Goal: Communication & Community: Answer question/provide support

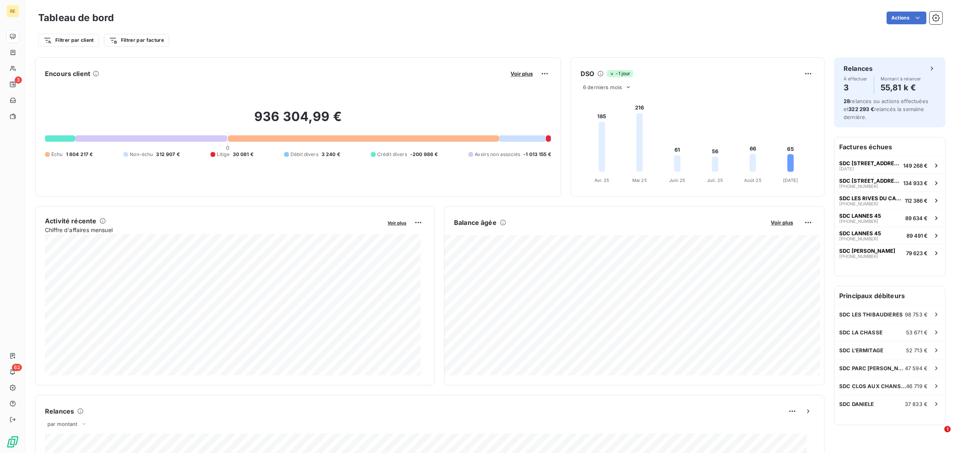
drag, startPoint x: 884, startPoint y: 80, endPoint x: 742, endPoint y: 190, distance: 179.0
click at [883, 82] on div "Montant à relancer 55,81 k €" at bounding box center [901, 85] width 41 height 18
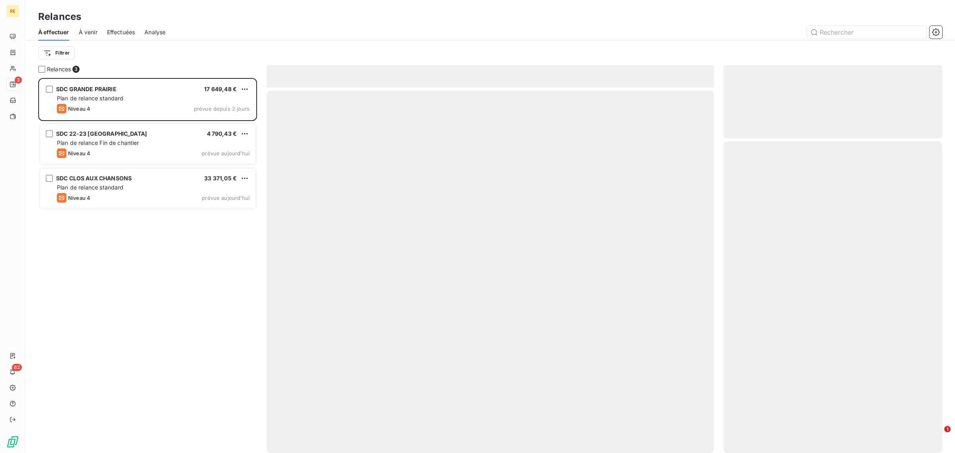
scroll to position [368, 211]
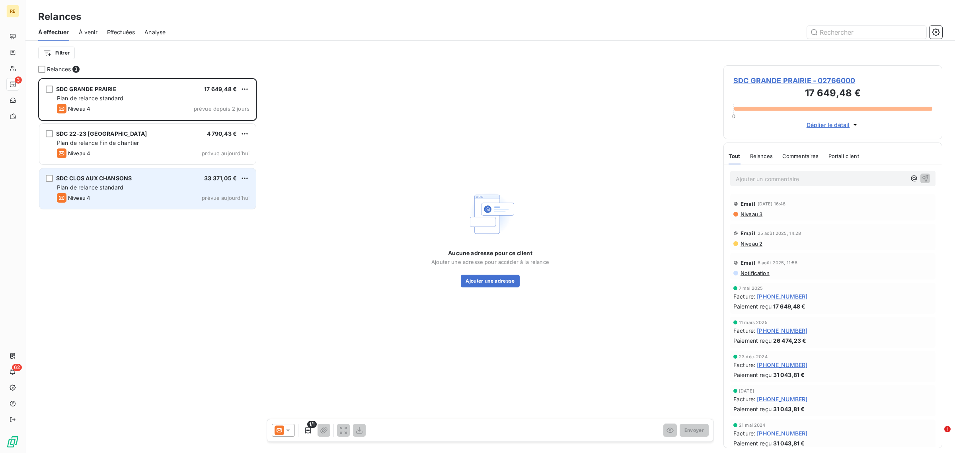
click at [152, 187] on div "Plan de relance standard" at bounding box center [153, 187] width 193 height 8
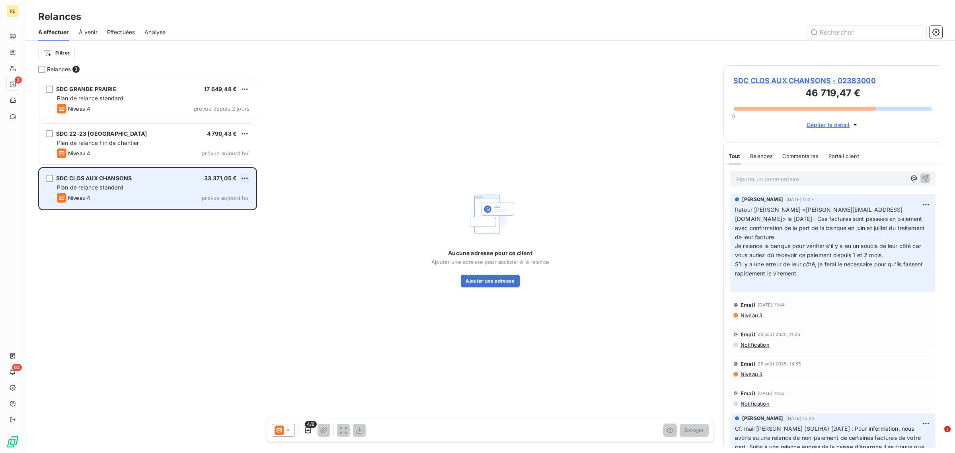
click at [249, 176] on html "RE 3 62 Relances À effectuer À venir Effectuées Analyse Filtrer Relances 3 SDC …" at bounding box center [477, 226] width 955 height 453
click at [229, 196] on div "Replanifier cette action" at bounding box center [210, 194] width 71 height 13
select select "8"
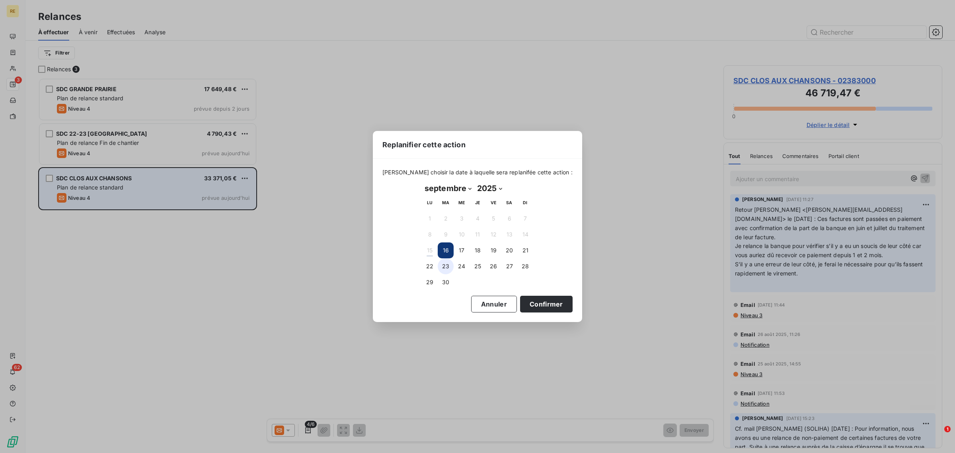
click at [452, 268] on button "23" at bounding box center [446, 266] width 16 height 16
click at [534, 300] on button "Confirmer" at bounding box center [546, 304] width 53 height 17
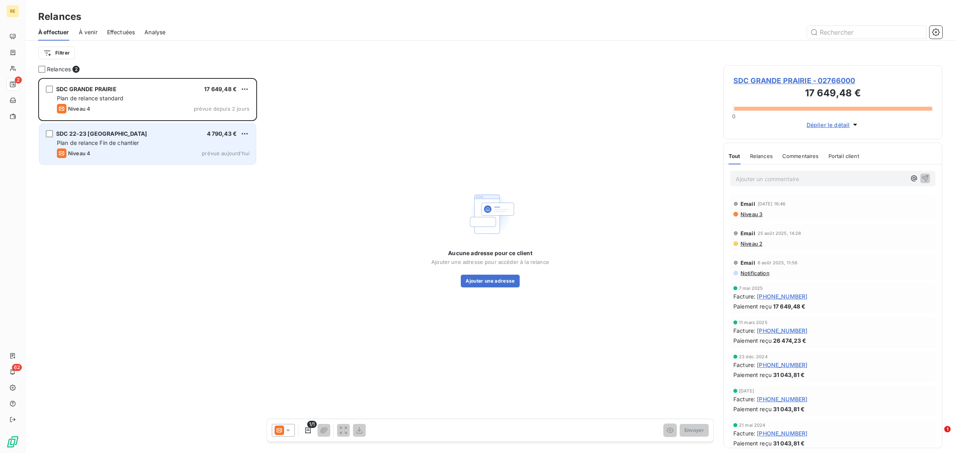
click at [130, 148] on div "Niveau 4 prévue [DATE]" at bounding box center [153, 153] width 193 height 10
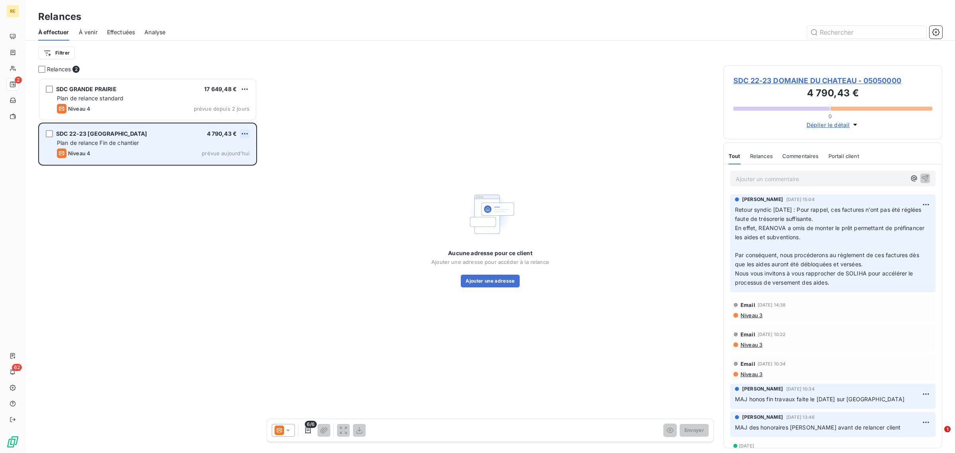
click at [246, 134] on html "RE 2 62 Relances À effectuer À venir Effectuées Analyse Filtrer Relances 2 SDC …" at bounding box center [477, 226] width 955 height 453
click at [238, 150] on div "Replanifier cette action" at bounding box center [210, 149] width 71 height 13
select select "8"
click at [789, 78] on span "SDC 22-23 DOMAINE DU CHATEAU - 05050000" at bounding box center [832, 80] width 199 height 11
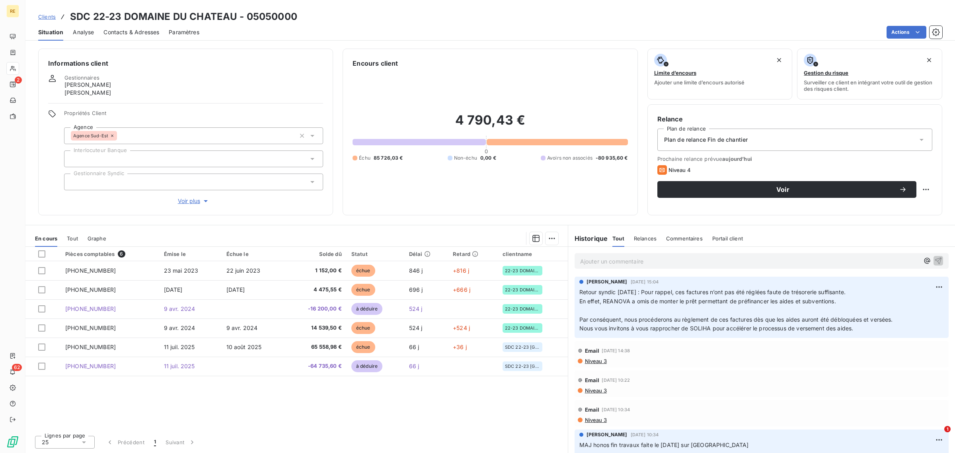
click at [633, 267] on div "Ajouter un commentaire ﻿" at bounding box center [762, 261] width 374 height 16
click at [633, 260] on p "Ajouter un commentaire ﻿" at bounding box center [749, 261] width 339 height 10
click at [675, 257] on p "Point [PERSON_NAME] le" at bounding box center [749, 260] width 339 height 9
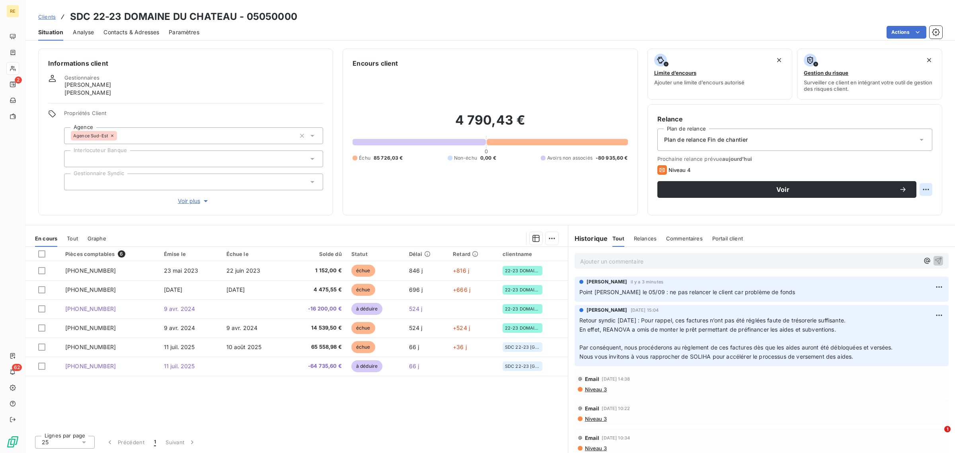
click at [929, 189] on html "RE 2 62 Clients SDC 22-23 DOMAINE DU CHATEAU - 05050000 Situation Analyse Conta…" at bounding box center [477, 226] width 955 height 453
click at [924, 207] on div "Replanifier cette action" at bounding box center [893, 207] width 71 height 13
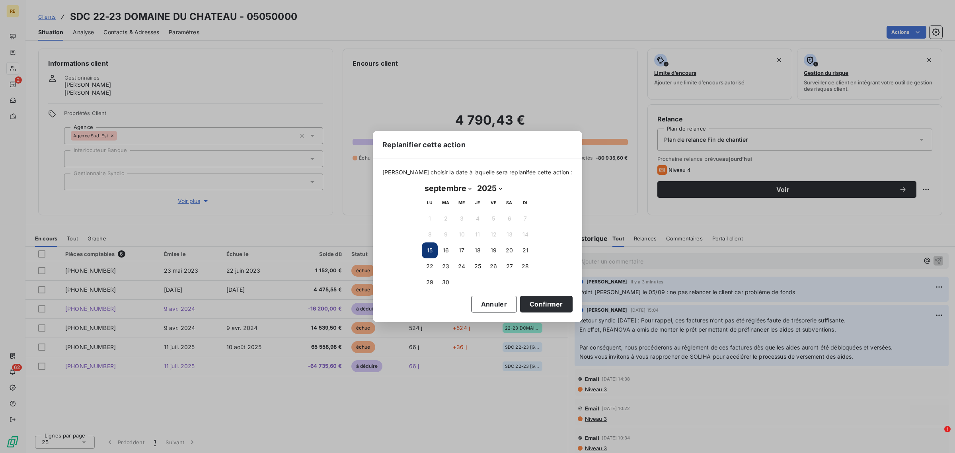
click at [451, 184] on select "janvier février mars avril mai juin juillet août septembre octobre novembre déc…" at bounding box center [448, 188] width 53 height 13
select select "10"
click at [422, 182] on select "janvier février mars avril mai juin juillet août septembre octobre novembre déc…" at bounding box center [448, 188] width 53 height 13
click at [427, 280] on button "24" at bounding box center [430, 282] width 16 height 16
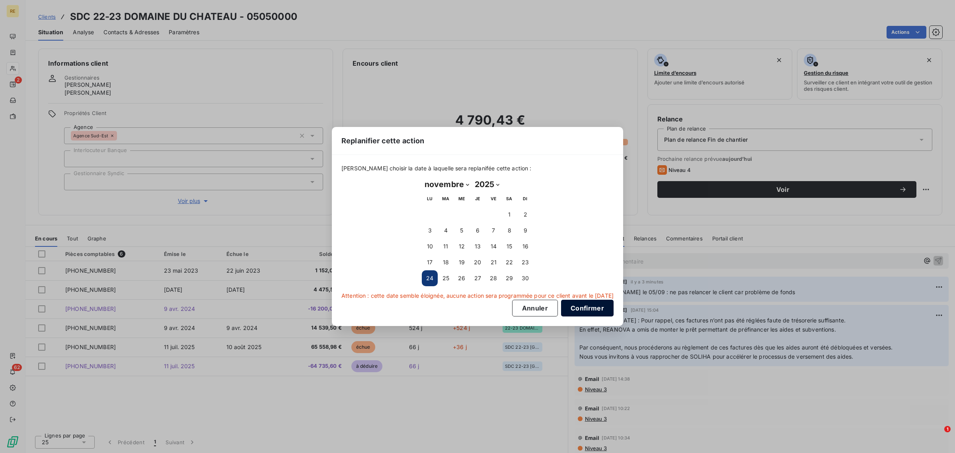
click at [614, 307] on button "Confirmer" at bounding box center [587, 308] width 53 height 17
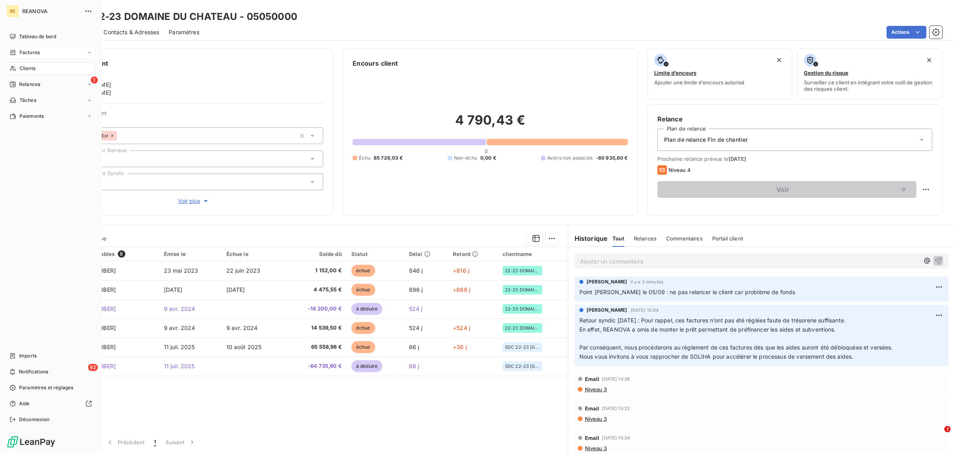
click at [32, 54] on span "Factures" at bounding box center [29, 52] width 20 height 7
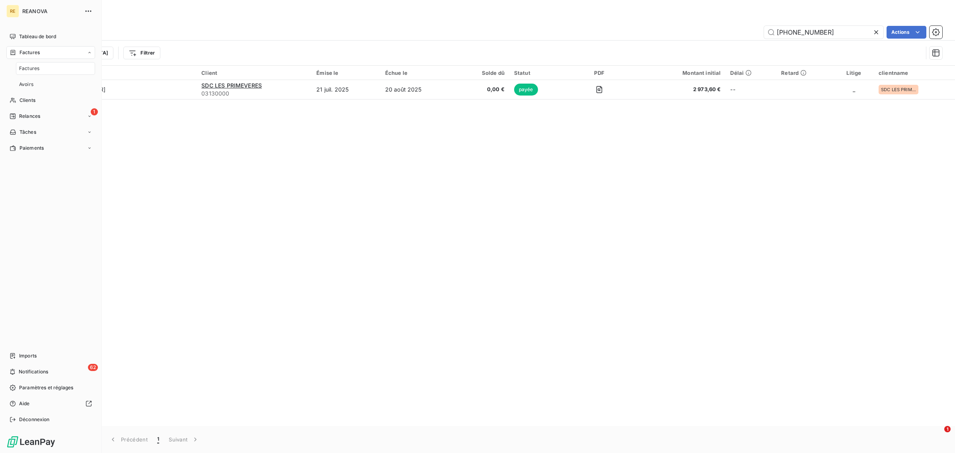
click at [54, 39] on span "Tableau de bord" at bounding box center [37, 36] width 37 height 7
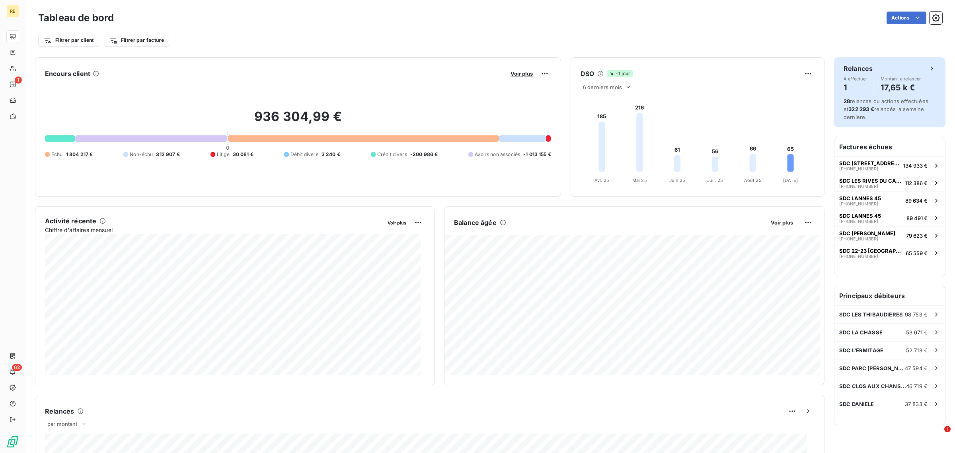
click at [852, 90] on h4 "1" at bounding box center [856, 87] width 24 height 13
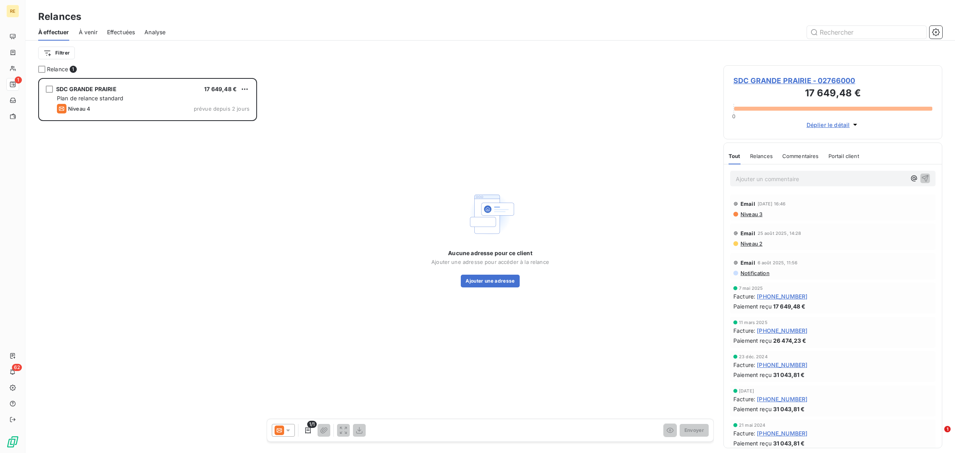
scroll to position [368, 211]
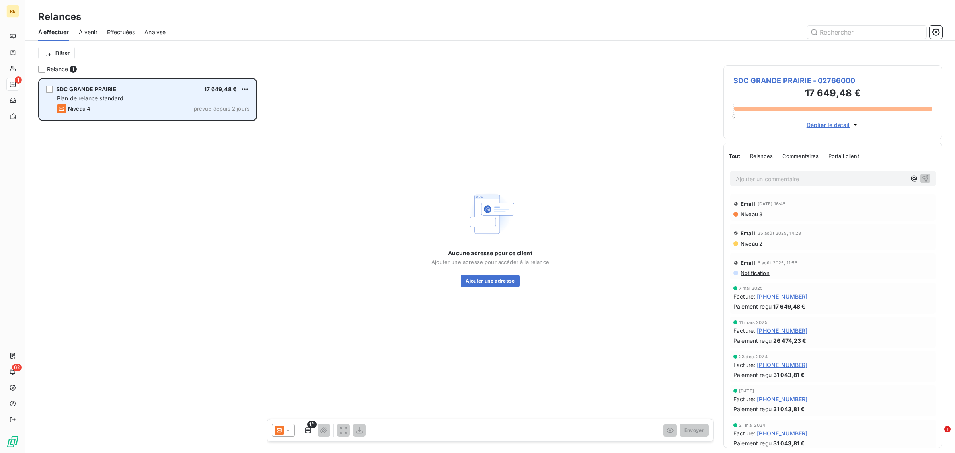
click at [105, 109] on div "Niveau 4 prévue depuis 2 jours" at bounding box center [153, 109] width 193 height 10
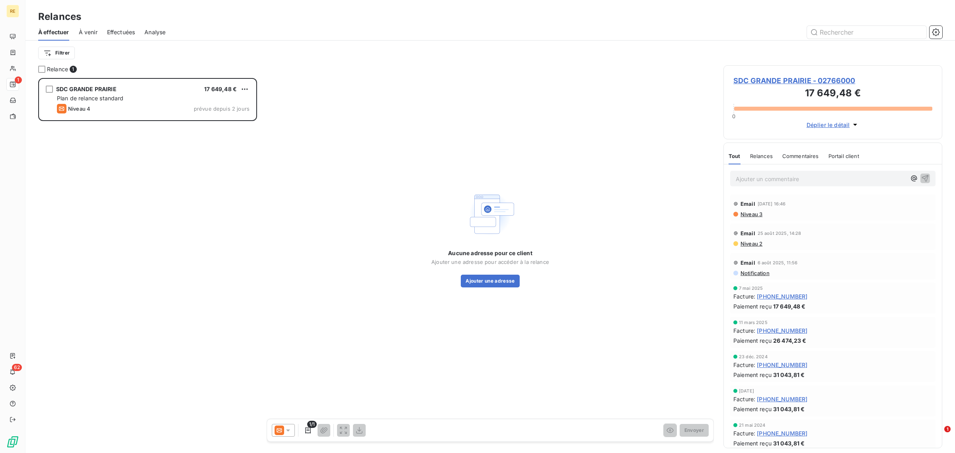
click at [278, 429] on icon at bounding box center [279, 430] width 5 height 4
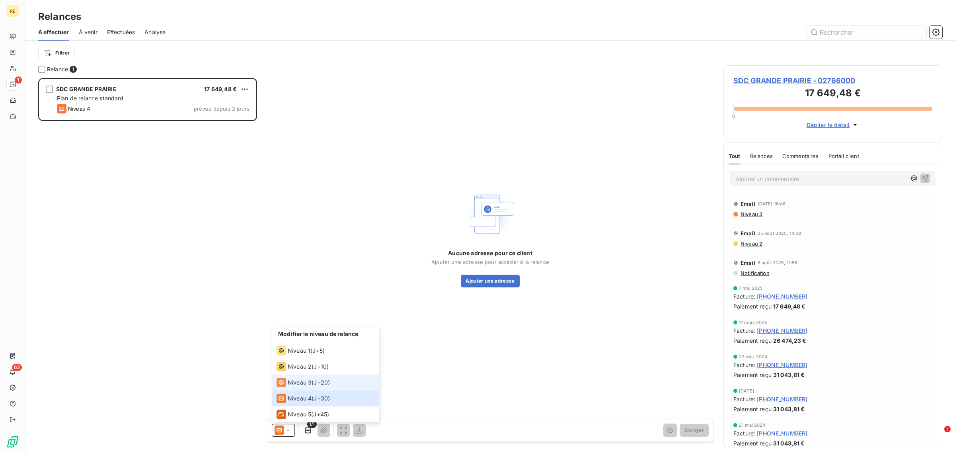
click at [316, 383] on span "J+20 )" at bounding box center [322, 382] width 16 height 8
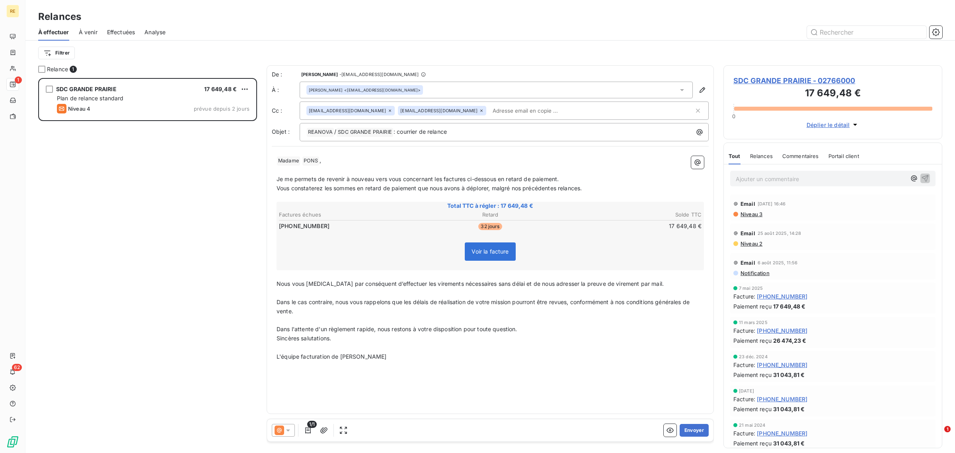
click at [514, 353] on p "L'équipe facturation de [PERSON_NAME]" at bounding box center [490, 356] width 427 height 9
click at [489, 111] on input "text" at bounding box center [535, 111] width 92 height 12
click at [495, 170] on p "﻿" at bounding box center [490, 170] width 427 height 9
click at [466, 329] on span "Dans l'attente d'un règlement rapide, nous restons à votre disposition pour tou…" at bounding box center [397, 328] width 241 height 7
click at [697, 428] on button "Envoyer" at bounding box center [694, 430] width 29 height 13
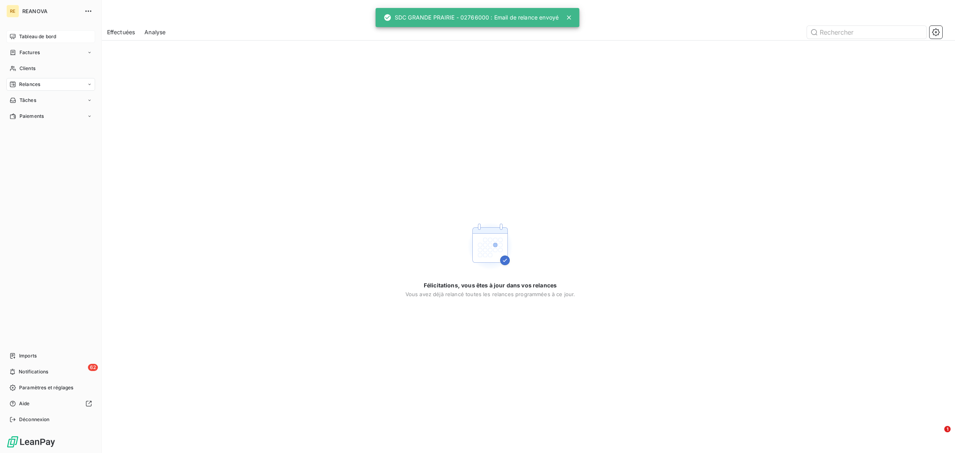
click at [24, 37] on span "Tableau de bord" at bounding box center [37, 36] width 37 height 7
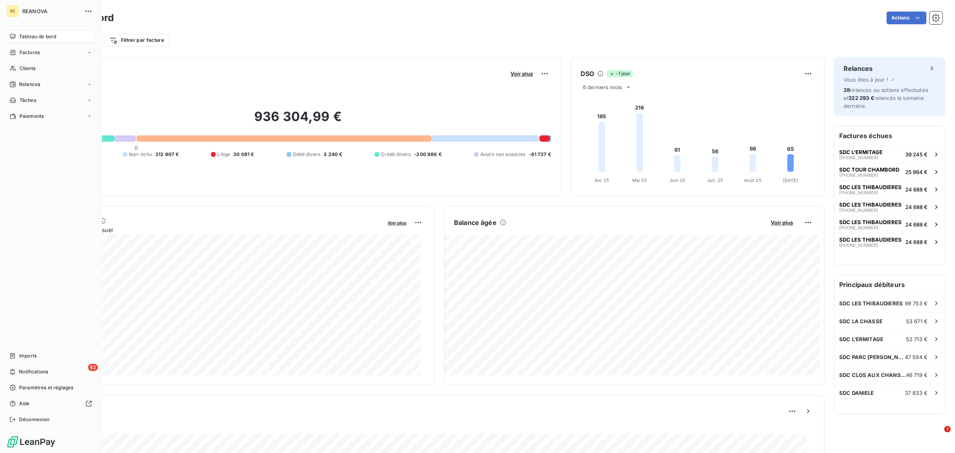
click at [29, 34] on span "Tableau de bord" at bounding box center [37, 36] width 37 height 7
click at [31, 69] on span "Clients" at bounding box center [27, 68] width 16 height 7
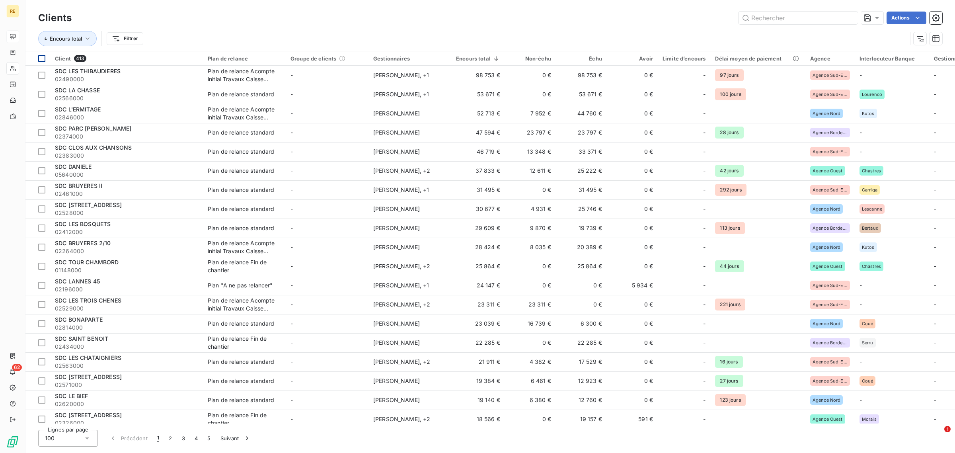
click at [42, 60] on div at bounding box center [41, 58] width 7 height 7
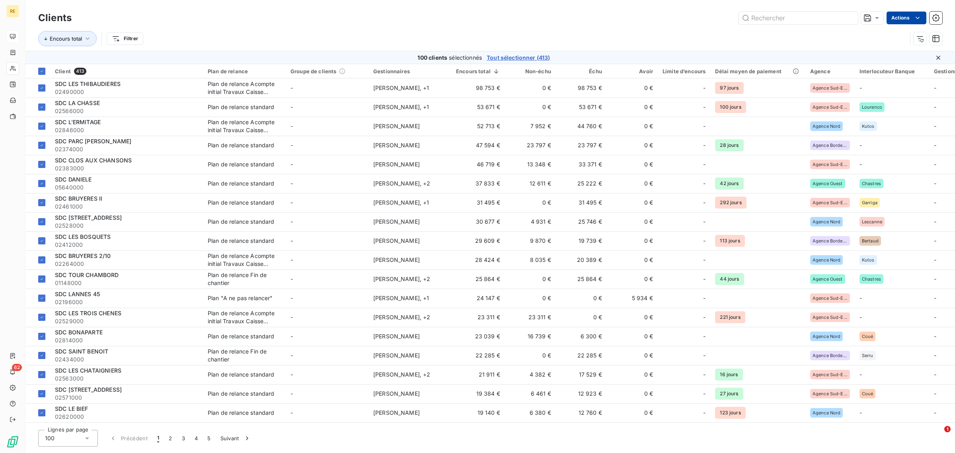
click at [900, 21] on html "RE 62 Clients Actions Encours total Filtrer 100 clients sélectionnés Tout sélec…" at bounding box center [477, 226] width 955 height 453
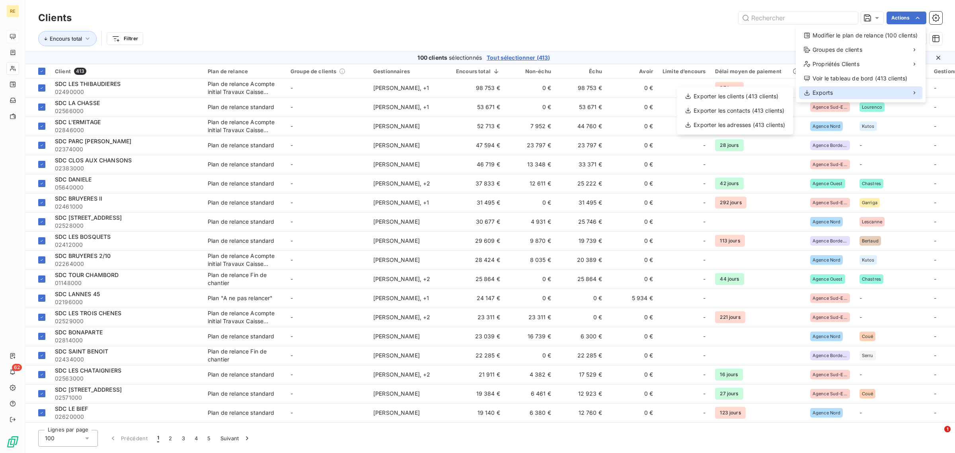
click at [840, 94] on div "Exports" at bounding box center [860, 92] width 123 height 13
click at [769, 99] on div "Exporter les clients (413 clients)" at bounding box center [735, 96] width 110 height 13
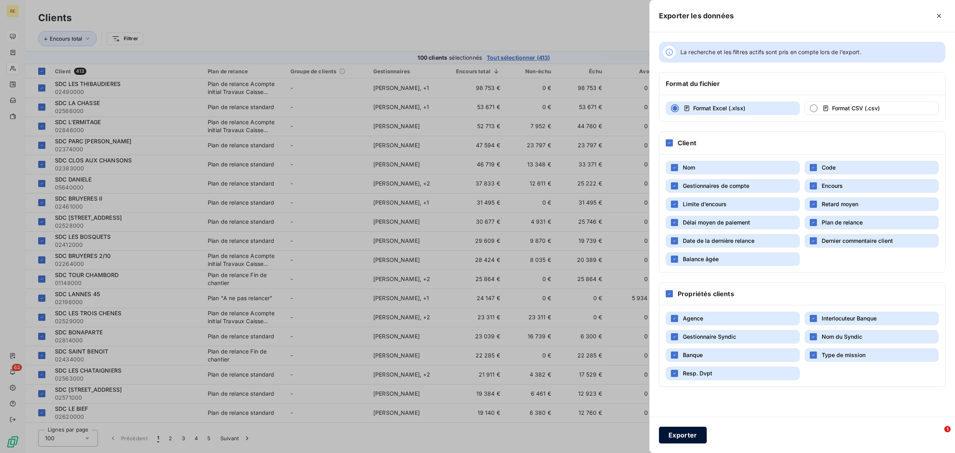
click at [689, 443] on button "Exporter" at bounding box center [683, 435] width 48 height 17
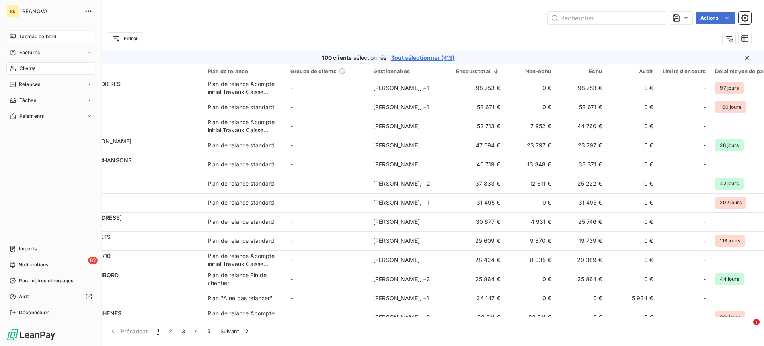
click at [16, 69] on div "Clients" at bounding box center [50, 68] width 89 height 13
click at [32, 62] on div "Clients" at bounding box center [50, 68] width 89 height 13
click at [33, 65] on span "Clients" at bounding box center [27, 68] width 16 height 7
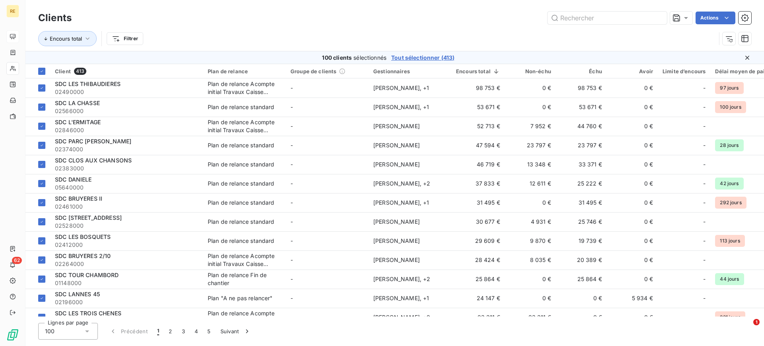
click at [253, 19] on div "Actions" at bounding box center [416, 18] width 670 height 13
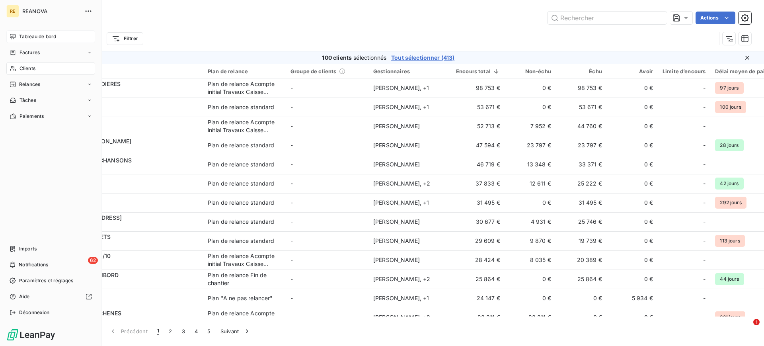
click at [21, 37] on span "Tableau de bord" at bounding box center [37, 36] width 37 height 7
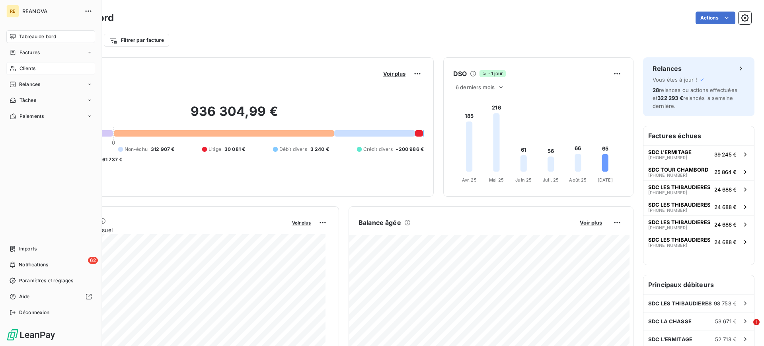
click at [25, 68] on span "Clients" at bounding box center [27, 68] width 16 height 7
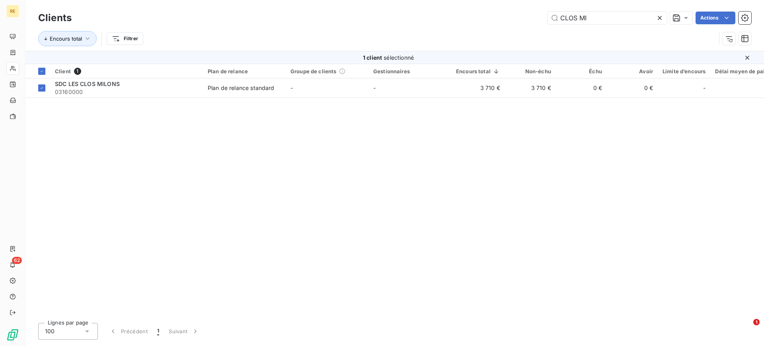
type input "CLOS MI"
click at [111, 84] on span "SDC LES CLOS MILONS" at bounding box center [87, 83] width 65 height 7
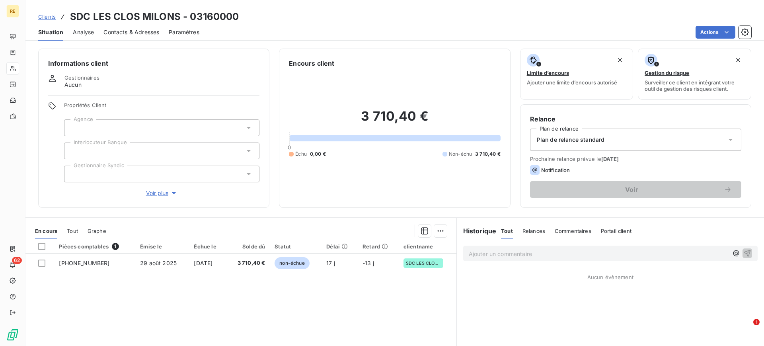
click at [161, 194] on span "Voir plus" at bounding box center [162, 193] width 32 height 8
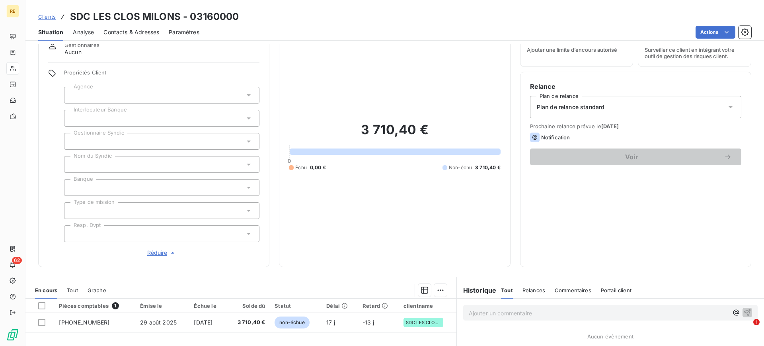
scroll to position [50, 0]
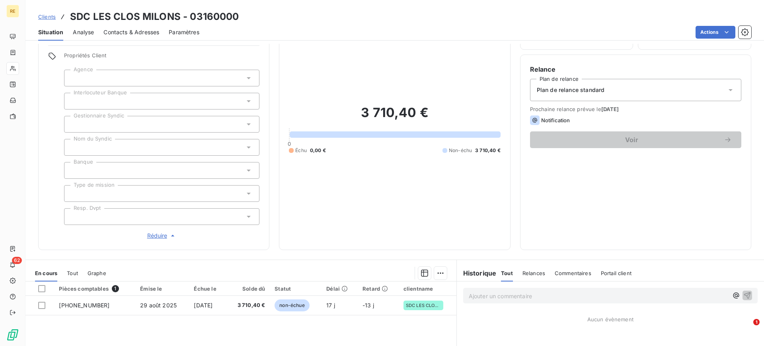
click at [146, 218] on div at bounding box center [161, 216] width 195 height 17
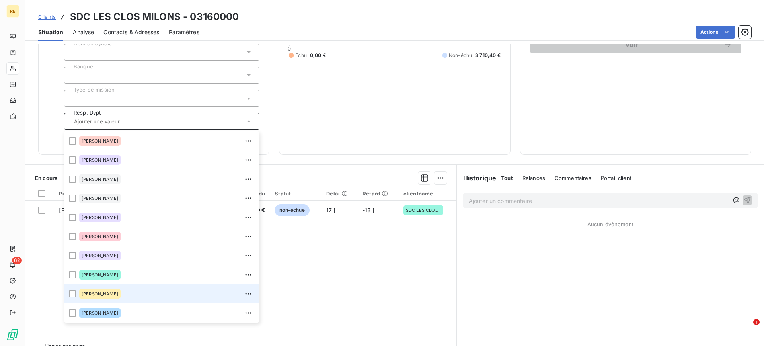
scroll to position [149, 0]
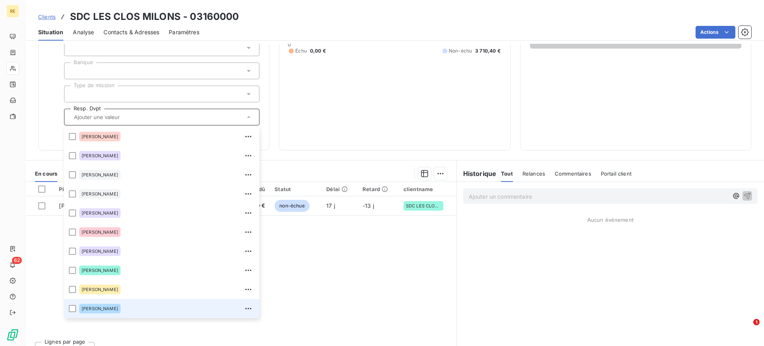
click at [105, 310] on span "[PERSON_NAME]" at bounding box center [100, 308] width 37 height 5
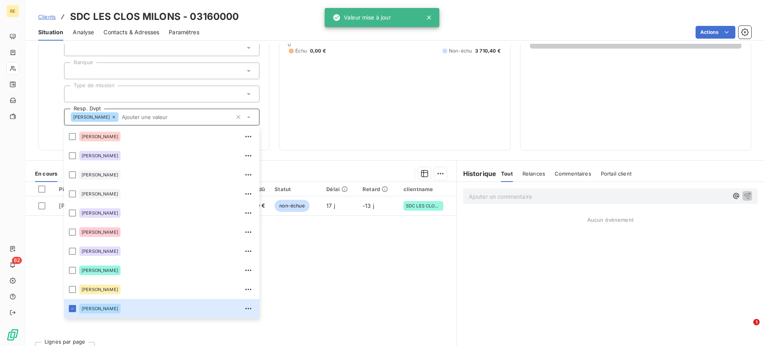
click at [302, 106] on div "3 710,40 € 0 Échu 0,00 € Non-échu 3 710,40 €" at bounding box center [394, 30] width 211 height 222
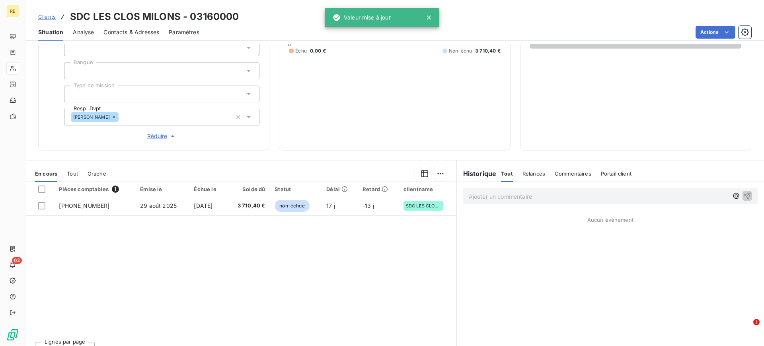
scroll to position [0, 0]
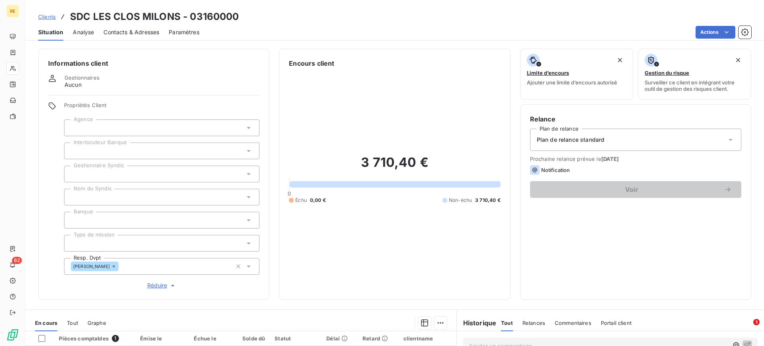
click at [199, 126] on div at bounding box center [161, 127] width 195 height 17
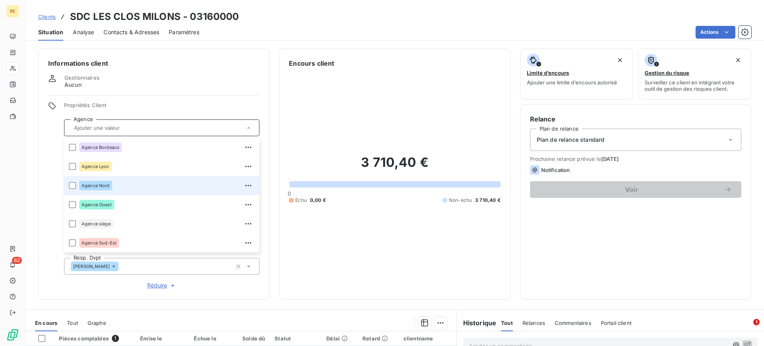
click at [77, 182] on li "Agence Nord" at bounding box center [161, 185] width 195 height 19
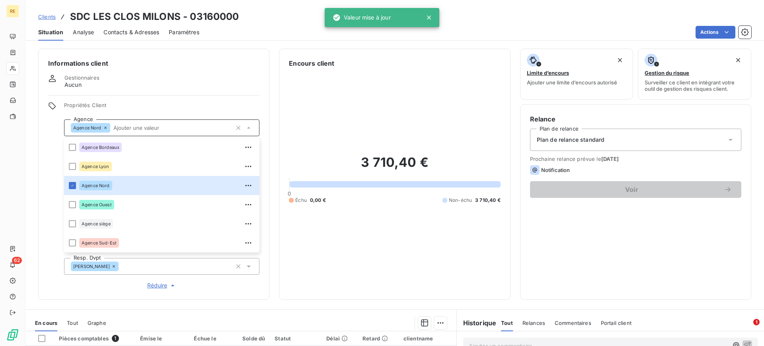
click at [51, 157] on div "Propriétés Client Agence Agence Nord Agence Bordeaux Agence Lyon Agence Nord Ag…" at bounding box center [153, 196] width 211 height 188
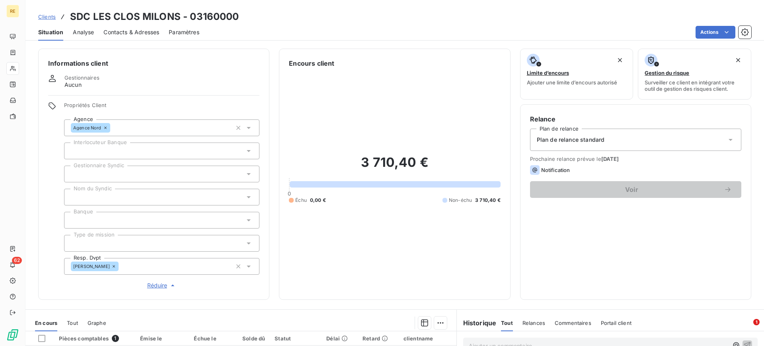
click at [148, 28] on span "Contacts & Adresses" at bounding box center [131, 32] width 56 height 8
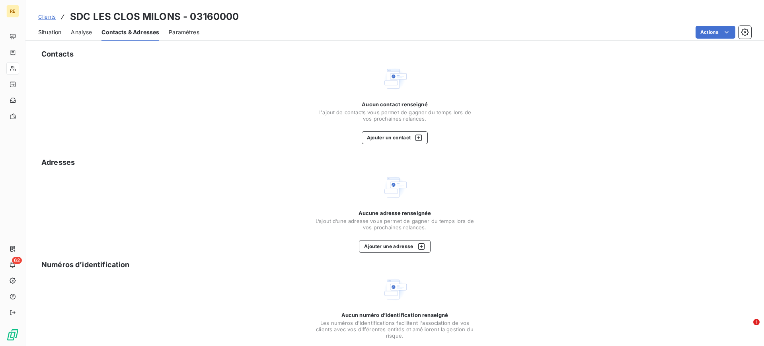
click at [57, 34] on span "Situation" at bounding box center [49, 32] width 23 height 8
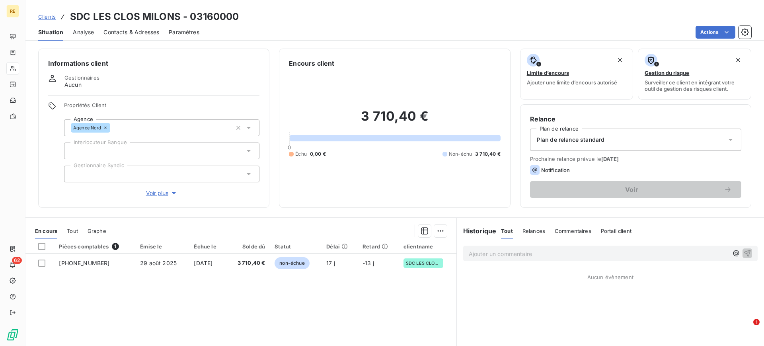
click at [159, 193] on span "Voir plus" at bounding box center [162, 193] width 32 height 8
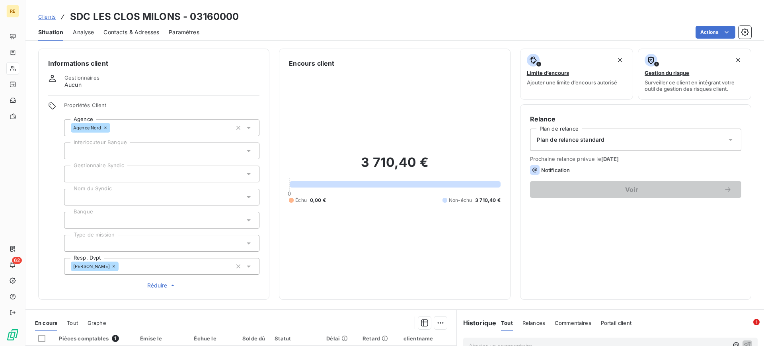
click at [122, 197] on div at bounding box center [161, 197] width 195 height 17
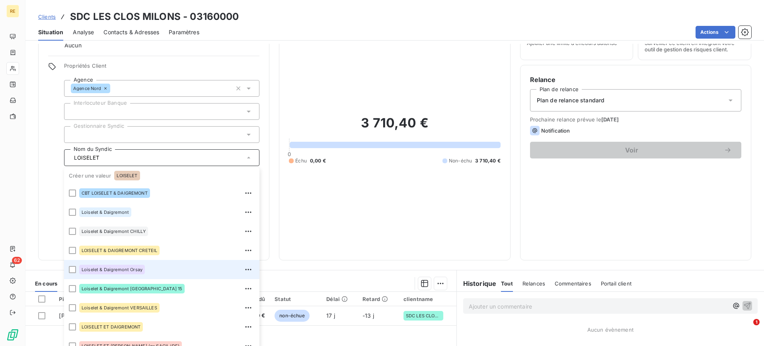
scroll to position [63, 0]
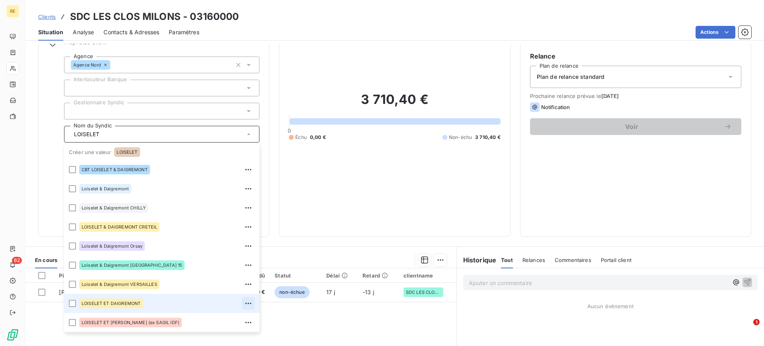
click at [246, 302] on icon "button" at bounding box center [248, 303] width 8 height 8
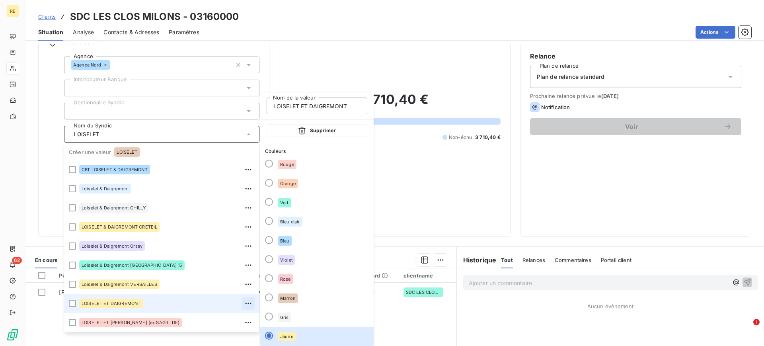
click at [247, 300] on icon "button" at bounding box center [248, 303] width 8 height 8
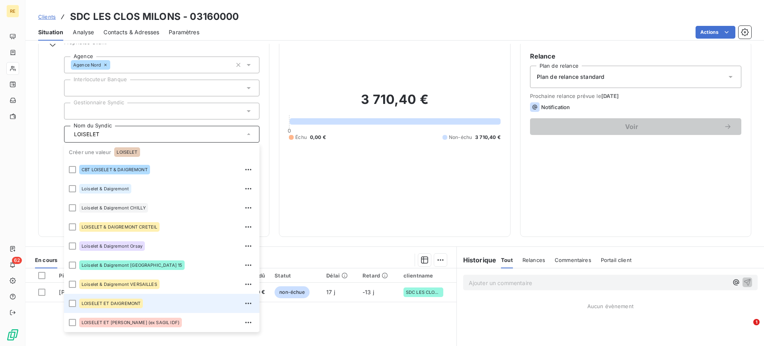
click at [112, 303] on span "LOISELET ET DAIGREMONT" at bounding box center [111, 303] width 59 height 5
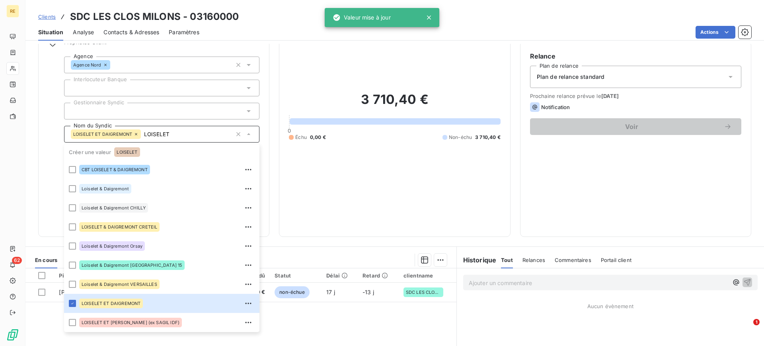
click at [42, 158] on div "Informations client Gestionnaires Aucun Propriétés Client Agence Agence Nord In…" at bounding box center [153, 111] width 231 height 251
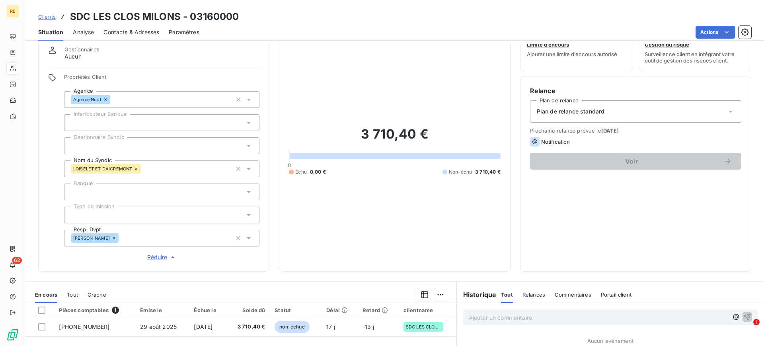
scroll to position [13, 0]
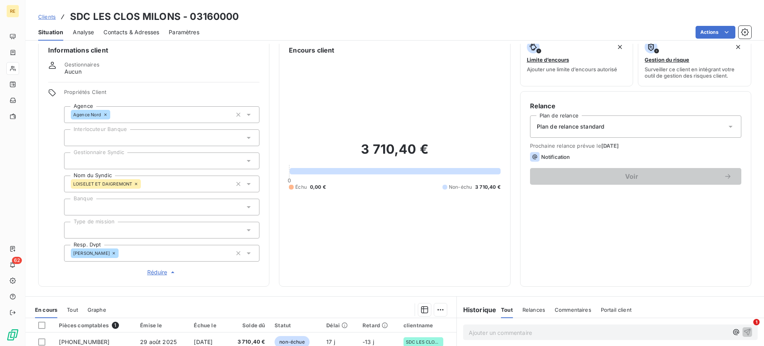
click at [133, 160] on div at bounding box center [161, 160] width 195 height 17
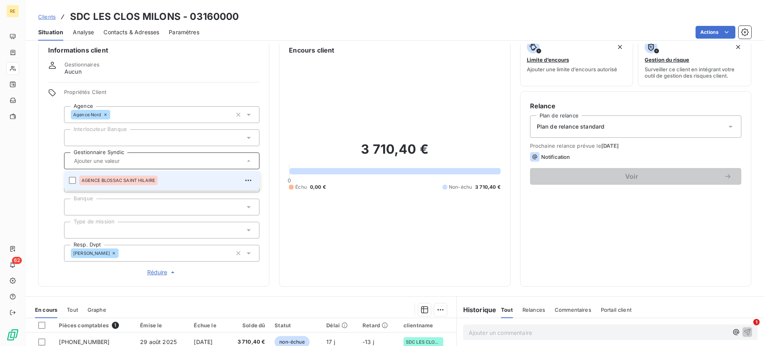
click at [133, 160] on input "text" at bounding box center [158, 160] width 174 height 7
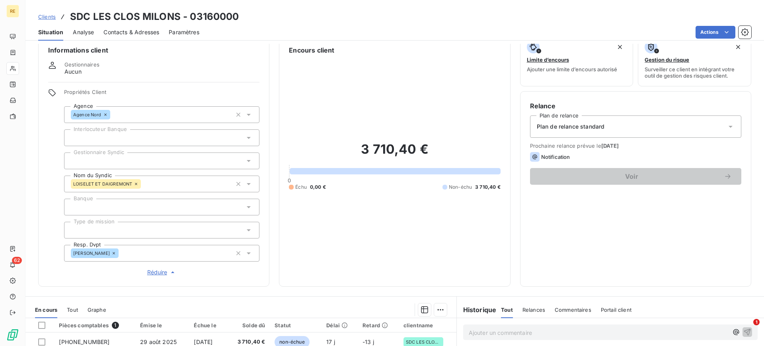
click at [119, 135] on div at bounding box center [161, 137] width 195 height 17
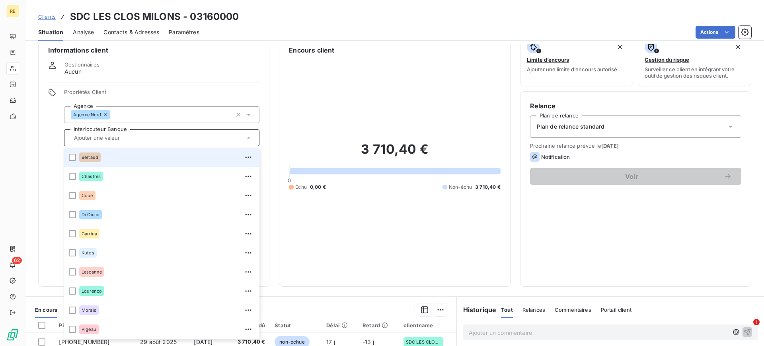
click at [119, 135] on input "text" at bounding box center [158, 137] width 174 height 7
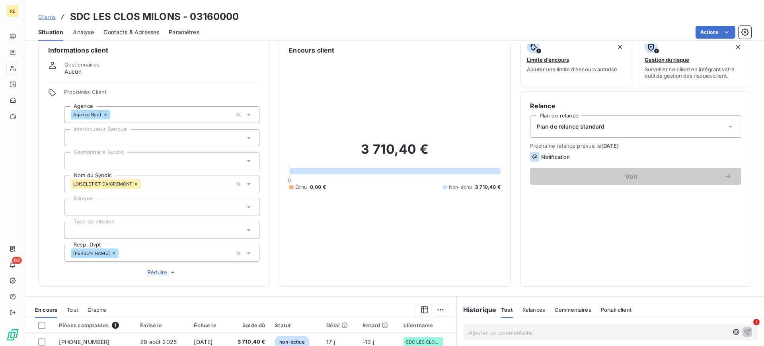
click at [154, 182] on div "LOISELET ET [PERSON_NAME]" at bounding box center [161, 183] width 195 height 17
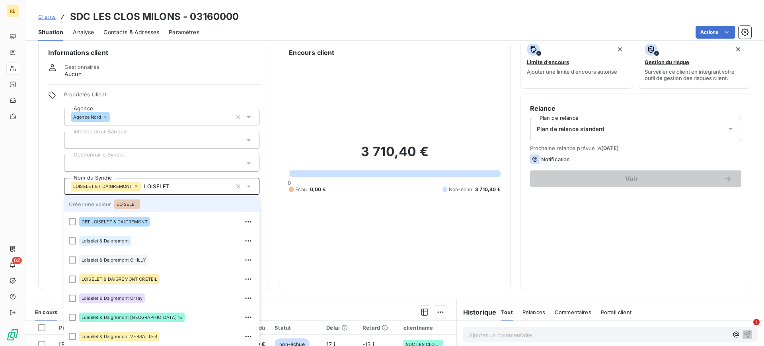
scroll to position [0, 0]
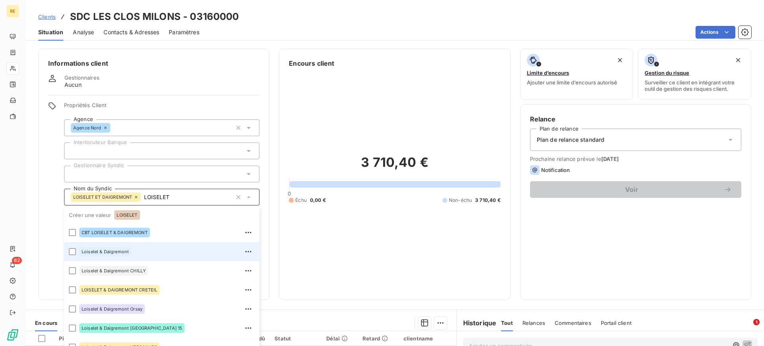
click at [110, 256] on div "Loiselet & Daigremont" at bounding box center [166, 251] width 175 height 13
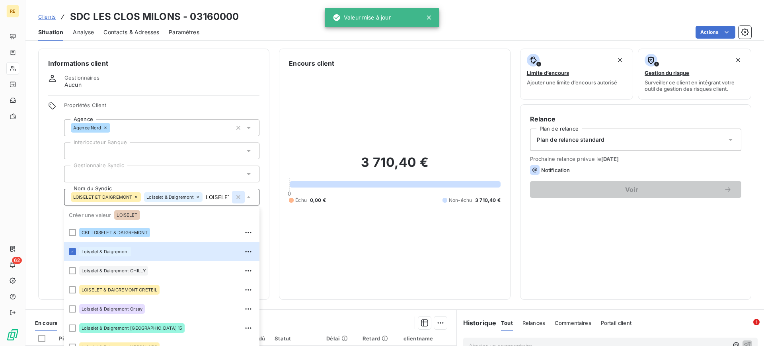
click at [235, 199] on icon "button" at bounding box center [238, 197] width 8 height 8
type input "LOISELET"
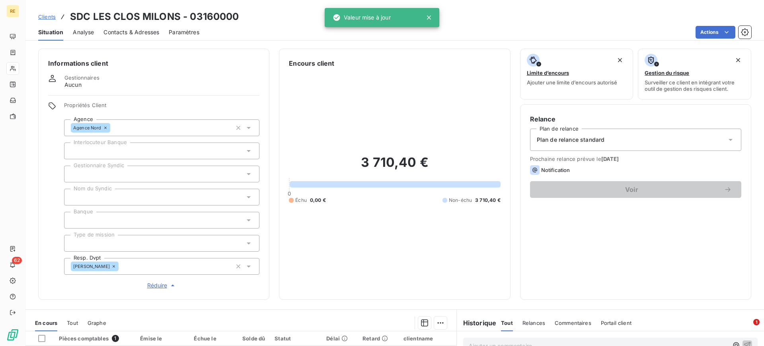
click at [157, 286] on span "Réduire" at bounding box center [161, 285] width 29 height 8
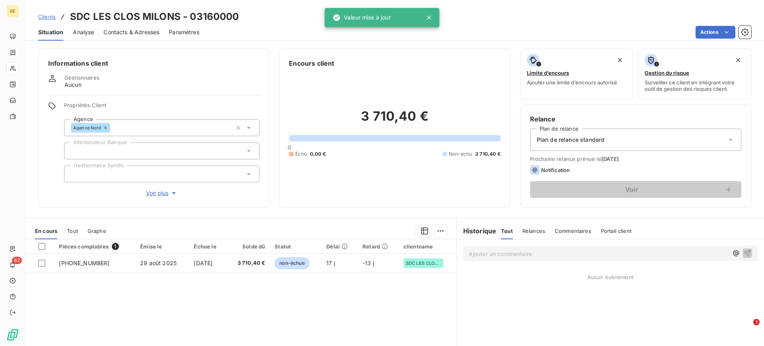
click at [152, 193] on span "Voir plus" at bounding box center [162, 193] width 32 height 8
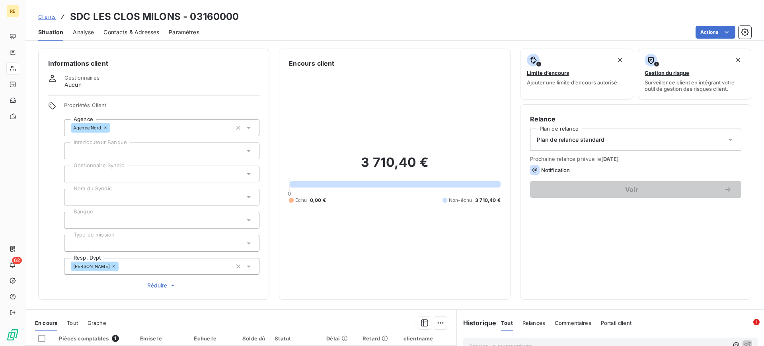
click at [114, 193] on div at bounding box center [161, 197] width 195 height 17
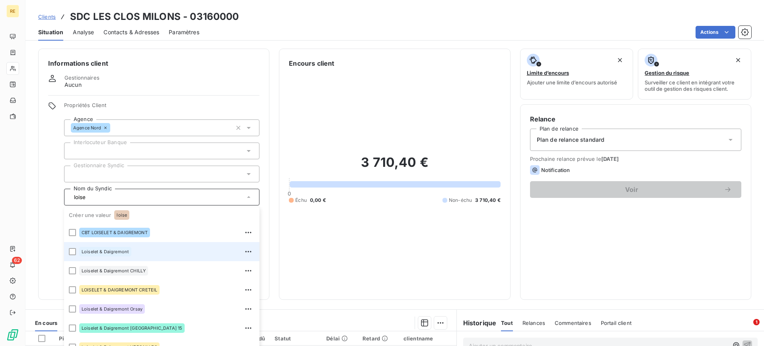
click at [102, 253] on div "Loiselet & Daigremont" at bounding box center [105, 252] width 52 height 10
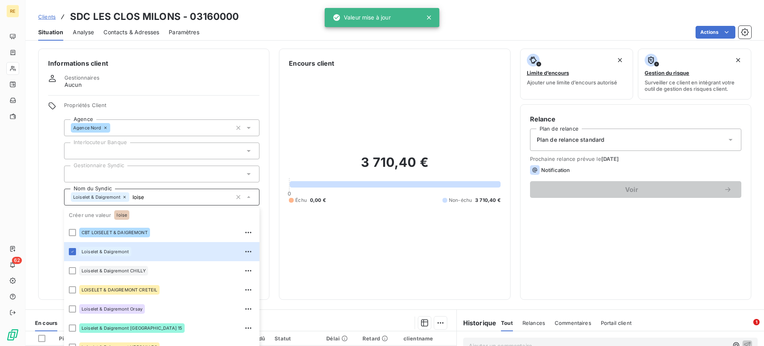
click at [142, 175] on div at bounding box center [161, 174] width 195 height 17
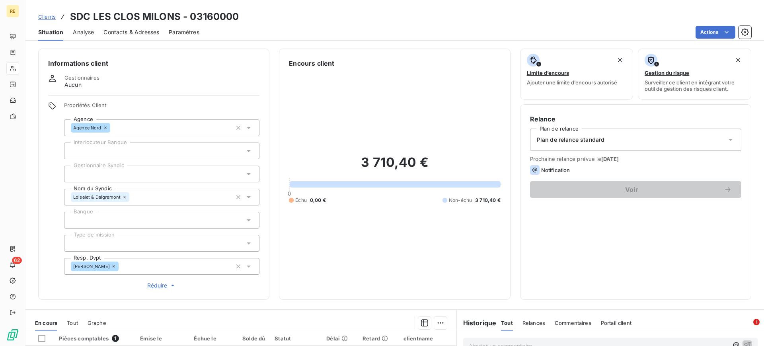
click at [134, 222] on div at bounding box center [161, 220] width 195 height 17
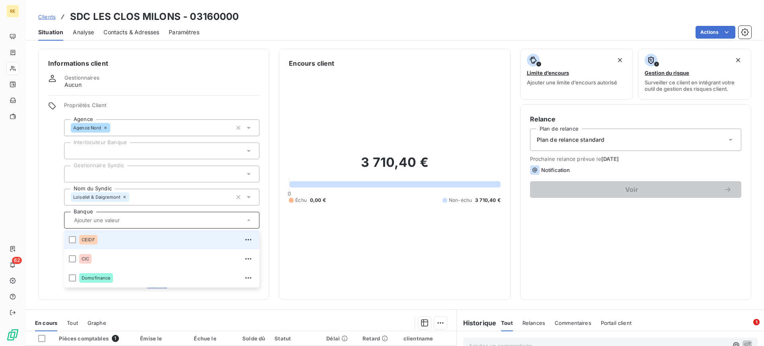
click at [147, 191] on div "Loiselet & Daigremont loise" at bounding box center [161, 197] width 195 height 17
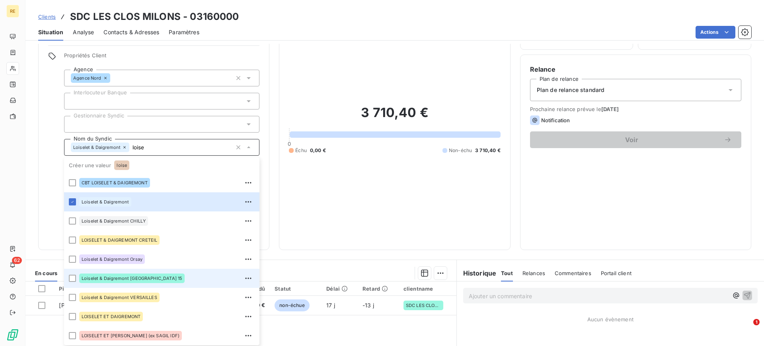
scroll to position [99, 0]
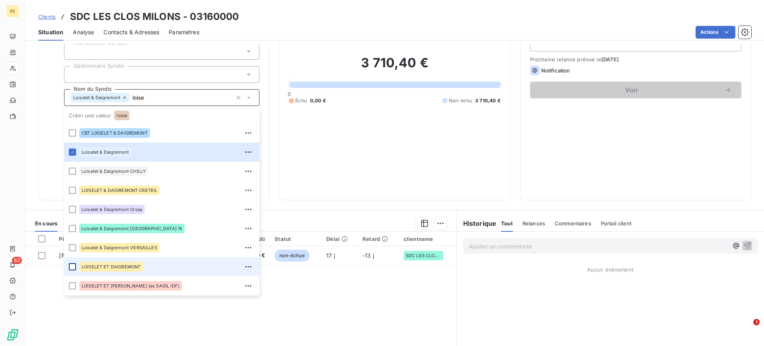
click at [75, 263] on div at bounding box center [72, 266] width 7 height 7
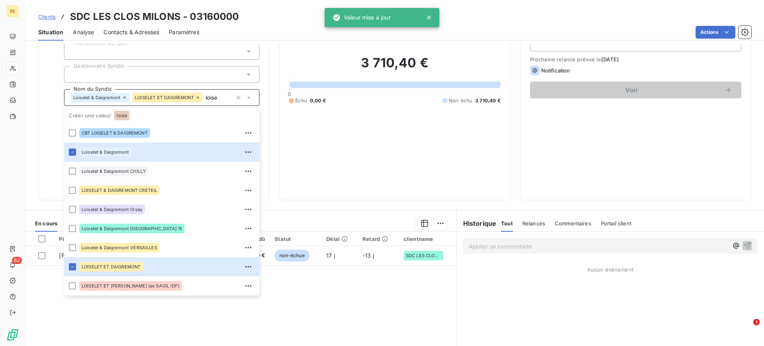
type input "loise"
click at [162, 73] on div at bounding box center [161, 74] width 195 height 17
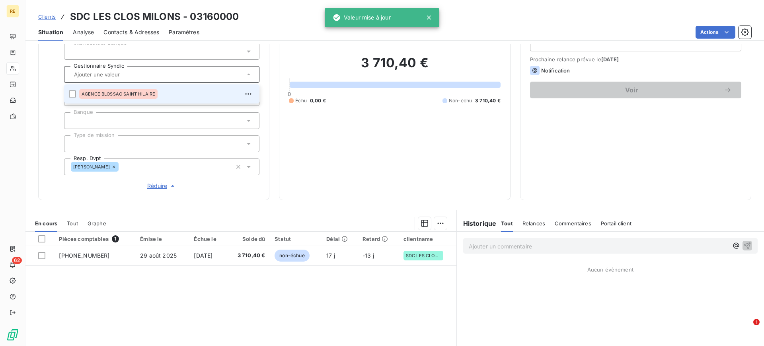
click at [209, 188] on button "Réduire" at bounding box center [161, 185] width 195 height 9
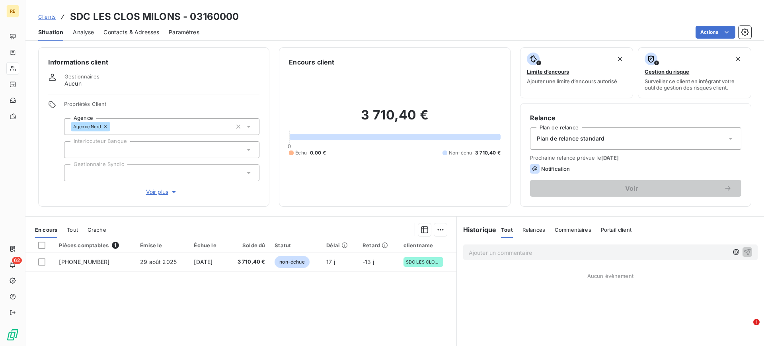
scroll to position [0, 0]
click at [155, 190] on span "Voir plus" at bounding box center [162, 193] width 32 height 8
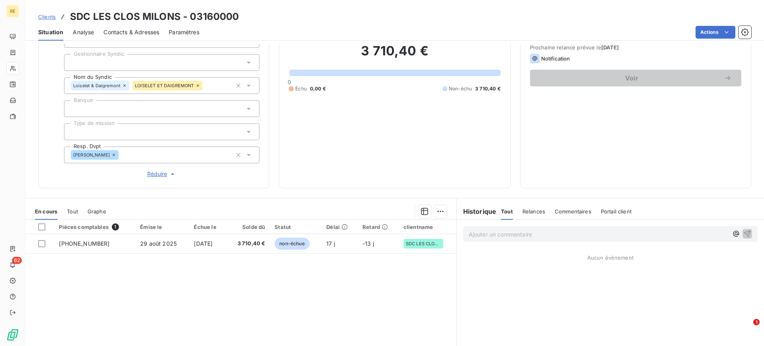
scroll to position [149, 0]
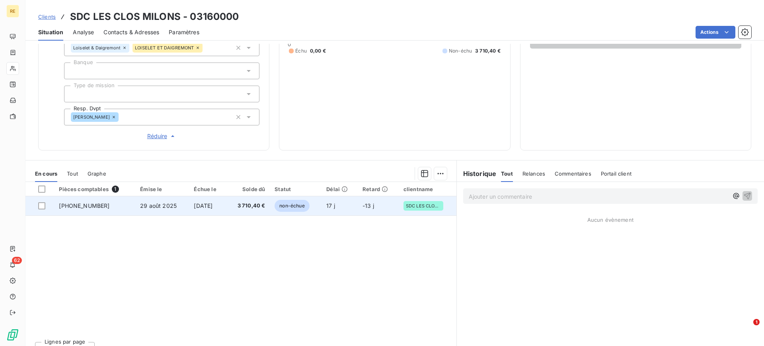
click at [296, 207] on span "non-échue" at bounding box center [292, 206] width 35 height 12
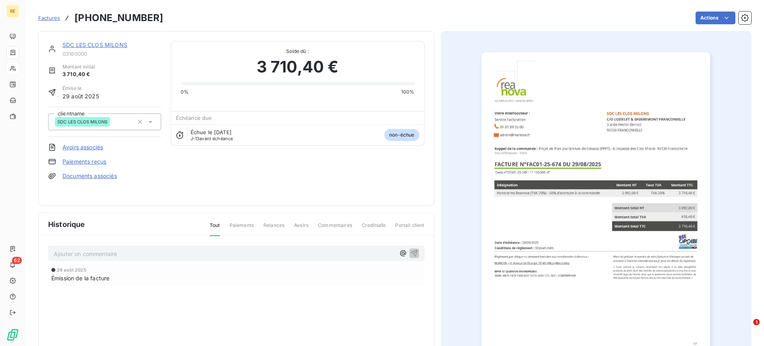
click at [96, 42] on link "SDC LES CLOS MILONS" at bounding box center [94, 44] width 65 height 7
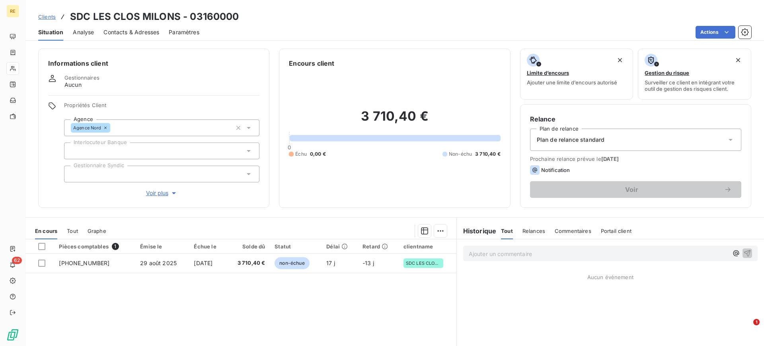
click at [156, 190] on span "Voir plus" at bounding box center [162, 193] width 32 height 8
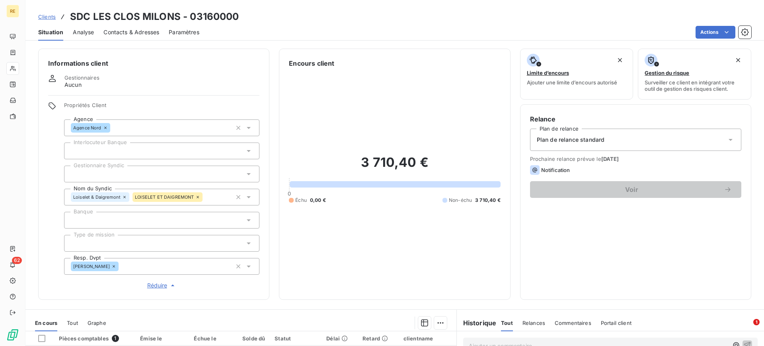
click at [121, 240] on div at bounding box center [161, 243] width 195 height 17
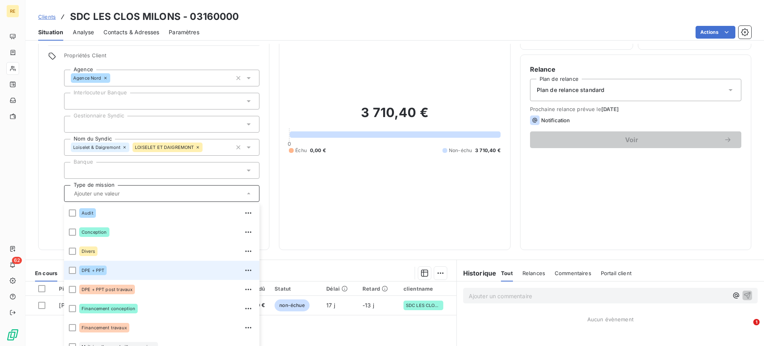
scroll to position [99, 0]
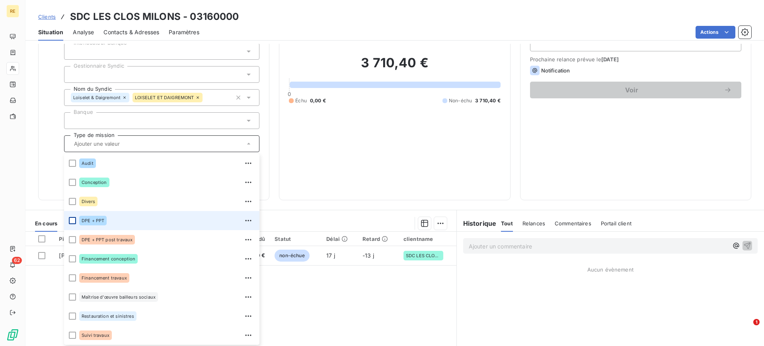
click at [70, 219] on div at bounding box center [72, 220] width 7 height 7
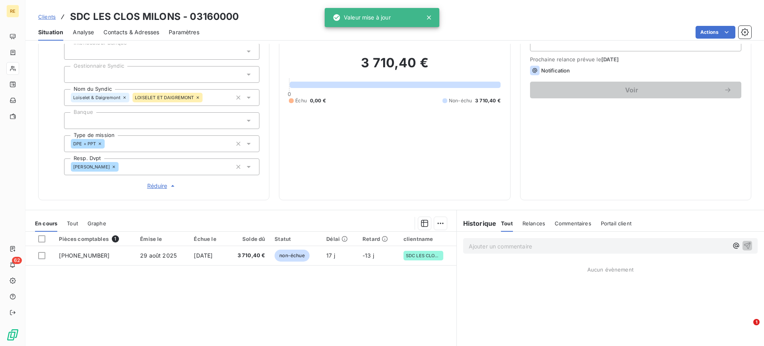
click at [335, 170] on div "3 710,40 € 0 Échu 0,00 € Non-échu 3 710,40 €" at bounding box center [394, 80] width 211 height 222
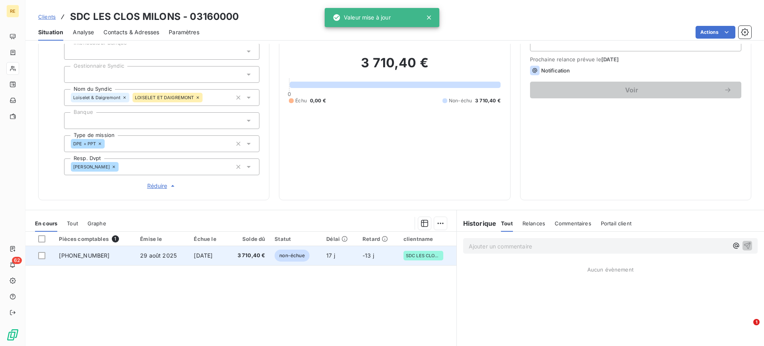
click at [371, 259] on td "-13 j" at bounding box center [378, 255] width 41 height 19
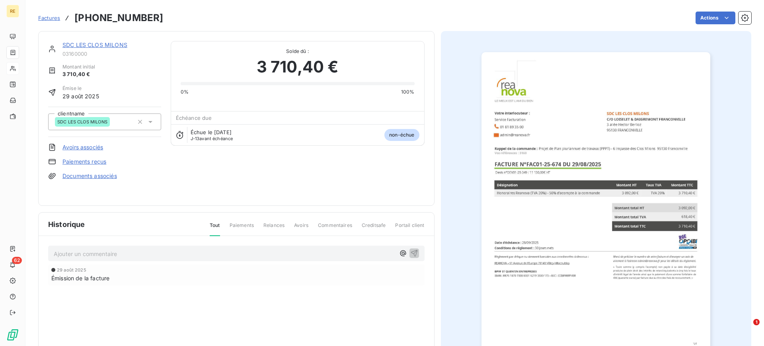
click at [116, 41] on link "SDC LES CLOS MILONS" at bounding box center [94, 44] width 65 height 7
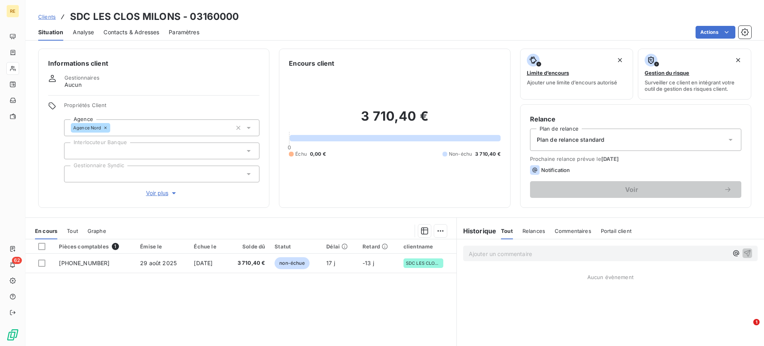
click at [151, 193] on span "Voir plus" at bounding box center [162, 193] width 32 height 8
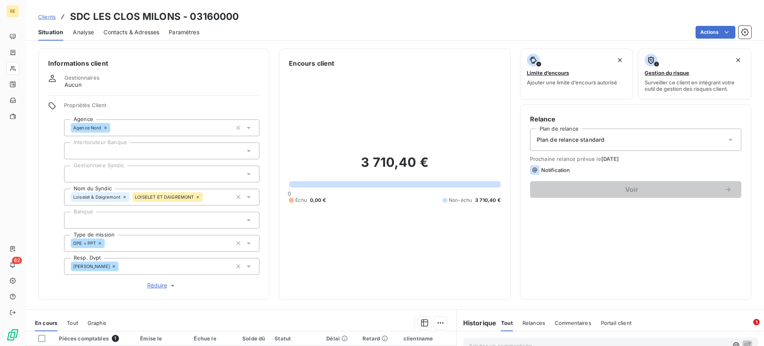
click at [155, 244] on div "DPE + PPT" at bounding box center [161, 243] width 195 height 17
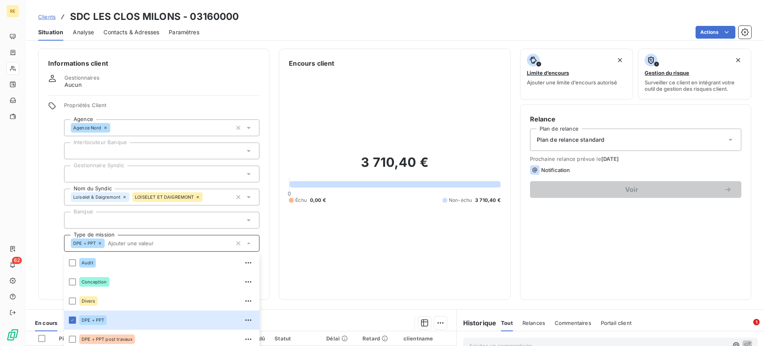
drag, startPoint x: 349, startPoint y: 230, endPoint x: 331, endPoint y: 246, distance: 24.5
click at [349, 230] on div "3 710,40 € 0 Échu 0,00 € Non-échu 3 710,40 €" at bounding box center [394, 179] width 211 height 222
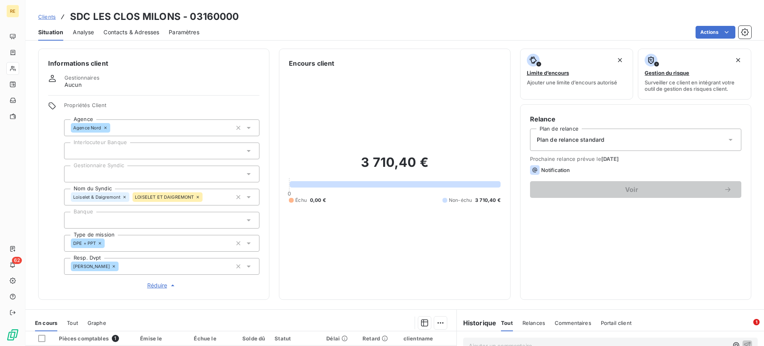
click at [133, 32] on span "Contacts & Adresses" at bounding box center [131, 32] width 56 height 8
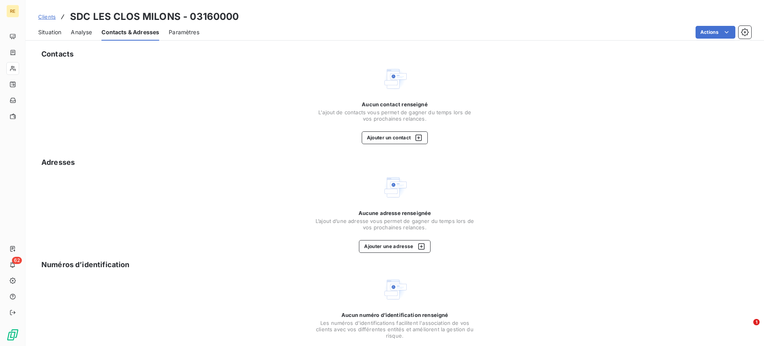
click at [47, 35] on span "Situation" at bounding box center [49, 32] width 23 height 8
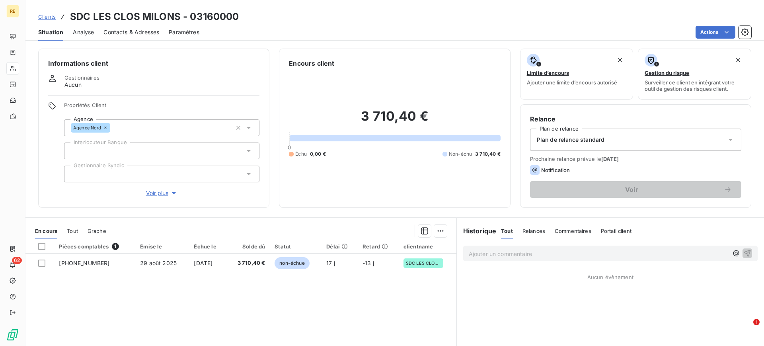
click at [157, 189] on button "Voir plus" at bounding box center [161, 193] width 195 height 9
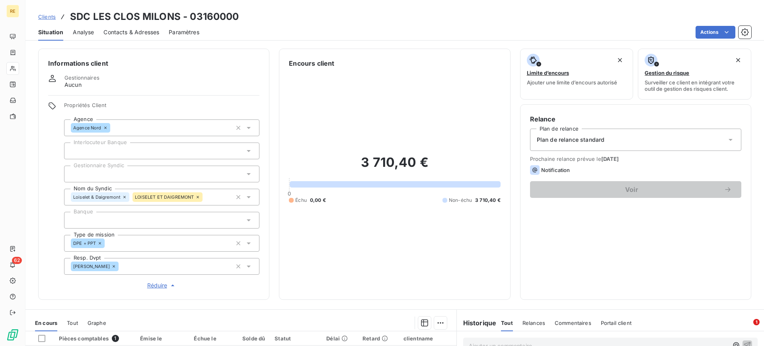
click at [192, 200] on div "LOISELET ET DAIGREMONT" at bounding box center [168, 197] width 70 height 10
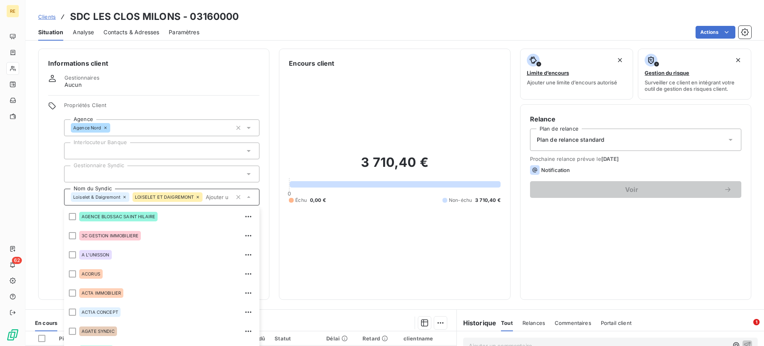
scroll to position [3132, 0]
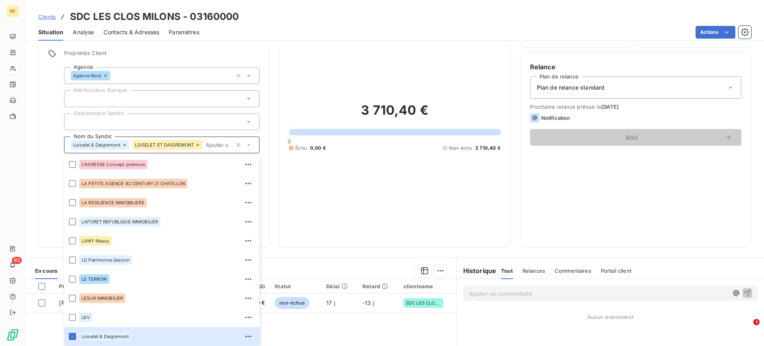
click at [200, 142] on div "LOISELET ET DAIGREMONT" at bounding box center [168, 145] width 70 height 10
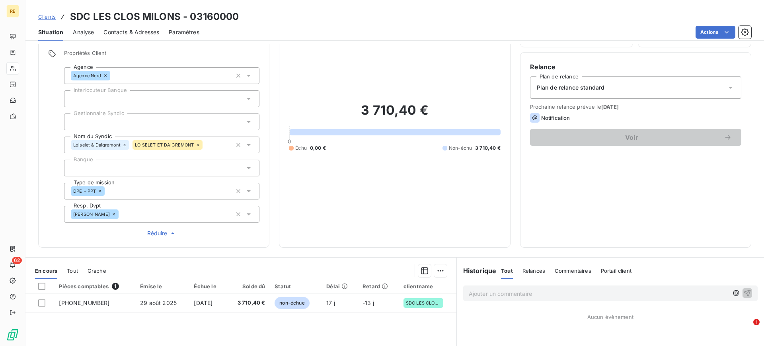
click at [123, 145] on icon at bounding box center [124, 144] width 5 height 5
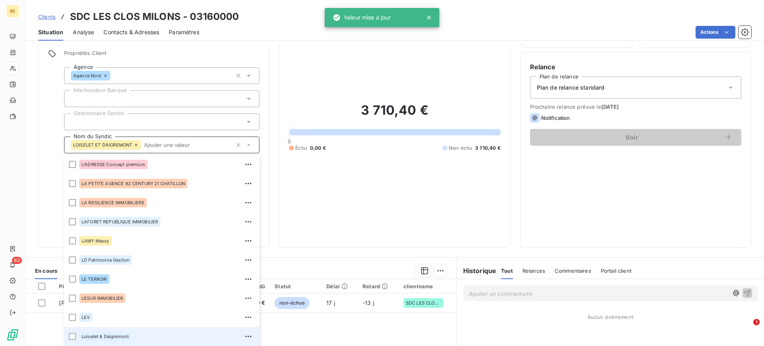
click at [123, 144] on span "LOISELET ET DAIGREMONT" at bounding box center [102, 144] width 59 height 5
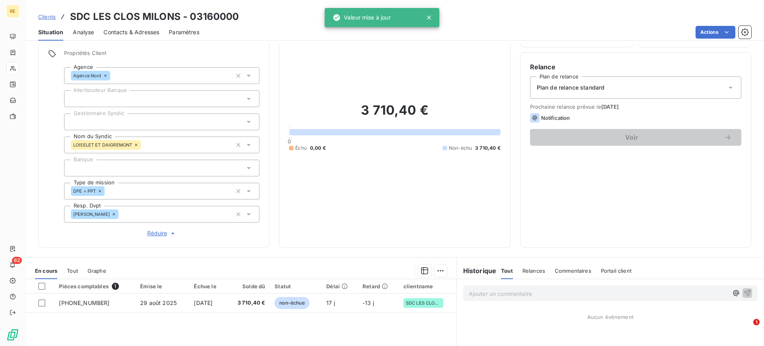
click at [135, 144] on icon at bounding box center [136, 145] width 2 height 2
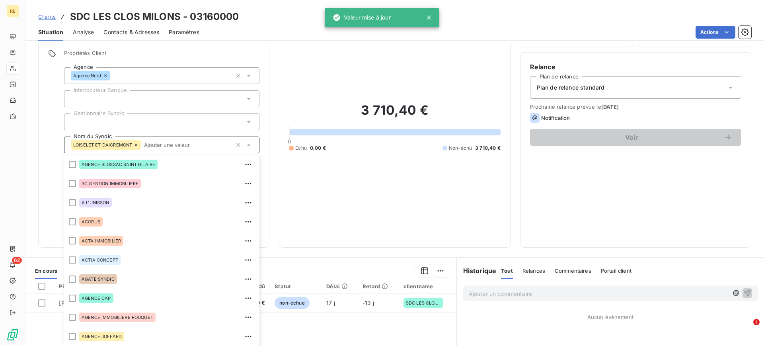
scroll to position [3247, 0]
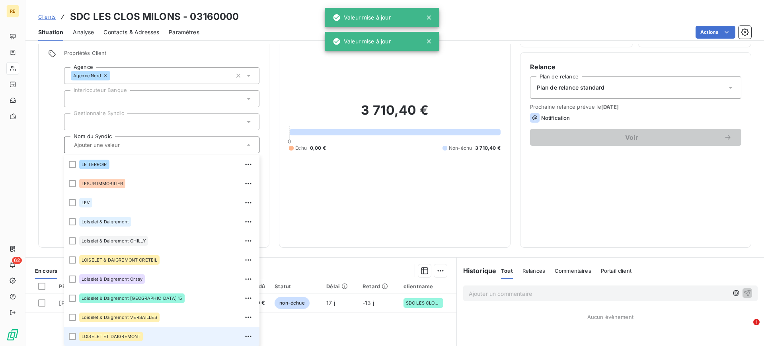
click at [138, 144] on input "text" at bounding box center [158, 144] width 174 height 7
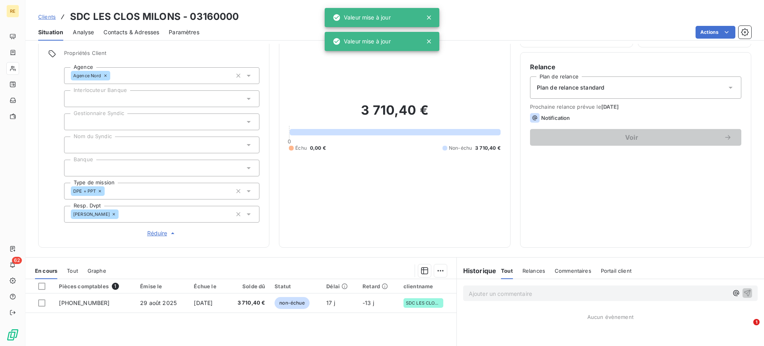
click at [137, 145] on div at bounding box center [161, 144] width 195 height 17
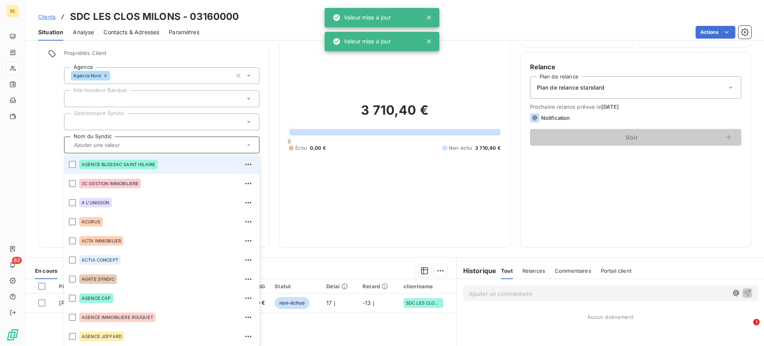
paste input "Loiselet & Daigremont FRANCONVILLE"
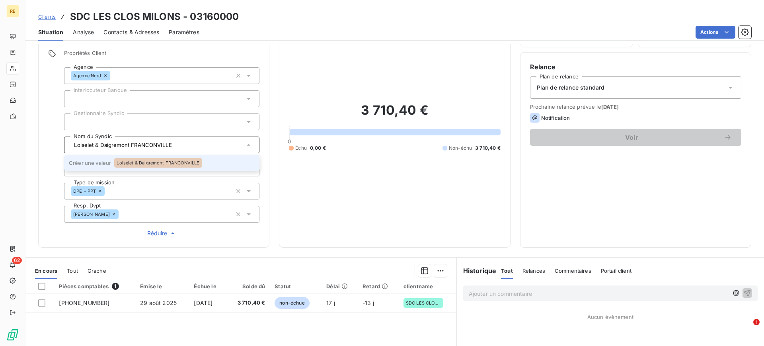
type input "Loiselet & Daigremont FRANCONVILLE"
click at [155, 161] on span "Loiselet & Daigremont FRANCONVILLE" at bounding box center [158, 162] width 83 height 5
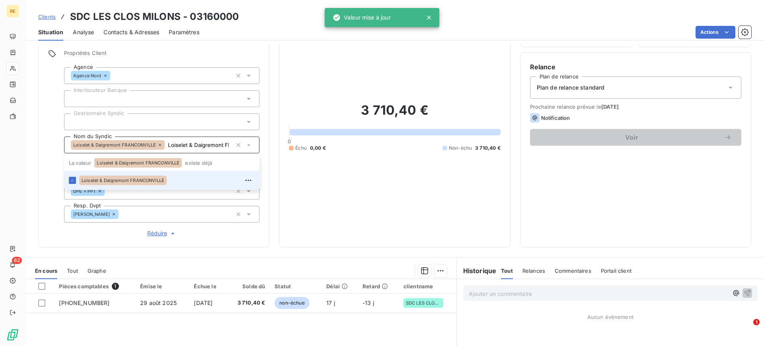
scroll to position [0, 49]
drag, startPoint x: 177, startPoint y: 144, endPoint x: 288, endPoint y: 145, distance: 111.0
click at [288, 145] on div "Informations client Gestionnaires Aucun Propriétés Client Agence Agence Nord In…" at bounding box center [394, 121] width 739 height 251
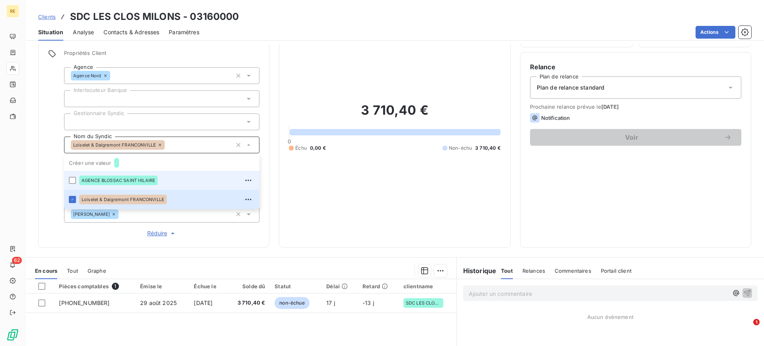
click at [240, 246] on div "Informations client Gestionnaires Aucun Propriétés Client Agence Agence Nord In…" at bounding box center [153, 121] width 231 height 251
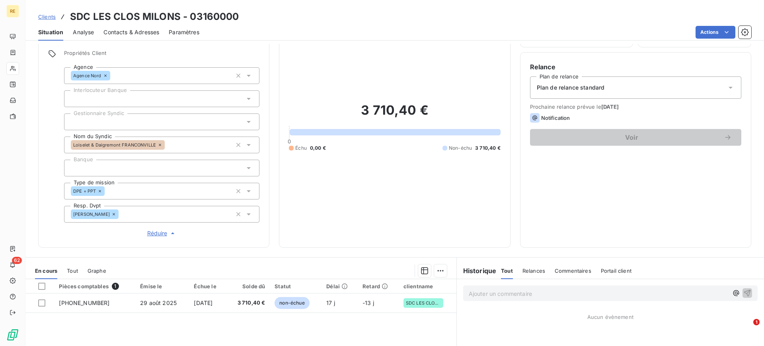
click at [146, 28] on span "Contacts & Adresses" at bounding box center [131, 32] width 56 height 8
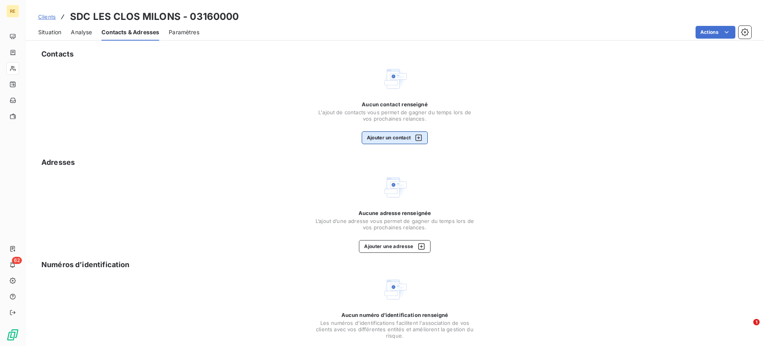
click at [397, 143] on button "Ajouter un contact" at bounding box center [395, 137] width 66 height 13
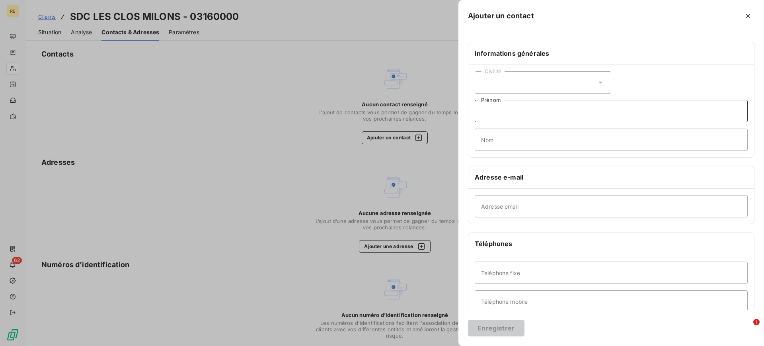
click at [527, 112] on input "Prénom" at bounding box center [611, 111] width 273 height 22
paste input "[PERSON_NAME]"
drag, startPoint x: 502, startPoint y: 110, endPoint x: 592, endPoint y: 106, distance: 90.4
click at [592, 106] on input "[PERSON_NAME]" at bounding box center [611, 111] width 273 height 22
type input "[PERSON_NAME]"
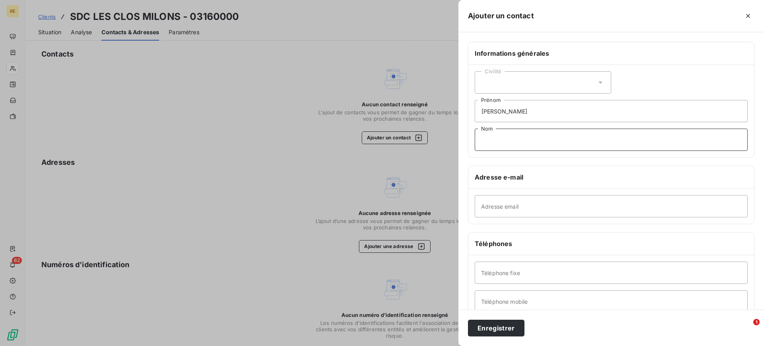
click at [547, 132] on input "Nom" at bounding box center [611, 140] width 273 height 22
paste input "DEVOS"
type input "DEVOS"
click at [538, 84] on div "Civilité" at bounding box center [543, 82] width 136 height 22
click at [543, 105] on li "Madame" at bounding box center [543, 102] width 136 height 14
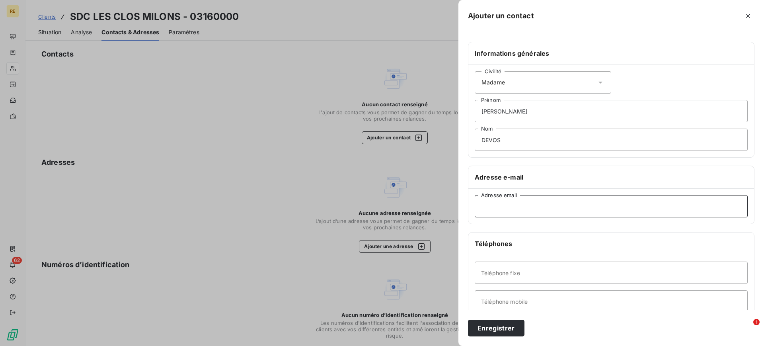
click at [531, 207] on input "Adresse email" at bounding box center [611, 206] width 273 height 22
paste input "[PERSON_NAME][EMAIL_ADDRESS][DOMAIN_NAME]"
drag, startPoint x: 497, startPoint y: 208, endPoint x: 425, endPoint y: 204, distance: 71.7
click at [425, 346] on div "Ajouter un contact Informations générales Civilité Madame [PERSON_NAME] DEVOS N…" at bounding box center [382, 346] width 764 height 0
type input "[PERSON_NAME][EMAIL_ADDRESS][DOMAIN_NAME]"
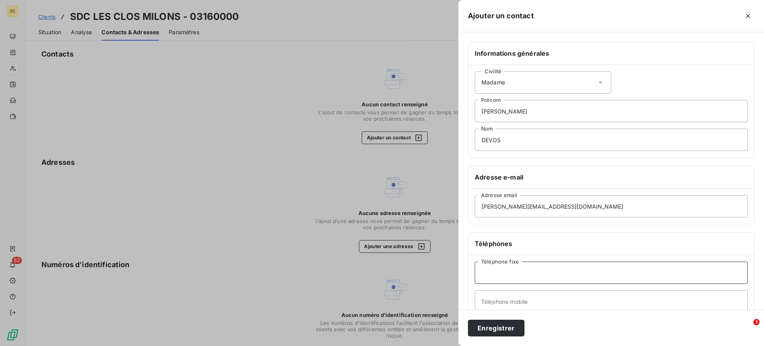
click at [509, 277] on input "Téléphone fixe" at bounding box center [611, 272] width 273 height 22
paste input "01 34 44 79 84"
drag, startPoint x: 494, startPoint y: 273, endPoint x: 450, endPoint y: 275, distance: 44.2
click at [450, 346] on div "Ajouter un contact Informations générales Civilité Madame [PERSON_NAME] DEVOS N…" at bounding box center [382, 346] width 764 height 0
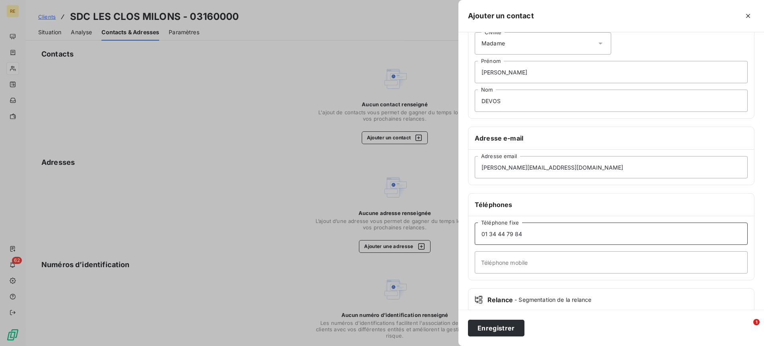
scroll to position [86, 0]
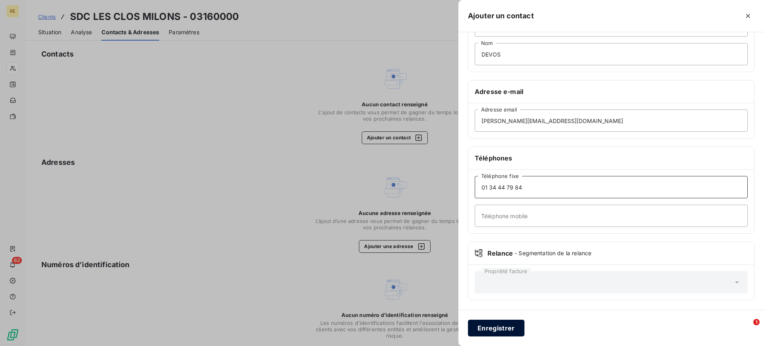
type input "01 34 44 79 84"
drag, startPoint x: 497, startPoint y: 325, endPoint x: 469, endPoint y: 322, distance: 28.0
click at [497, 326] on button "Enregistrer" at bounding box center [496, 328] width 57 height 17
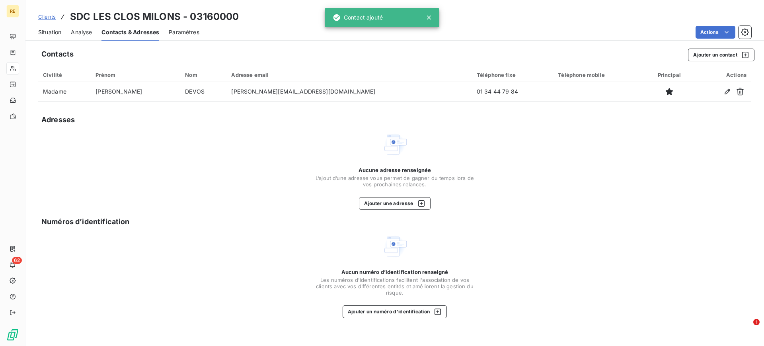
click at [281, 162] on div "Aucune adresse renseignée L’ajout d’une adresse vous permet de gagner du temps …" at bounding box center [394, 171] width 713 height 78
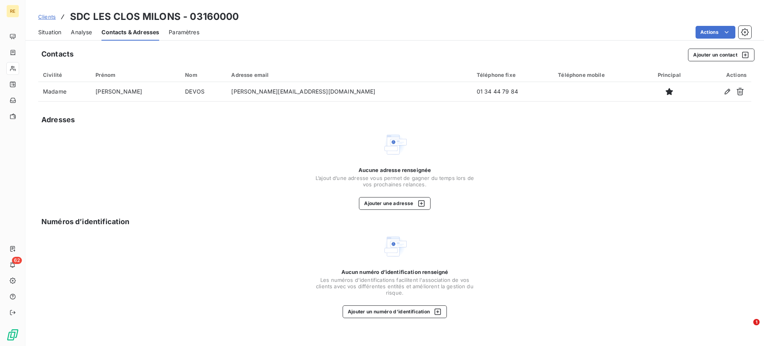
click at [54, 29] on span "Situation" at bounding box center [49, 32] width 23 height 8
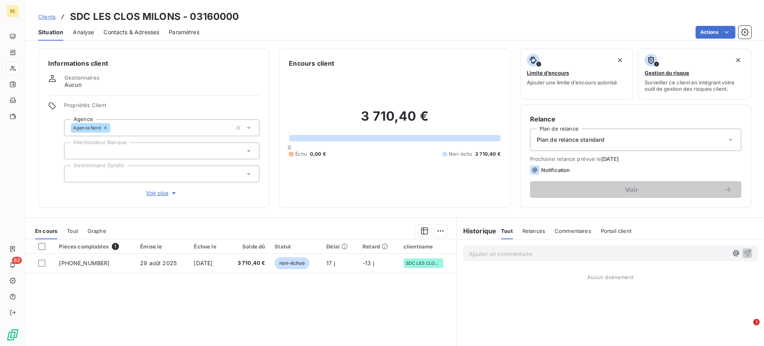
click at [161, 201] on div "Informations client Gestionnaires Aucun Propriétés Client Agence Agence Nord In…" at bounding box center [153, 128] width 231 height 159
click at [164, 195] on span "Voir plus" at bounding box center [162, 193] width 32 height 8
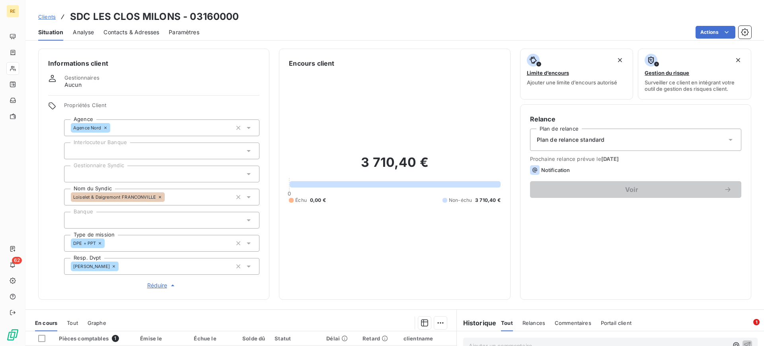
click at [51, 18] on span "Clients" at bounding box center [47, 17] width 18 height 6
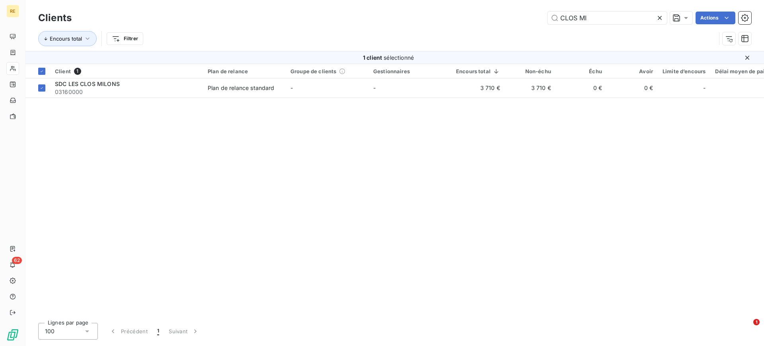
drag, startPoint x: 591, startPoint y: 19, endPoint x: 423, endPoint y: 15, distance: 168.0
click at [434, 17] on div "CLOS MI Actions" at bounding box center [416, 18] width 670 height 13
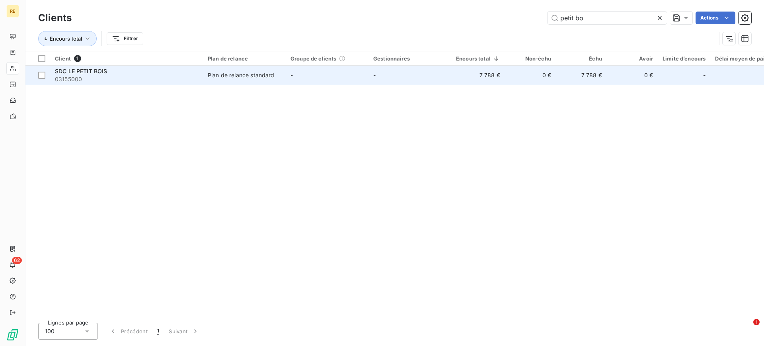
type input "petit bo"
click at [309, 74] on td "-" at bounding box center [327, 75] width 83 height 19
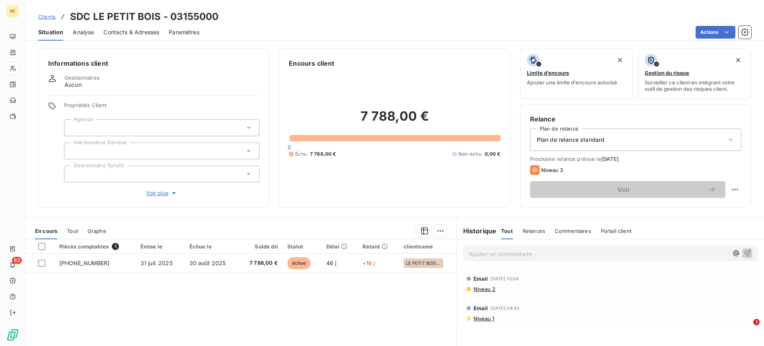
click at [163, 194] on span "Voir plus" at bounding box center [162, 193] width 32 height 8
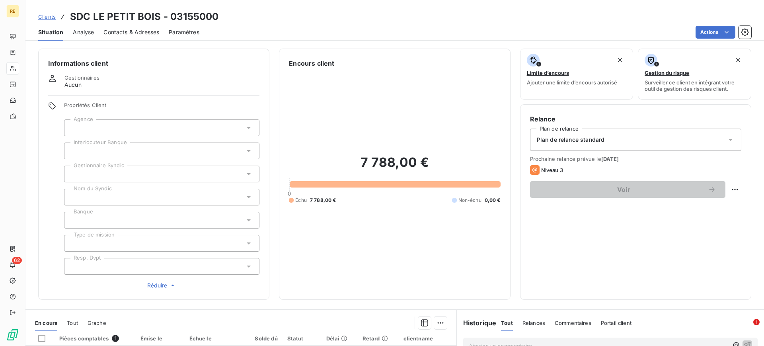
click at [131, 265] on div at bounding box center [161, 266] width 195 height 17
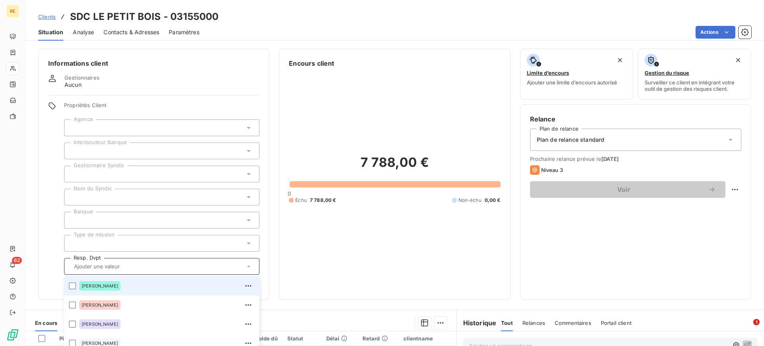
scroll to position [50, 0]
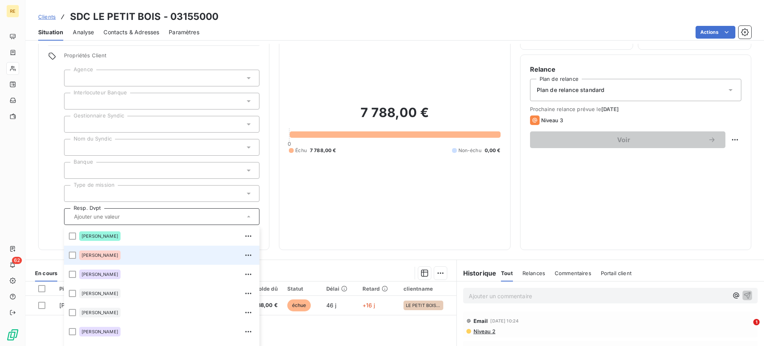
click at [73, 256] on div at bounding box center [72, 254] width 7 height 7
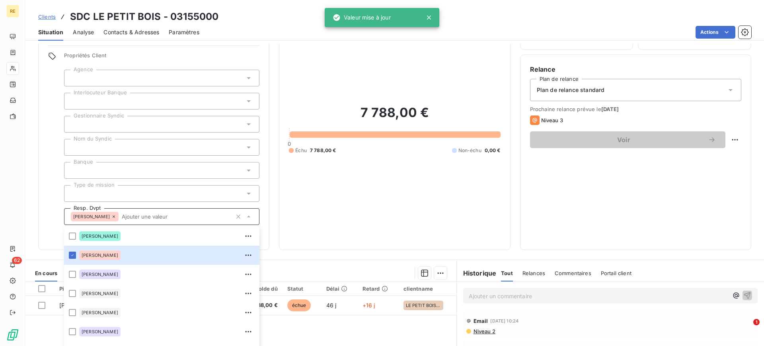
click at [47, 189] on div "Informations client Gestionnaires Aucun Propriétés Client Agence Interlocuteur …" at bounding box center [153, 124] width 231 height 251
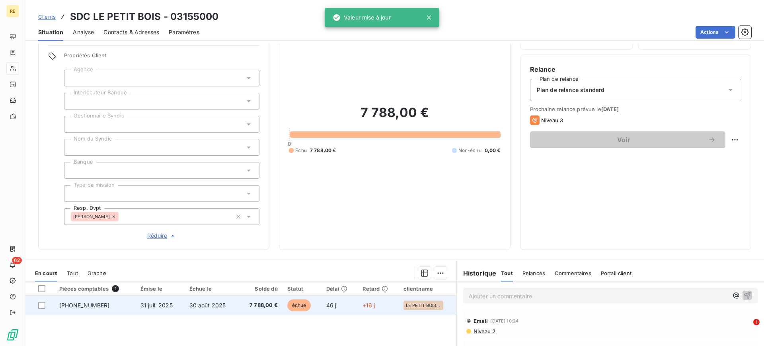
click at [201, 300] on td "30 août 2025" at bounding box center [212, 305] width 54 height 19
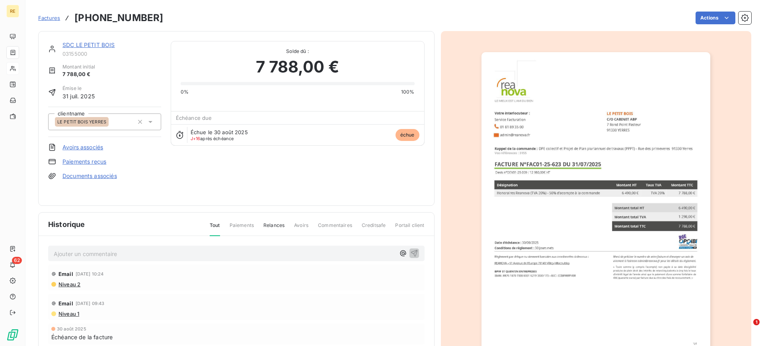
click at [101, 43] on link "SDC LE PETIT BOIS" at bounding box center [88, 44] width 53 height 7
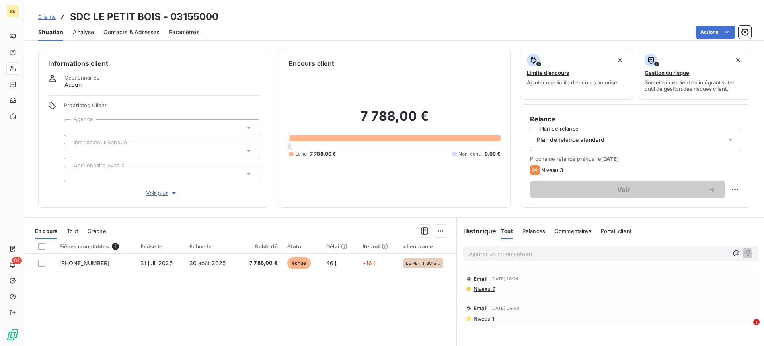
click at [153, 190] on span "Voir plus" at bounding box center [162, 193] width 32 height 8
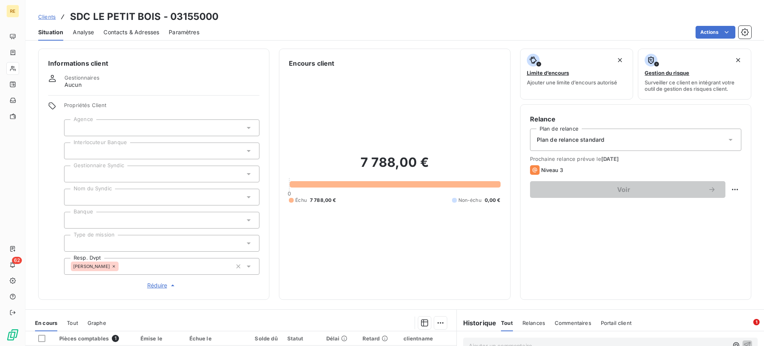
click at [117, 240] on div at bounding box center [161, 243] width 195 height 17
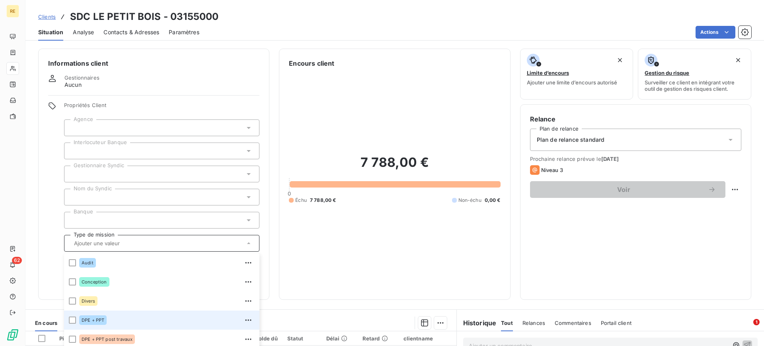
click at [101, 319] on span "DPE + PPT" at bounding box center [93, 320] width 23 height 5
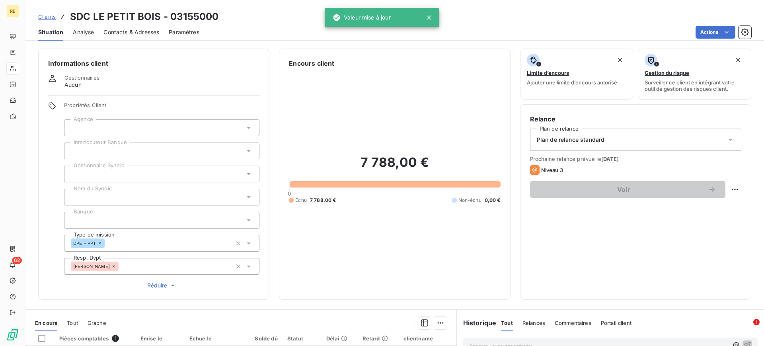
click at [276, 169] on div "Informations client Gestionnaires Aucun Propriétés Client Agence Interlocuteur …" at bounding box center [394, 174] width 739 height 251
click at [162, 128] on div at bounding box center [161, 127] width 195 height 17
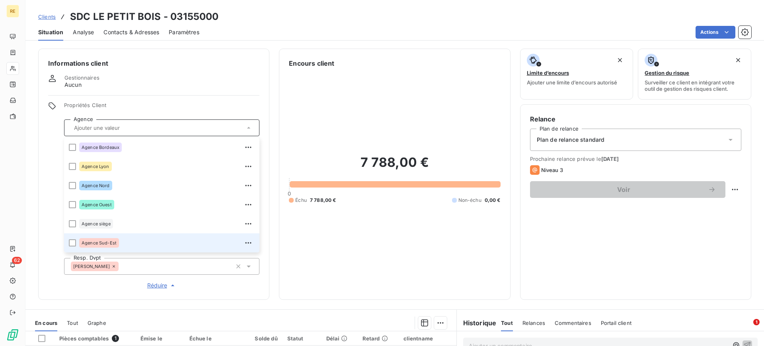
click at [76, 243] on li "Agence Sud-Est" at bounding box center [161, 242] width 195 height 19
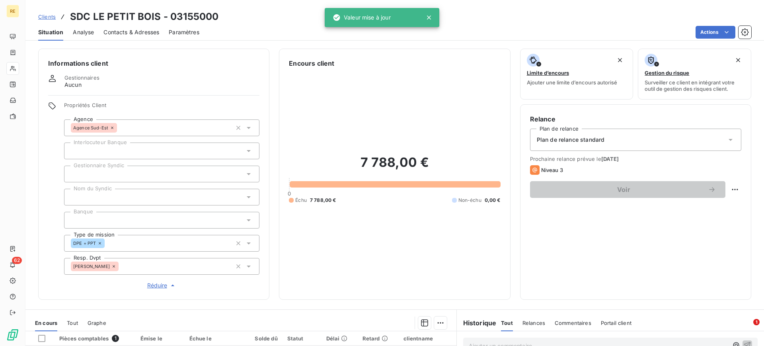
click at [56, 172] on div "Propriétés Client Agence Agence Sud-Est Interlocuteur Banque Gestionnaire Syndi…" at bounding box center [153, 196] width 211 height 188
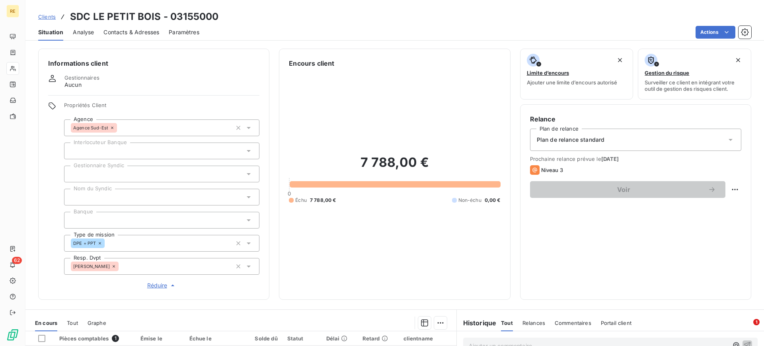
click at [152, 37] on div "Contacts & Adresses" at bounding box center [131, 32] width 56 height 17
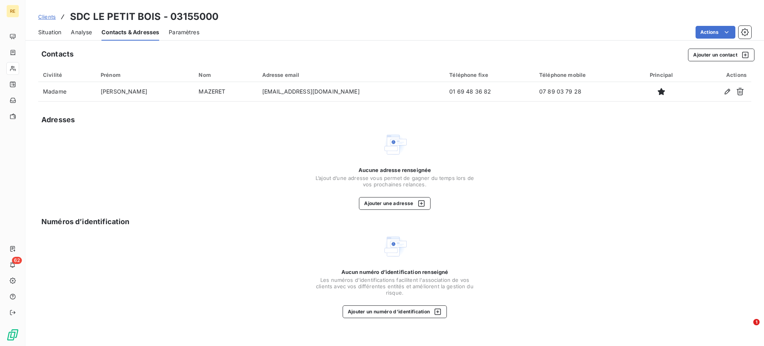
click at [45, 39] on div "Situation" at bounding box center [49, 32] width 23 height 17
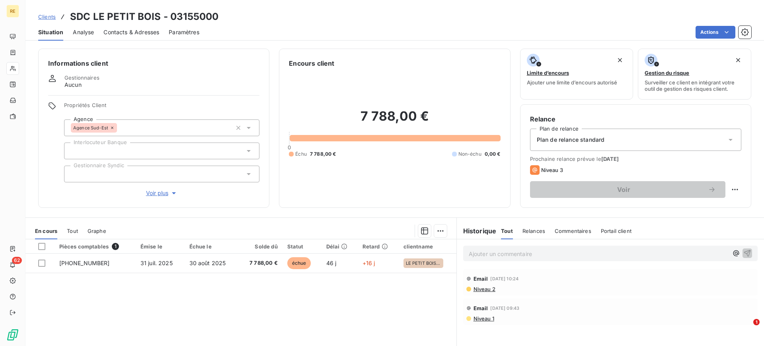
click at [153, 191] on span "Voir plus" at bounding box center [162, 193] width 32 height 8
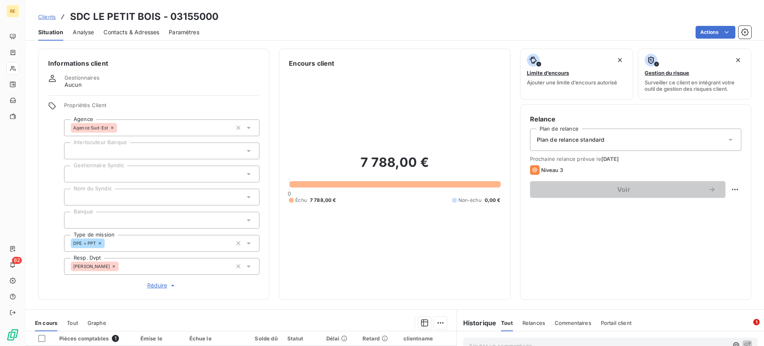
click at [117, 194] on div at bounding box center [161, 197] width 195 height 17
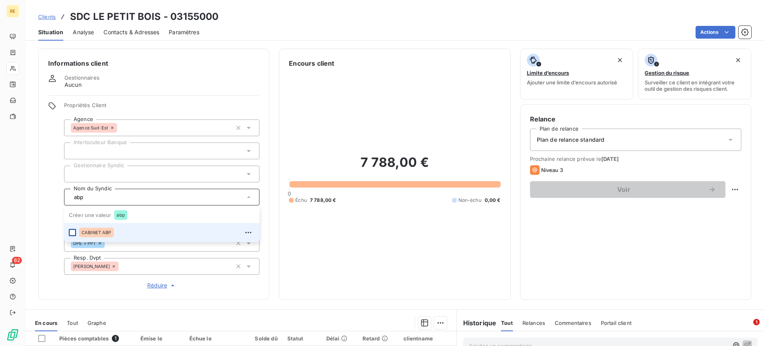
click at [72, 231] on div at bounding box center [72, 232] width 7 height 7
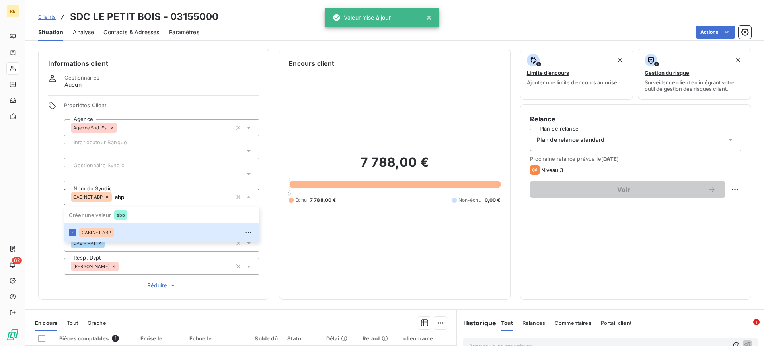
type input "abp"
click at [323, 249] on div "7 788,00 € 0 Échu 7 788,00 € Non-échu 0,00 €" at bounding box center [394, 179] width 211 height 222
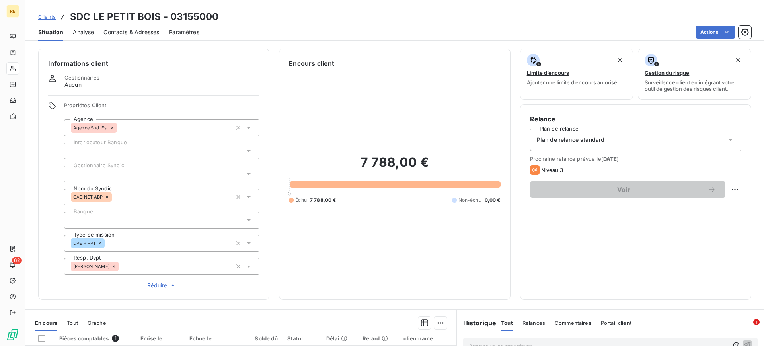
click at [142, 32] on span "Contacts & Adresses" at bounding box center [131, 32] width 56 height 8
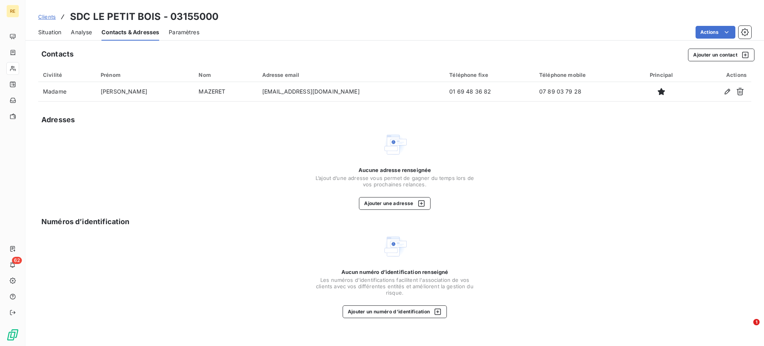
click at [178, 160] on div "Aucune adresse renseignée L’ajout d’une adresse vous permet de gagner du temps …" at bounding box center [394, 171] width 713 height 78
click at [51, 26] on div "Situation" at bounding box center [49, 32] width 23 height 17
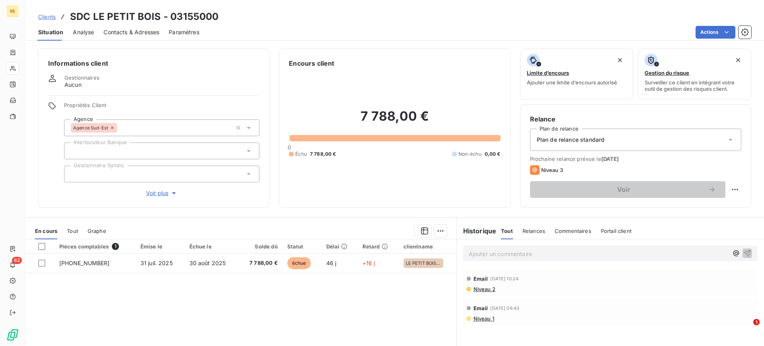
click at [49, 19] on span "Clients" at bounding box center [47, 17] width 18 height 6
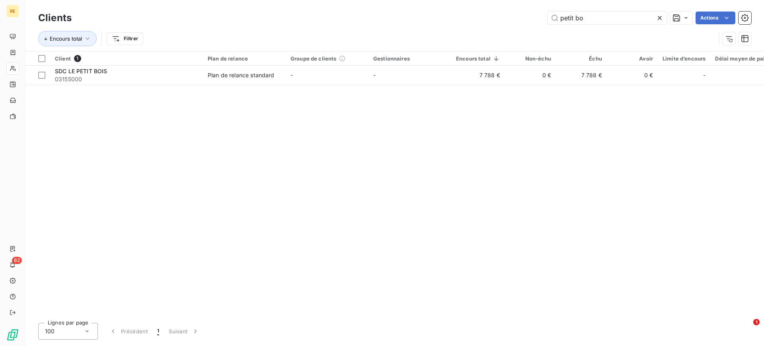
drag, startPoint x: 300, startPoint y: 166, endPoint x: 252, endPoint y: 140, distance: 55.2
click at [296, 166] on div "Client 1 Plan de relance Groupe de clients Gestionnaires Encours total Non-échu…" at bounding box center [394, 183] width 739 height 265
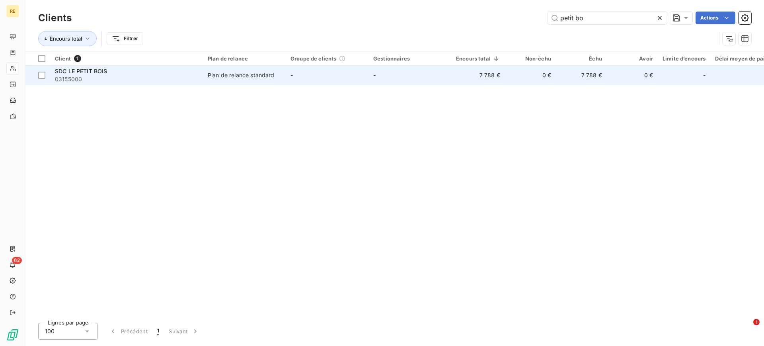
click at [122, 72] on div "SDC LE PETIT BOIS" at bounding box center [126, 71] width 143 height 8
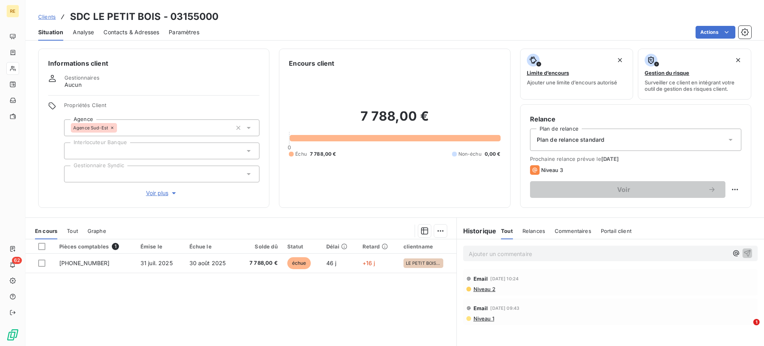
click at [91, 31] on span "Analyse" at bounding box center [83, 32] width 21 height 8
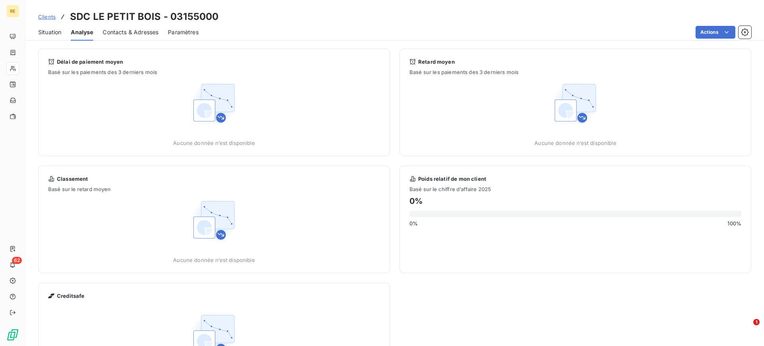
click at [131, 28] on span "Contacts & Adresses" at bounding box center [131, 32] width 56 height 8
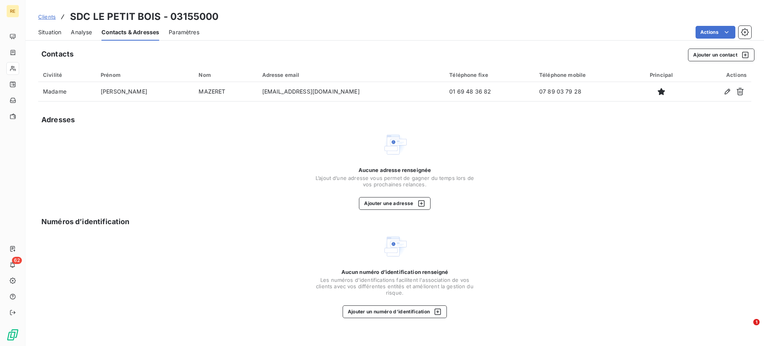
click at [176, 31] on span "Paramètres" at bounding box center [184, 32] width 31 height 8
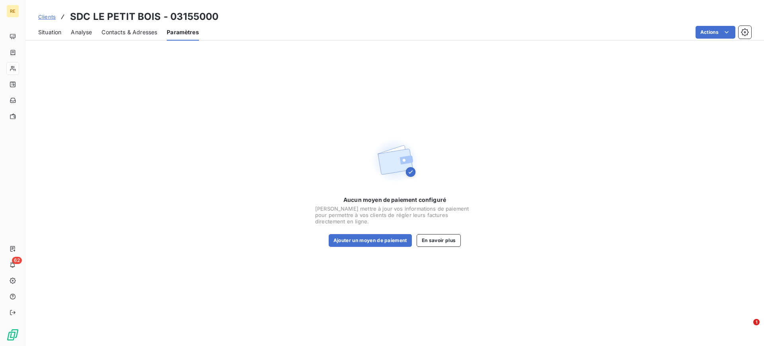
click at [150, 32] on span "Contacts & Adresses" at bounding box center [129, 32] width 56 height 8
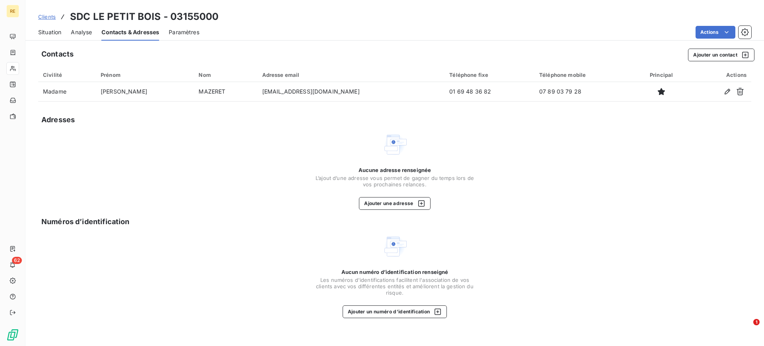
click at [86, 31] on span "Analyse" at bounding box center [81, 32] width 21 height 8
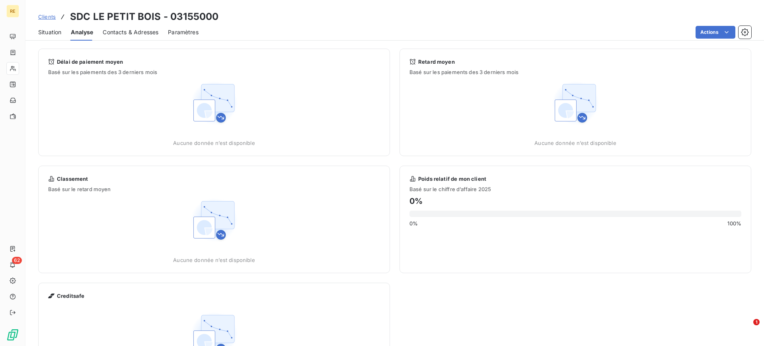
click at [53, 34] on span "Situation" at bounding box center [49, 32] width 23 height 8
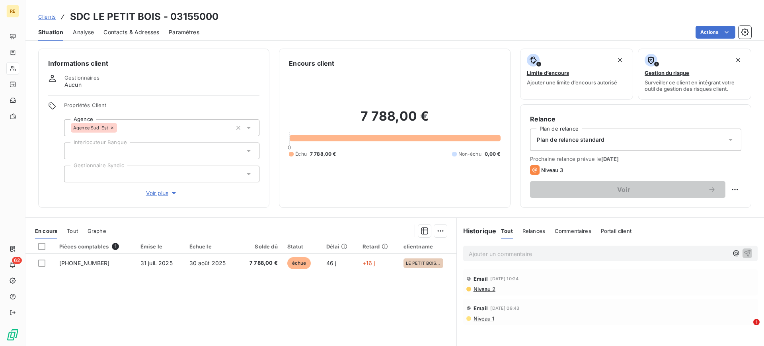
click at [161, 187] on div "Propriétés Client Agence Agence Sud-Est Interlocuteur Banque Gestionnaire Syndi…" at bounding box center [161, 149] width 195 height 95
click at [163, 191] on span "Voir plus" at bounding box center [162, 193] width 32 height 8
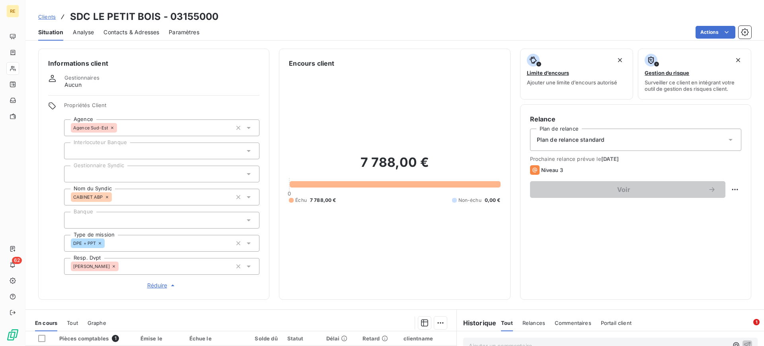
click at [136, 264] on div "[PERSON_NAME]" at bounding box center [161, 266] width 195 height 17
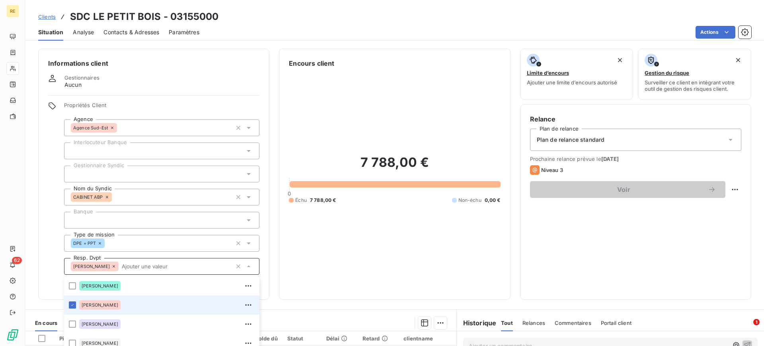
click at [428, 271] on div "7 788,00 € 0 Échu 7 788,00 € Non-échu 0,00 €" at bounding box center [394, 179] width 211 height 222
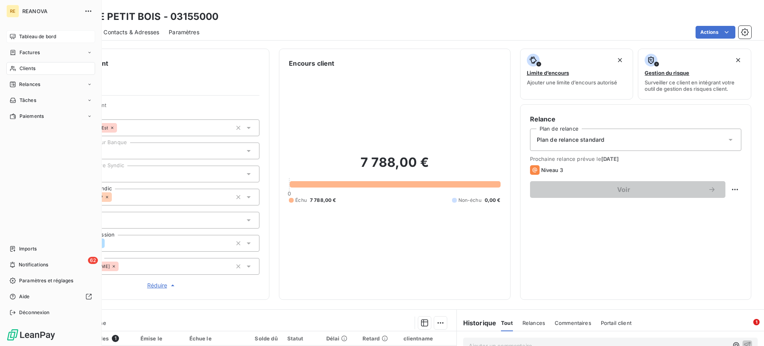
click at [33, 33] on span "Tableau de bord" at bounding box center [37, 36] width 37 height 7
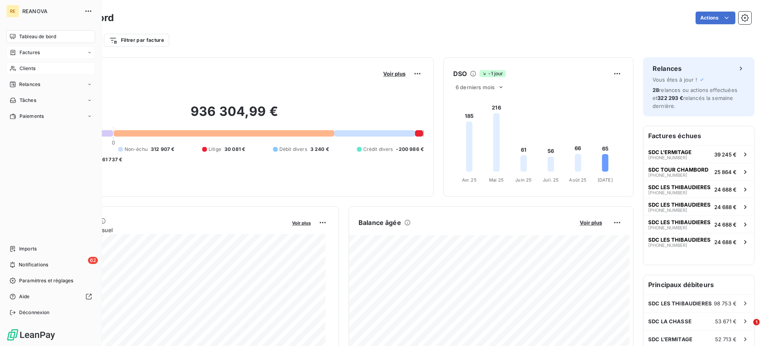
click at [31, 52] on span "Factures" at bounding box center [29, 52] width 20 height 7
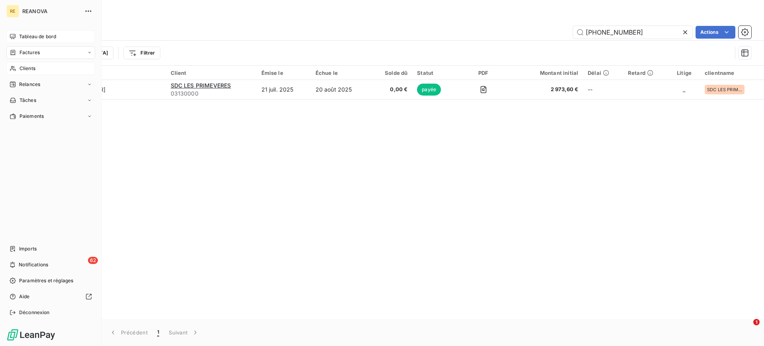
click at [39, 67] on div "Clients" at bounding box center [50, 68] width 89 height 13
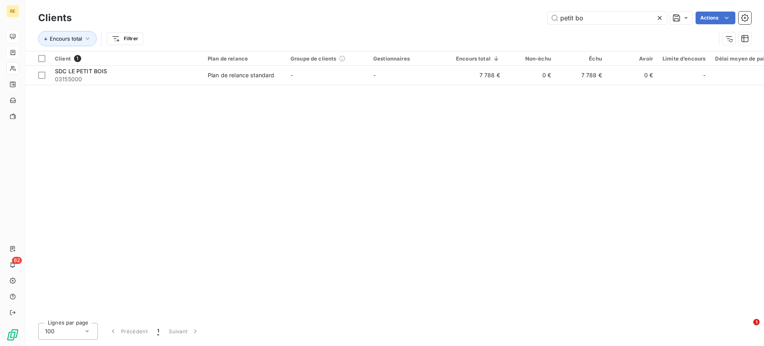
drag, startPoint x: 589, startPoint y: 23, endPoint x: 485, endPoint y: 6, distance: 105.6
click at [491, 13] on div "petit bo Actions" at bounding box center [416, 18] width 670 height 13
type input "t"
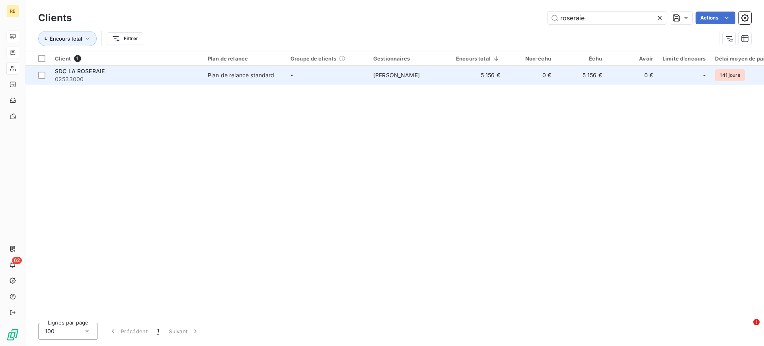
type input "roseraie"
click at [279, 71] on span "Plan de relance standard" at bounding box center [244, 75] width 73 height 8
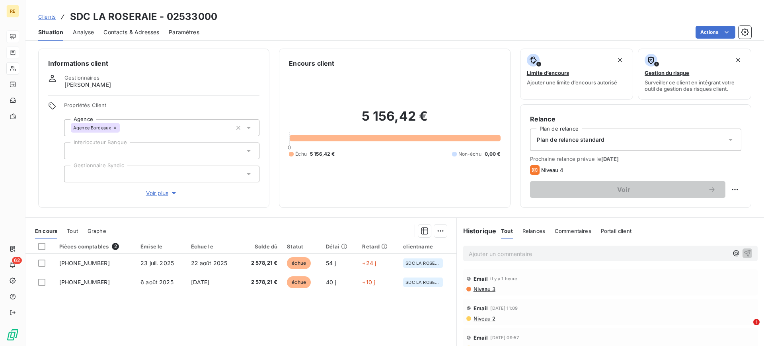
click at [163, 193] on span "Voir plus" at bounding box center [162, 193] width 32 height 8
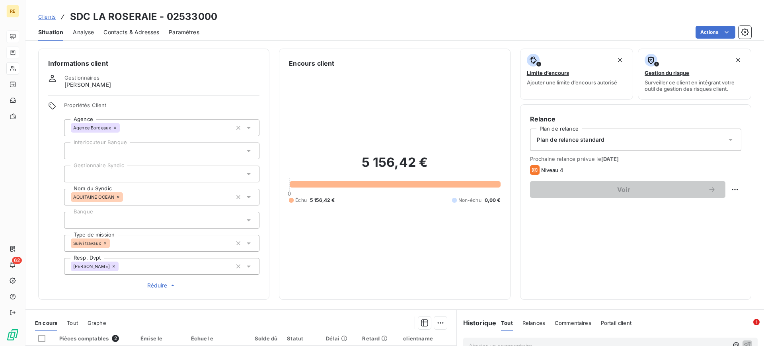
click at [155, 266] on div "[PERSON_NAME]" at bounding box center [161, 266] width 195 height 17
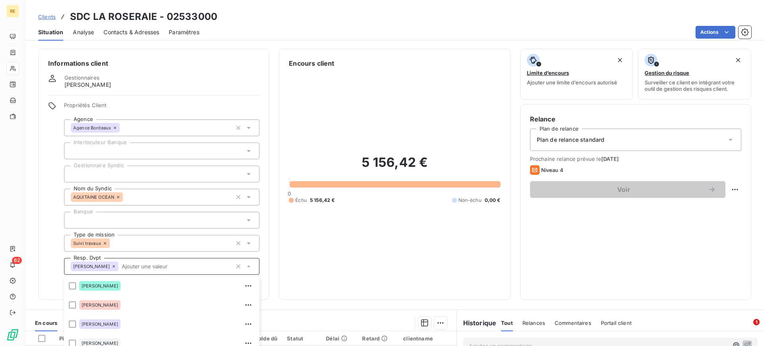
scroll to position [83, 0]
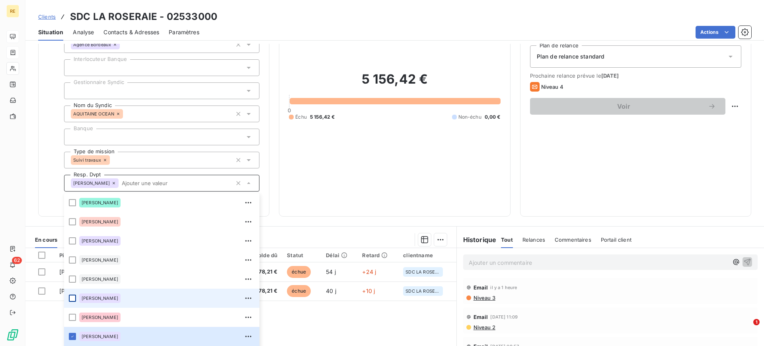
click at [72, 298] on div at bounding box center [72, 297] width 7 height 7
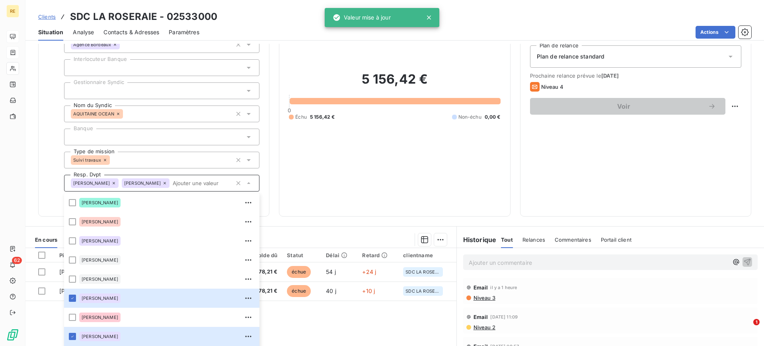
click at [39, 186] on div "Informations client Gestionnaires [PERSON_NAME] Propriétés Client Agence Agence…" at bounding box center [153, 90] width 231 height 251
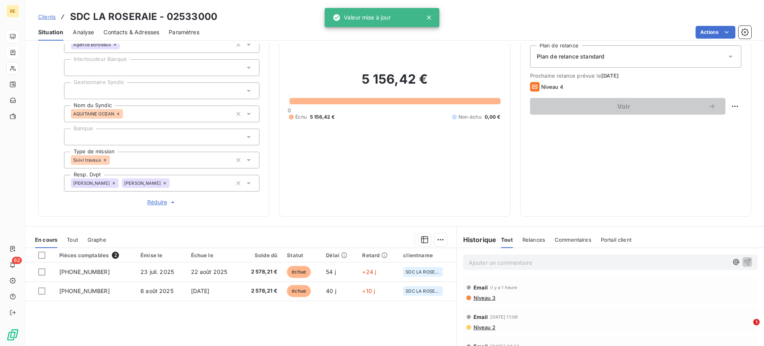
click at [623, 155] on div "Relance Plan de relance Plan de relance standard Prochaine relance prévue le [D…" at bounding box center [635, 118] width 211 height 175
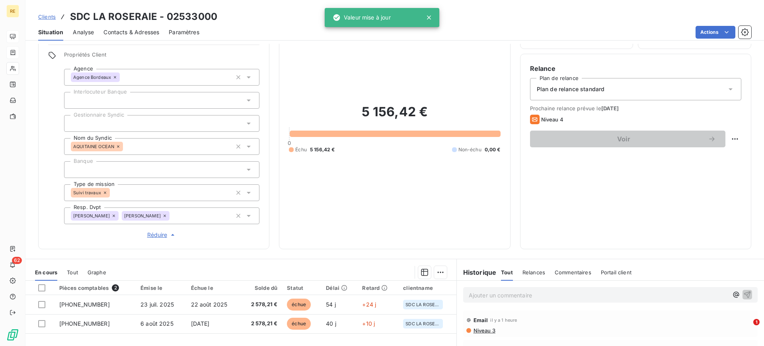
scroll to position [33, 0]
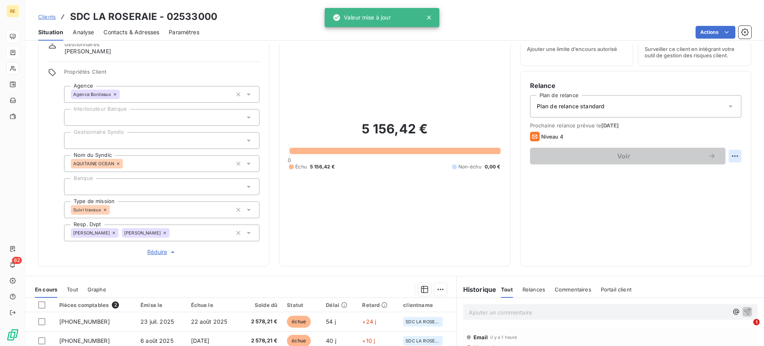
click at [729, 150] on html "RE 62 Clients SDC LA ROSERAIE - 02533000 Situation Analyse Contacts & Adresses …" at bounding box center [382, 173] width 764 height 346
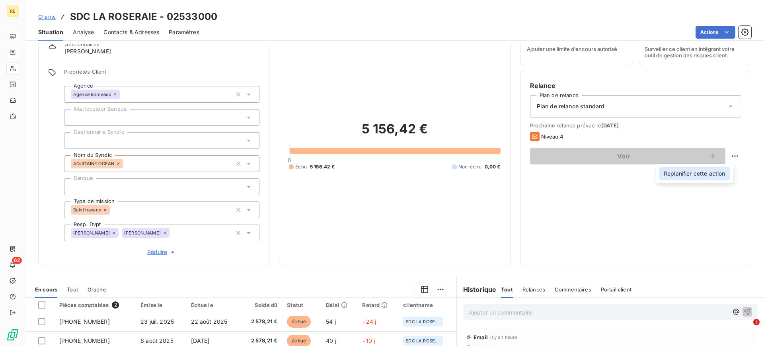
click at [715, 177] on div "Replanifier cette action" at bounding box center [694, 173] width 71 height 13
select select "8"
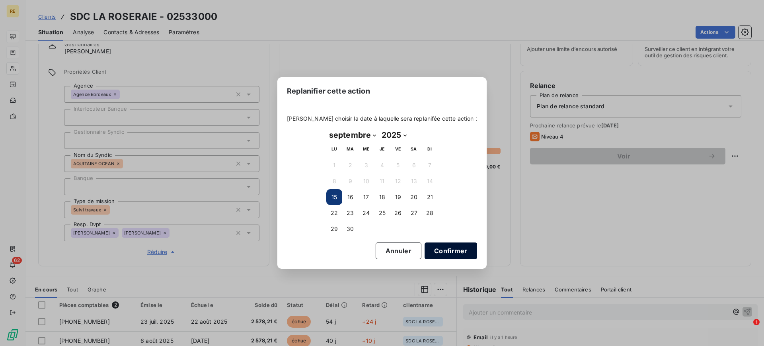
click at [434, 252] on button "Confirmer" at bounding box center [451, 250] width 53 height 17
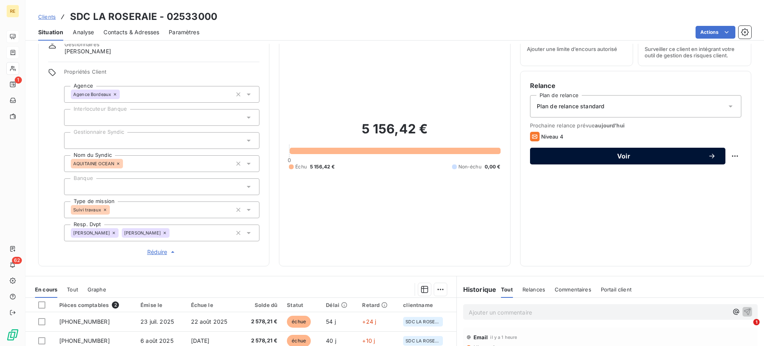
click at [643, 155] on span "Voir" at bounding box center [624, 156] width 168 height 6
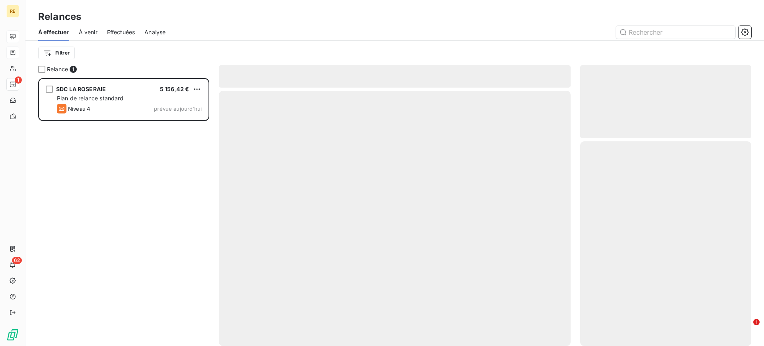
scroll to position [260, 164]
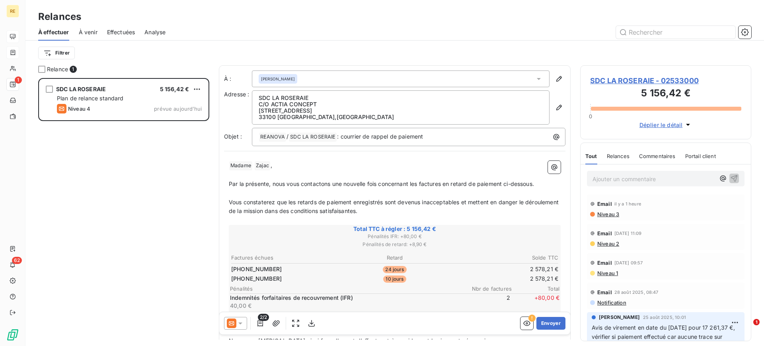
click at [232, 327] on icon at bounding box center [232, 323] width 10 height 10
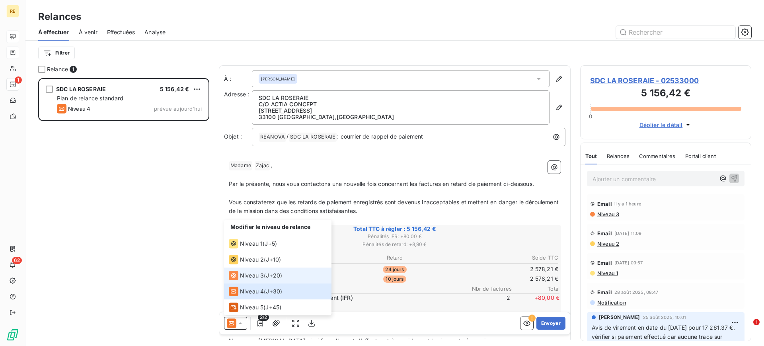
click at [258, 279] on div "Niveau 3" at bounding box center [246, 276] width 35 height 10
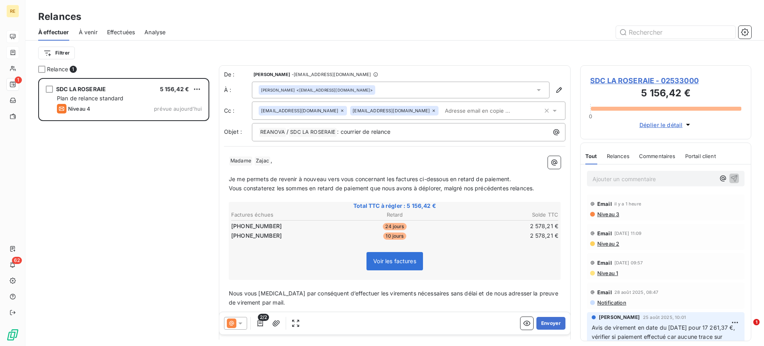
click at [442, 107] on input "text" at bounding box center [488, 111] width 92 height 12
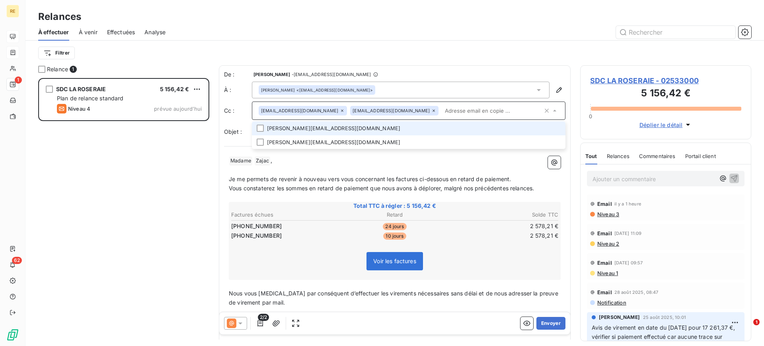
click at [442, 107] on input "text" at bounding box center [492, 111] width 101 height 12
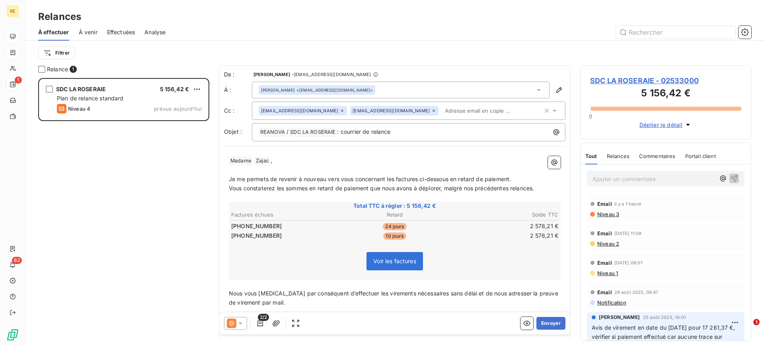
click at [442, 108] on input "text" at bounding box center [488, 111] width 92 height 12
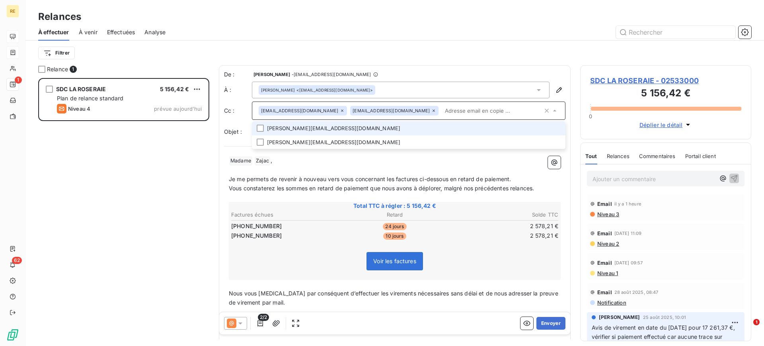
click at [620, 77] on span "SDC LA ROSERAIE - 02533000" at bounding box center [665, 80] width 151 height 11
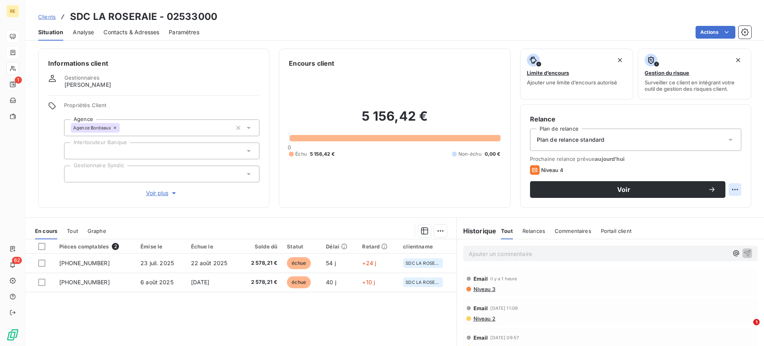
click at [727, 191] on html "RE 1 62 Clients SDC LA ROSERAIE - 02533000 Situation Analyse Contacts & Adresse…" at bounding box center [382, 173] width 764 height 346
click at [690, 212] on div "Replanifier cette action" at bounding box center [694, 207] width 71 height 13
select select "8"
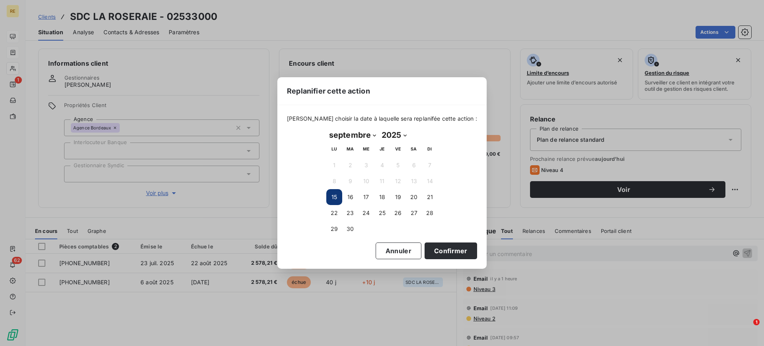
drag, startPoint x: 335, startPoint y: 210, endPoint x: 394, endPoint y: 222, distance: 60.6
click at [334, 211] on button "22" at bounding box center [334, 213] width 16 height 16
click at [439, 246] on button "Confirmer" at bounding box center [451, 250] width 53 height 17
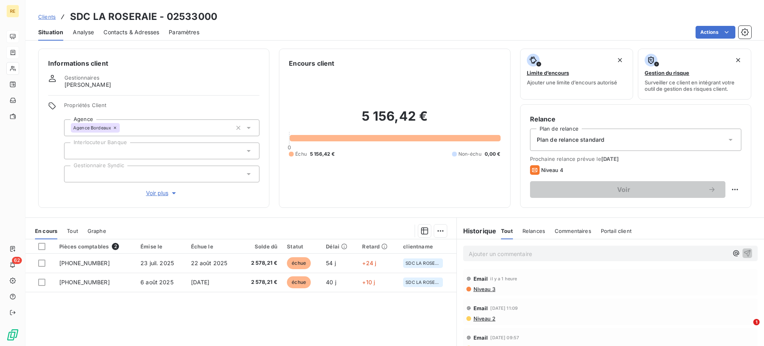
click at [162, 197] on span "Voir plus" at bounding box center [162, 193] width 32 height 8
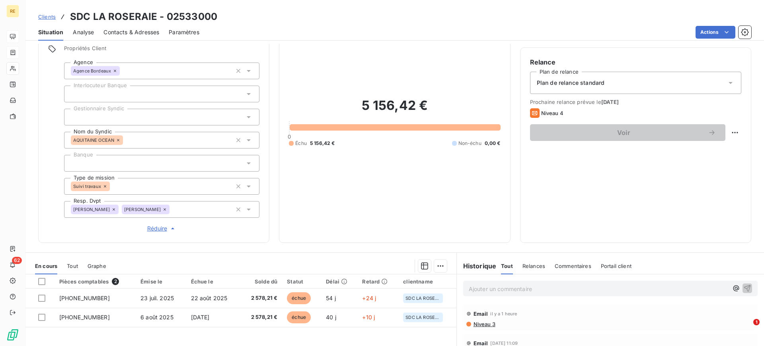
scroll to position [149, 0]
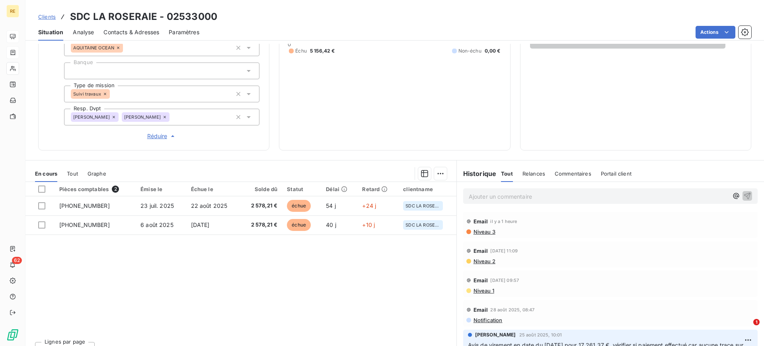
click at [524, 177] on div "Relances" at bounding box center [533, 173] width 23 height 17
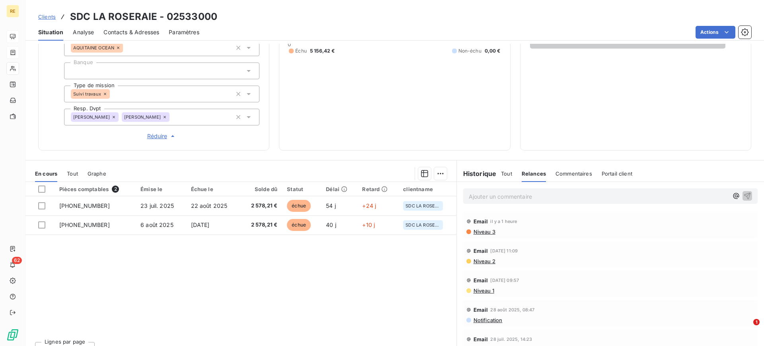
click at [571, 175] on span "Commentaires" at bounding box center [573, 173] width 37 height 6
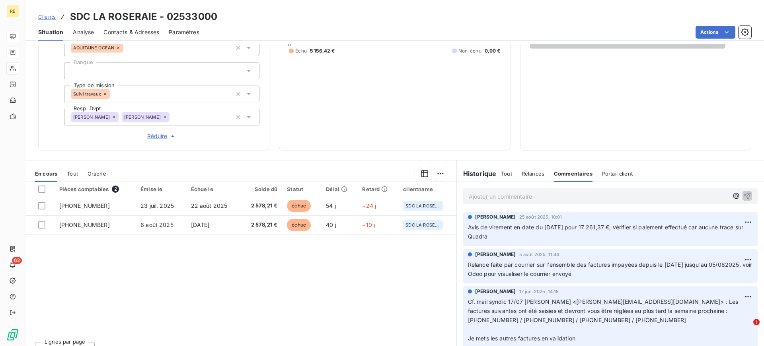
click at [627, 171] on span "Portail client" at bounding box center [617, 173] width 31 height 6
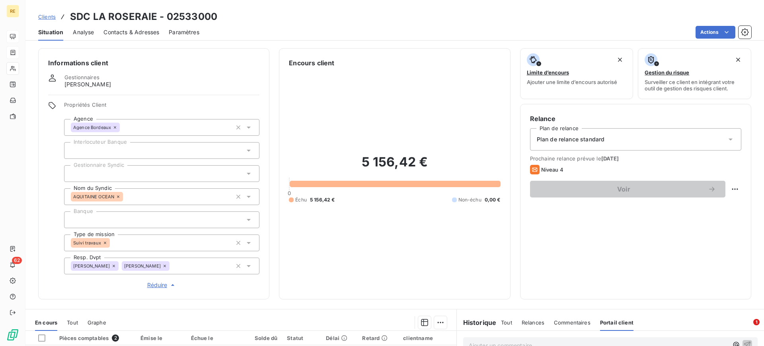
scroll to position [0, 0]
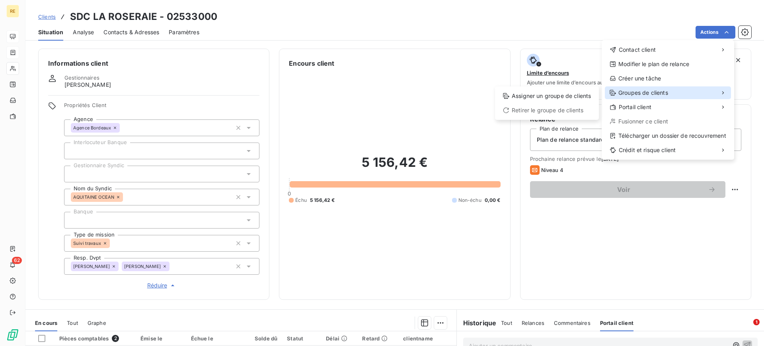
click at [723, 92] on icon at bounding box center [723, 93] width 6 height 6
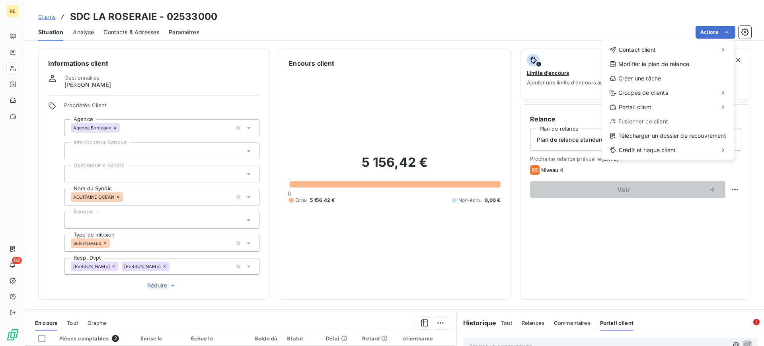
click at [747, 31] on html "RE 62 Clients SDC LA ROSERAIE - 02533000 Situation Analyse Contacts & Adresses …" at bounding box center [382, 173] width 764 height 346
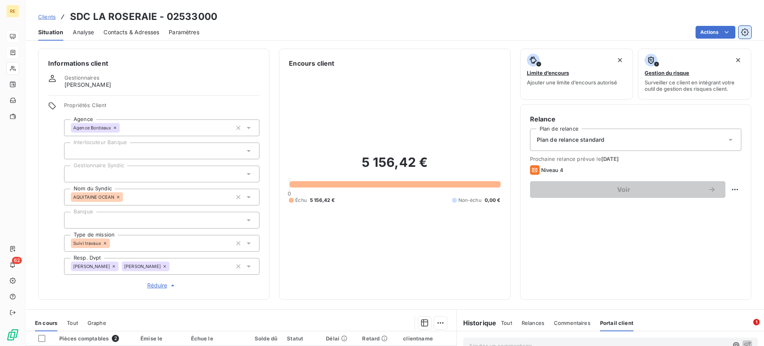
click at [747, 31] on icon "button" at bounding box center [745, 32] width 8 height 8
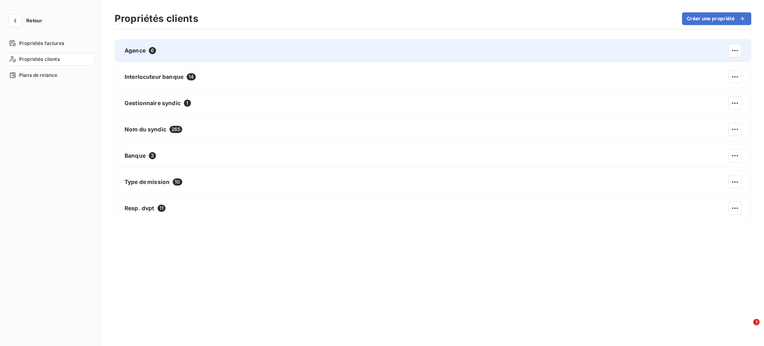
click at [383, 54] on div "Agence 6" at bounding box center [433, 50] width 637 height 23
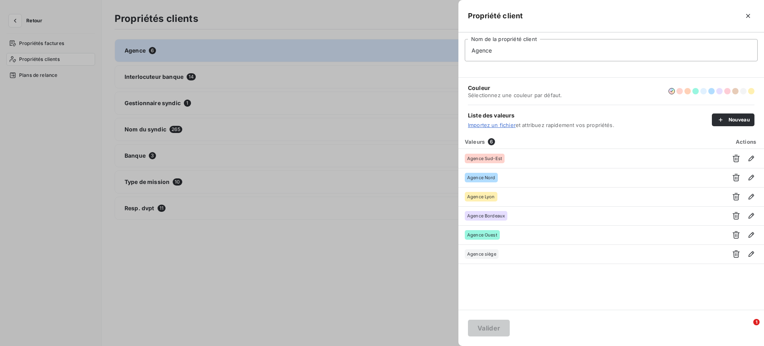
click at [751, 13] on button "button" at bounding box center [748, 16] width 13 height 13
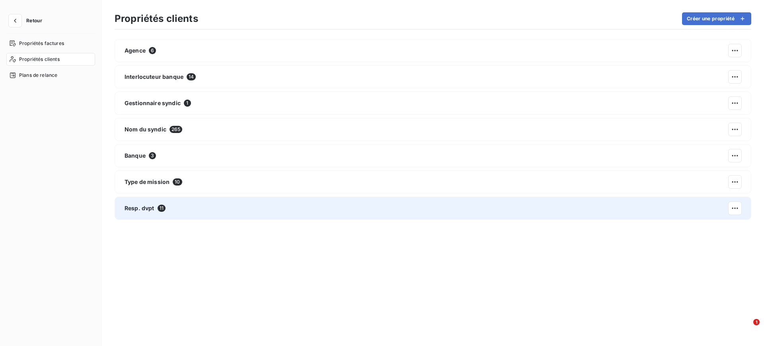
click at [220, 205] on div "Resp. dvpt 11" at bounding box center [433, 208] width 637 height 23
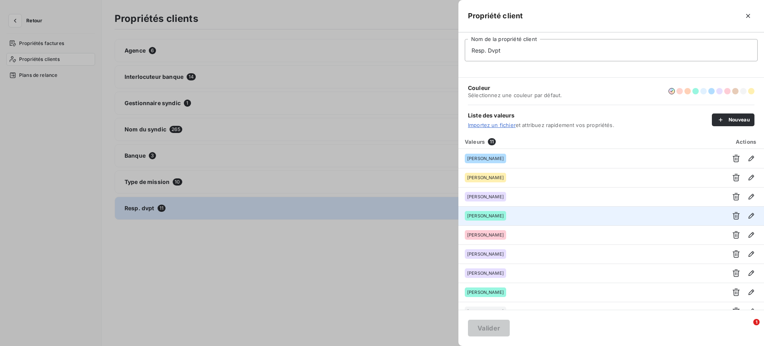
scroll to position [50, 0]
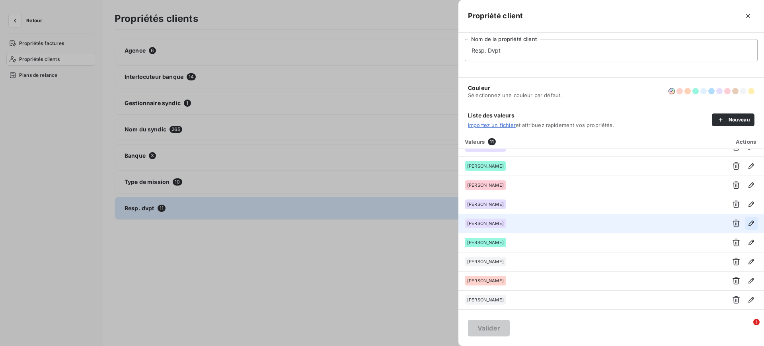
click at [747, 219] on icon "button" at bounding box center [751, 223] width 8 height 8
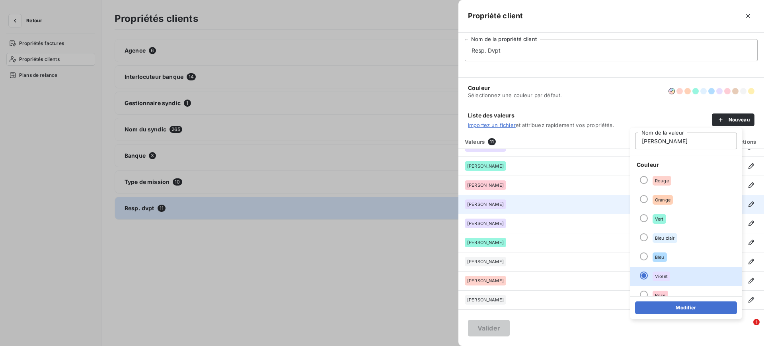
scroll to position [0, 0]
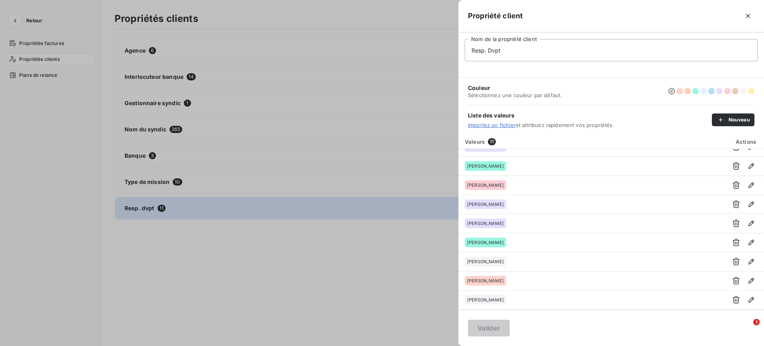
click at [620, 104] on div "Couleur Sélectionnez une couleur par défaut." at bounding box center [611, 91] width 286 height 27
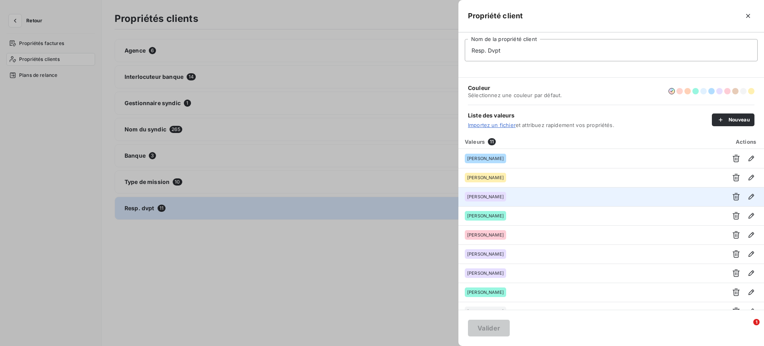
click at [497, 198] on span "[PERSON_NAME]" at bounding box center [485, 196] width 37 height 5
click at [751, 195] on icon "button" at bounding box center [751, 197] width 8 height 8
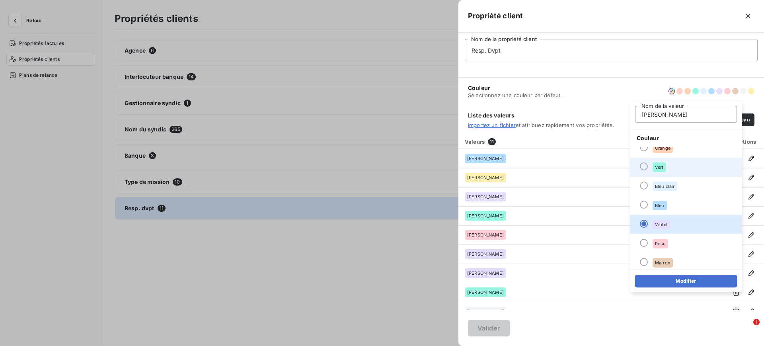
scroll to position [68, 0]
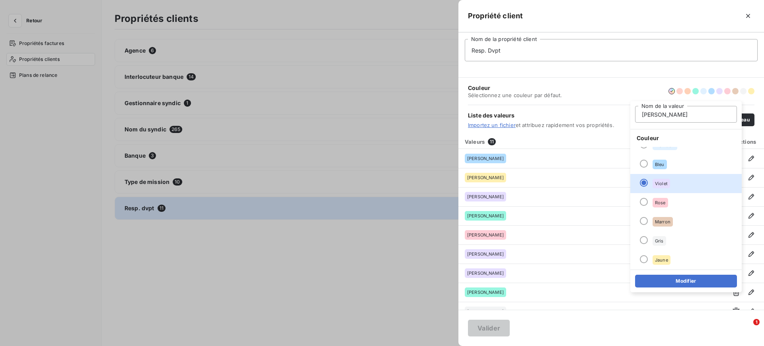
click at [594, 93] on div "Couleur Sélectionnez une couleur par défaut." at bounding box center [611, 91] width 286 height 27
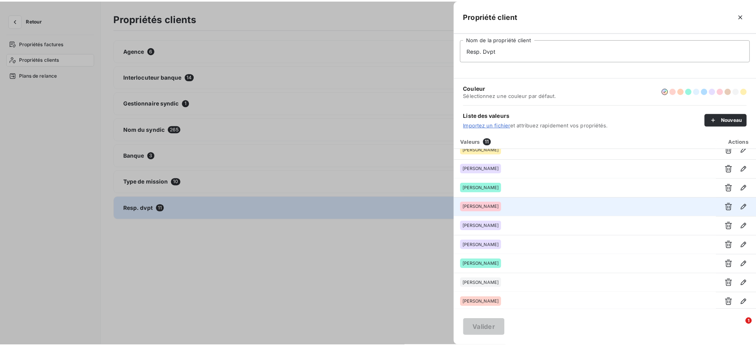
scroll to position [50, 0]
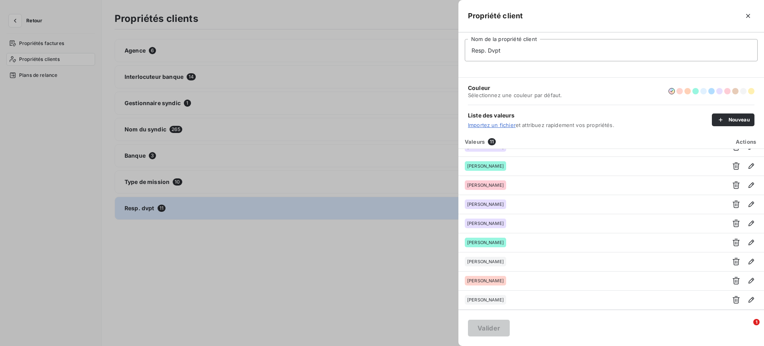
drag, startPoint x: 747, startPoint y: 14, endPoint x: 738, endPoint y: 30, distance: 18.9
click at [747, 14] on icon "button" at bounding box center [748, 16] width 8 height 8
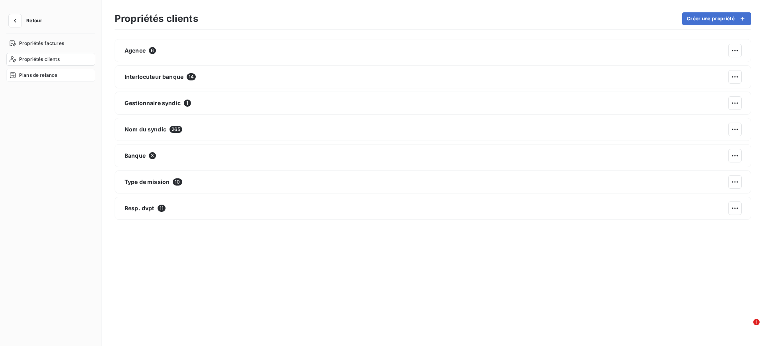
click at [61, 73] on div "Plans de relance" at bounding box center [50, 75] width 89 height 13
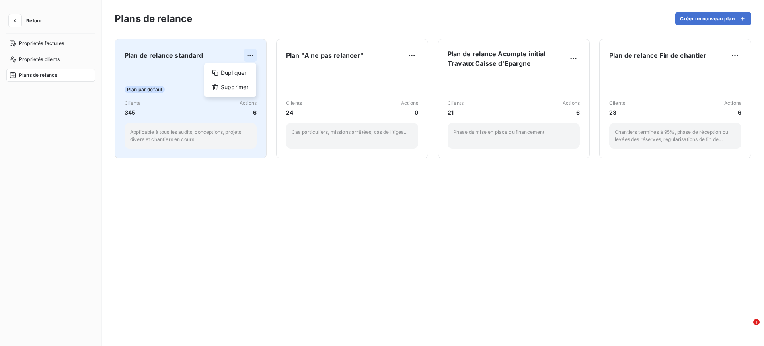
click at [249, 52] on html "Retour Propriétés factures Propriétés clients Plans de relance Plans de relance…" at bounding box center [382, 173] width 764 height 346
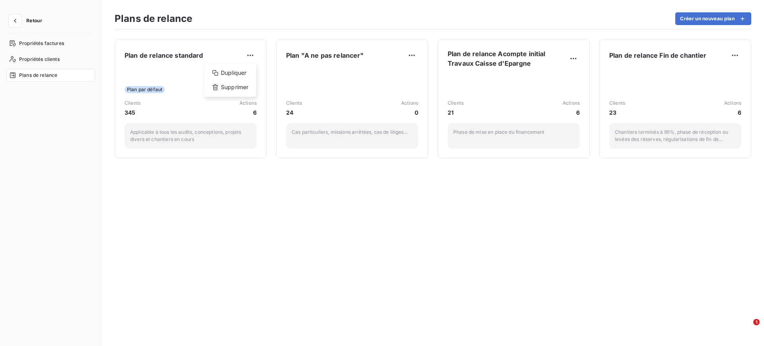
click at [154, 68] on html "Retour Propriétés factures Propriétés clients Plans de relance Plans de relance…" at bounding box center [382, 173] width 764 height 346
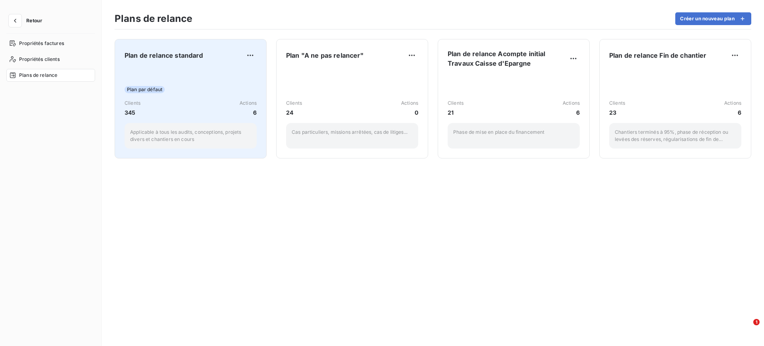
click at [138, 88] on span "Plan par défaut" at bounding box center [145, 89] width 40 height 7
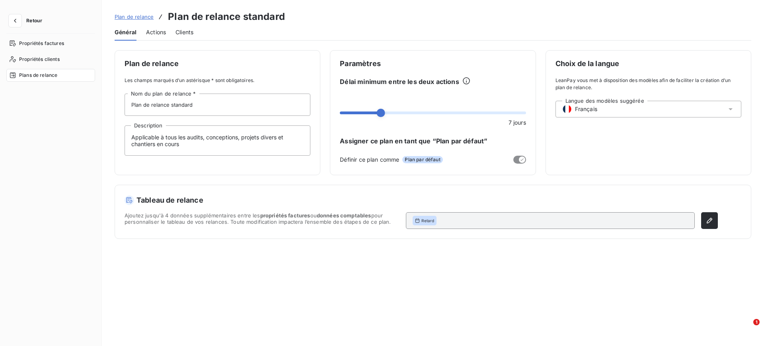
click at [160, 33] on span "Actions" at bounding box center [156, 32] width 20 height 8
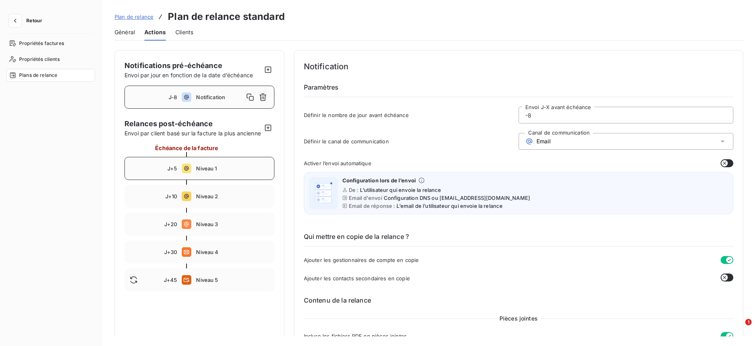
click at [198, 180] on div "J+5 Niveau 1" at bounding box center [200, 168] width 150 height 23
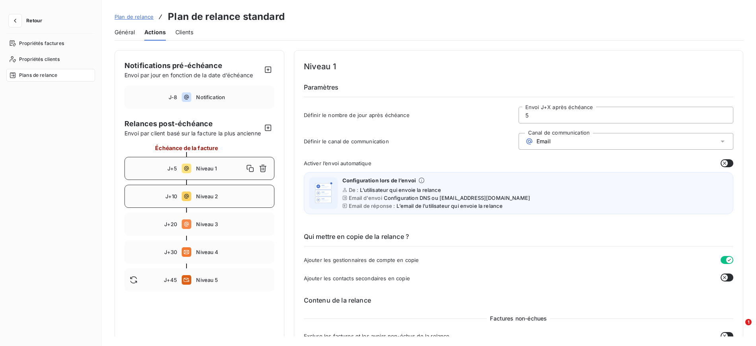
click at [197, 199] on span "Niveau 2" at bounding box center [232, 196] width 73 height 6
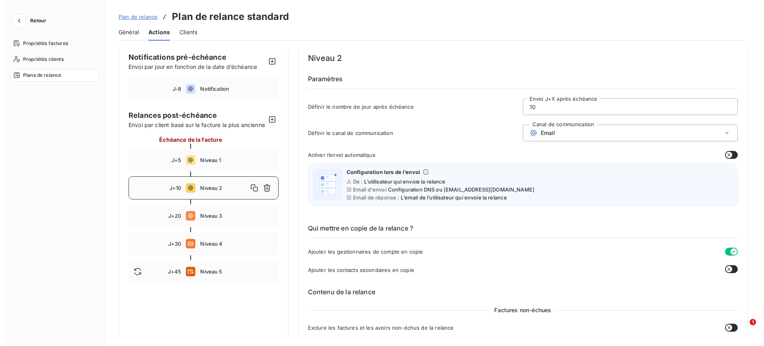
scroll to position [3, 0]
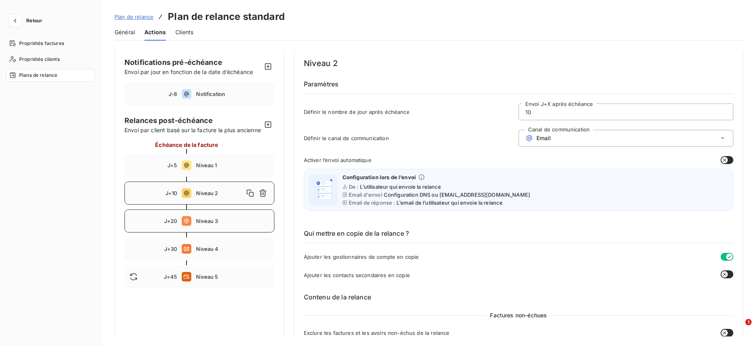
click at [232, 224] on span "Niveau 3" at bounding box center [232, 221] width 73 height 6
type input "20"
click at [193, 34] on span "Clients" at bounding box center [184, 32] width 18 height 8
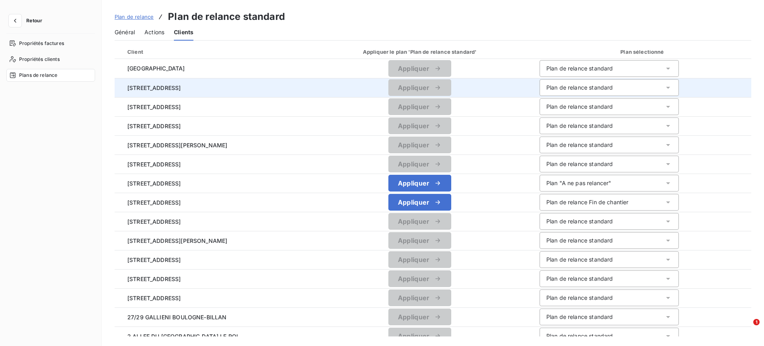
scroll to position [0, 0]
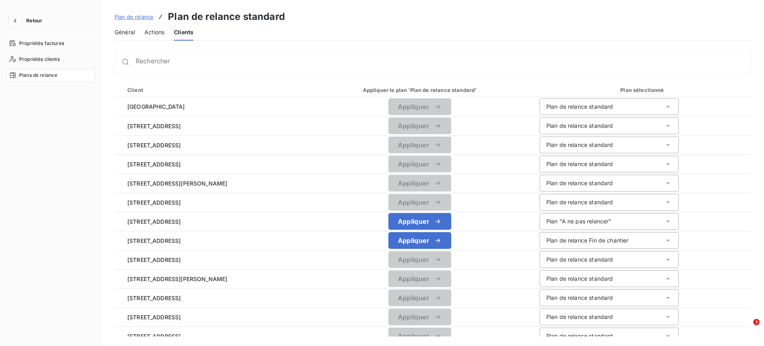
drag, startPoint x: 123, startPoint y: 31, endPoint x: 124, endPoint y: 41, distance: 10.4
click at [123, 31] on span "Général" at bounding box center [125, 32] width 20 height 8
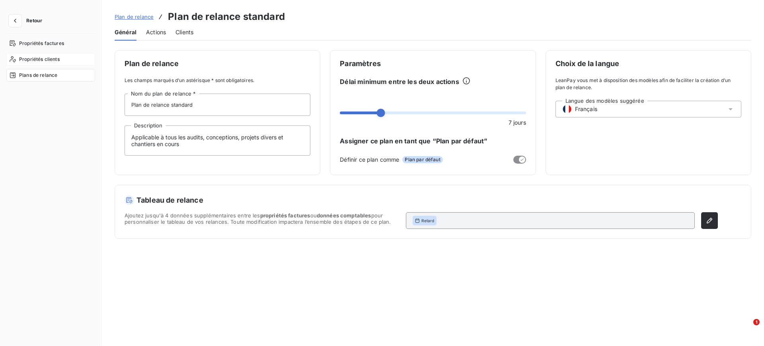
click at [60, 59] on div "Propriétés clients" at bounding box center [50, 59] width 89 height 13
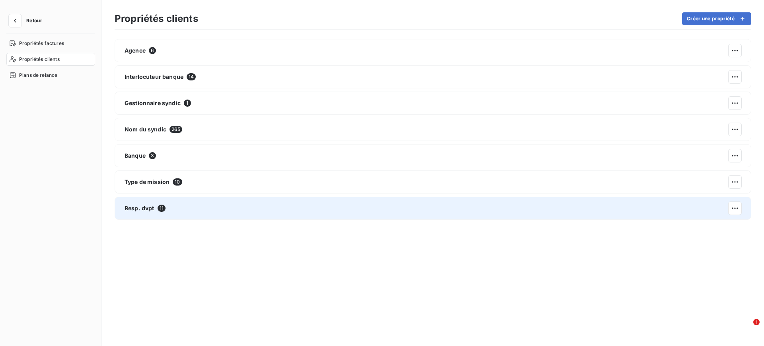
click at [211, 211] on div "Resp. dvpt 11" at bounding box center [433, 208] width 637 height 23
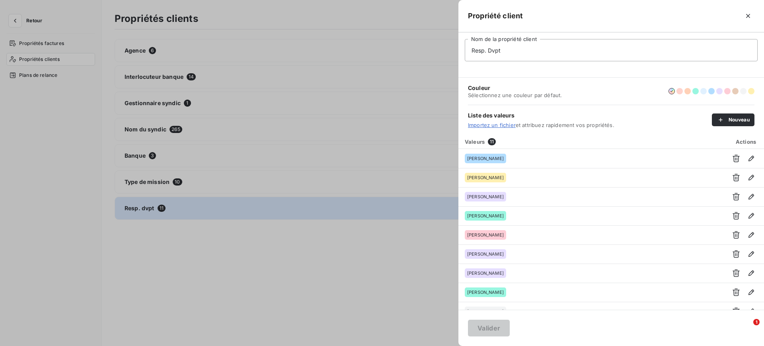
click at [282, 274] on div at bounding box center [382, 173] width 764 height 346
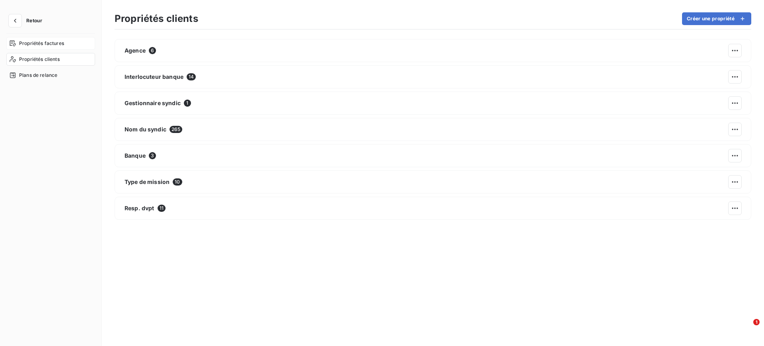
click at [51, 45] on span "Propriétés factures" at bounding box center [41, 43] width 45 height 7
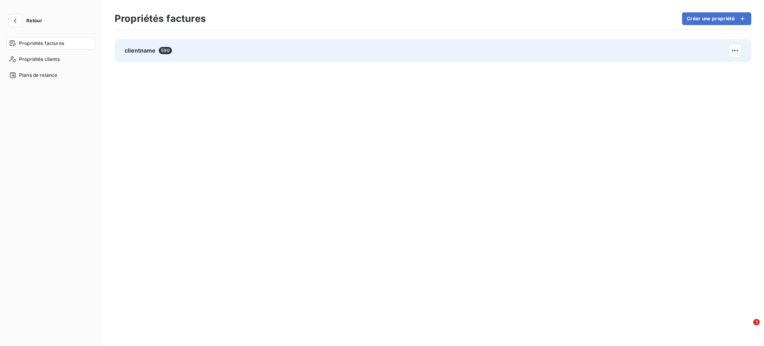
click at [150, 53] on span "clientname" at bounding box center [140, 51] width 31 height 8
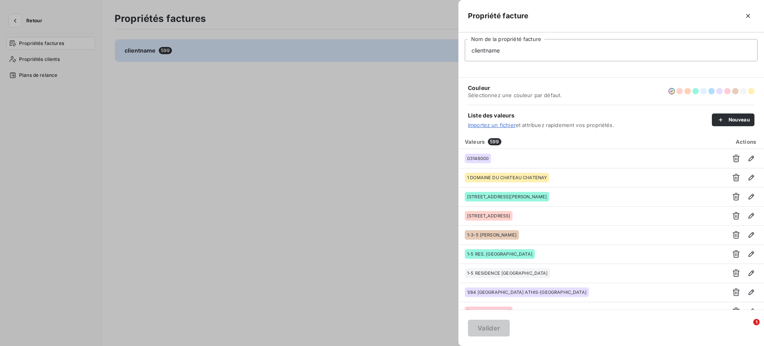
click at [347, 154] on div at bounding box center [382, 173] width 764 height 346
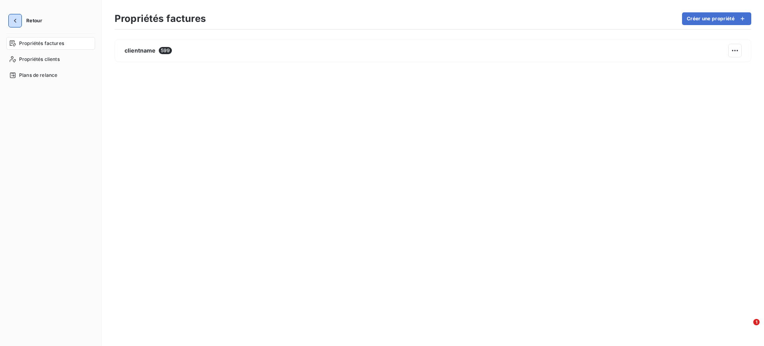
drag, startPoint x: 12, startPoint y: 20, endPoint x: 26, endPoint y: 39, distance: 24.4
click at [12, 20] on icon "button" at bounding box center [15, 21] width 8 height 8
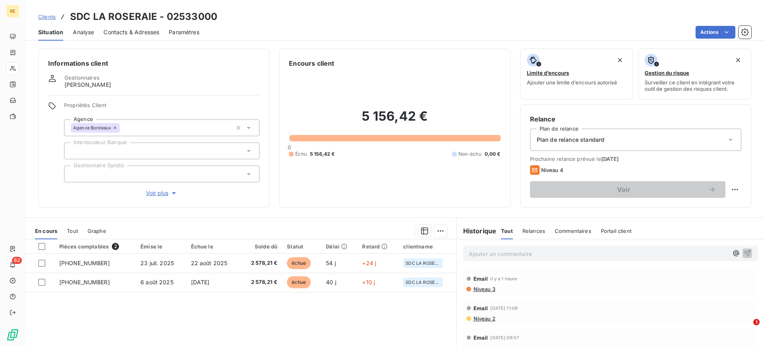
click at [154, 196] on span "Voir plus" at bounding box center [162, 193] width 32 height 8
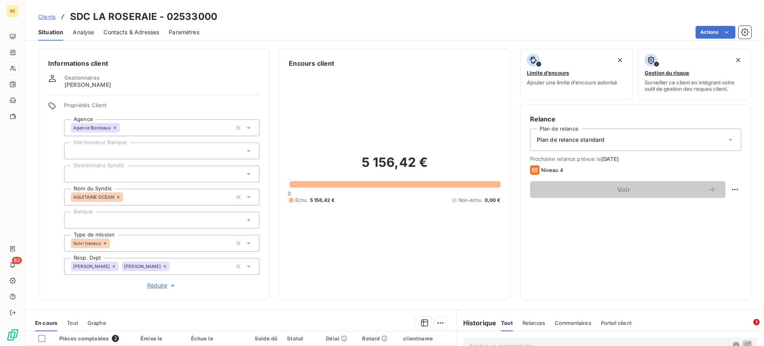
click at [93, 80] on span "Gestionnaires" at bounding box center [81, 77] width 35 height 6
click at [93, 79] on span "Gestionnaires" at bounding box center [81, 77] width 35 height 6
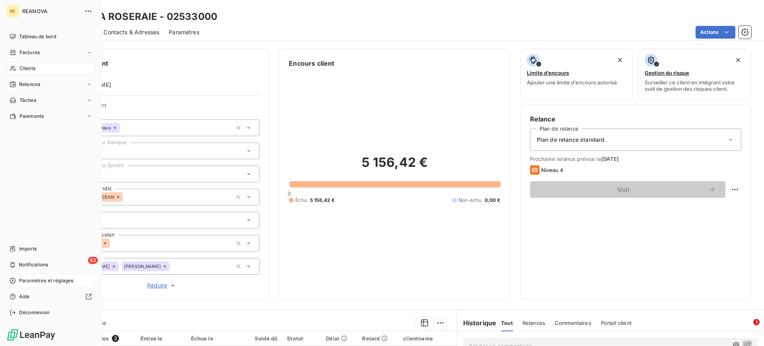
click at [40, 279] on span "Paramètres et réglages" at bounding box center [46, 280] width 54 height 7
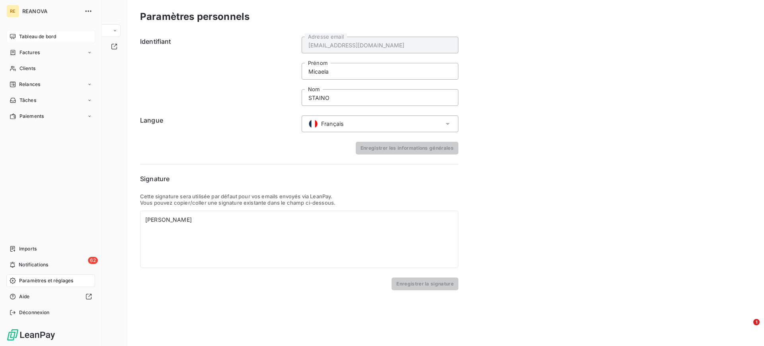
drag, startPoint x: 33, startPoint y: 35, endPoint x: 35, endPoint y: 39, distance: 4.8
click at [33, 35] on span "Tableau de bord" at bounding box center [37, 36] width 37 height 7
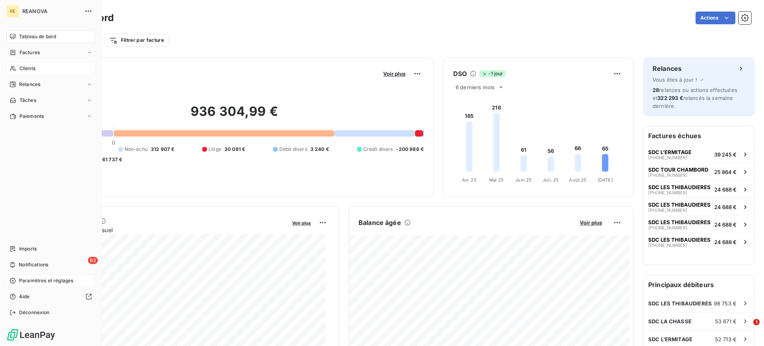
click at [31, 68] on span "Clients" at bounding box center [27, 68] width 16 height 7
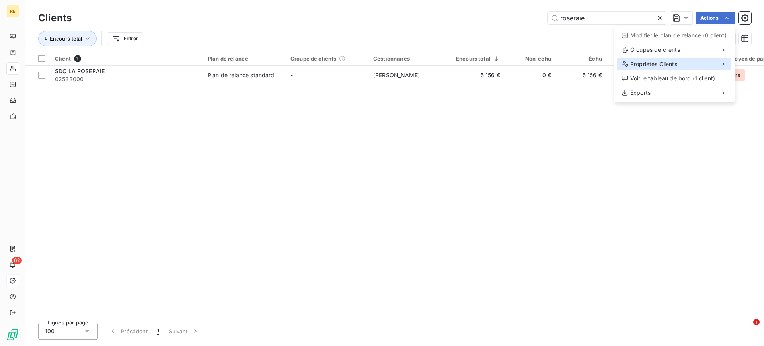
click at [688, 68] on div "Propriétés Clients" at bounding box center [674, 64] width 115 height 13
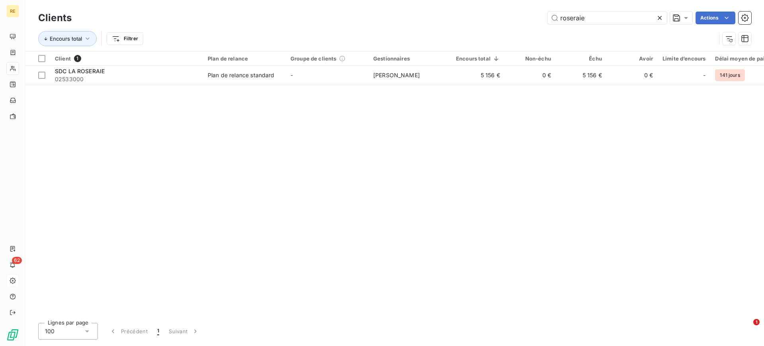
drag, startPoint x: 398, startPoint y: 126, endPoint x: 411, endPoint y: 136, distance: 16.2
click at [398, 127] on html "RE 62 Clients roseraie Actions Encours total Filtrer Client 1 Plan de relance G…" at bounding box center [382, 173] width 764 height 346
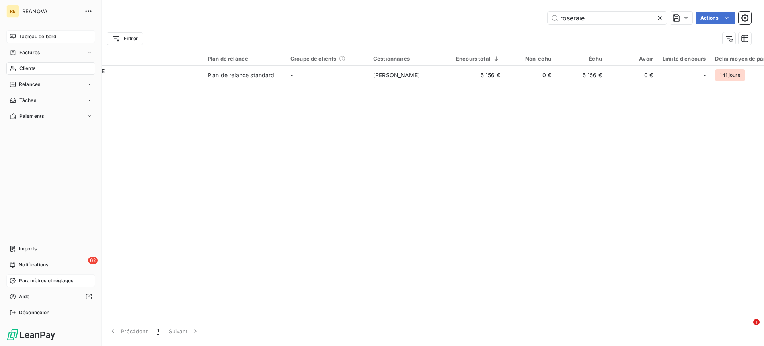
click at [21, 37] on span "Tableau de bord" at bounding box center [37, 36] width 37 height 7
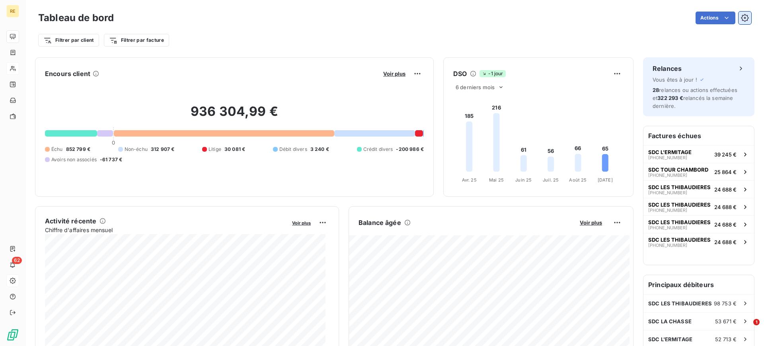
click at [742, 19] on button "button" at bounding box center [745, 18] width 13 height 13
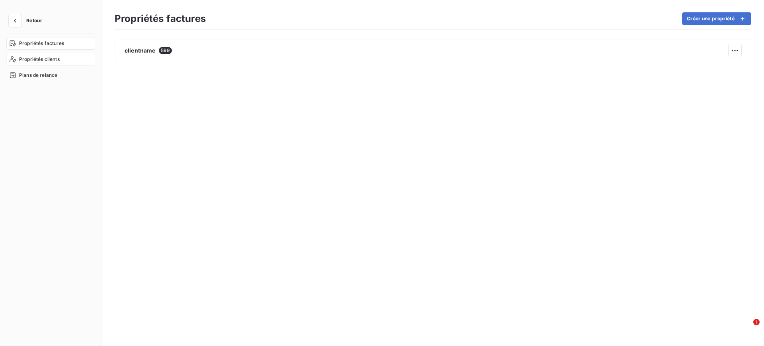
click at [71, 58] on div "Propriétés clients" at bounding box center [50, 59] width 89 height 13
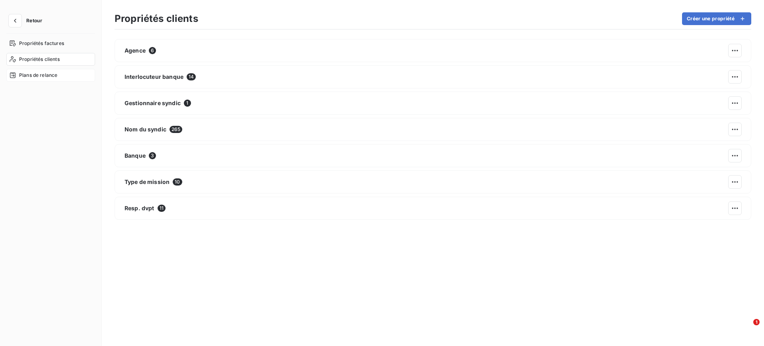
click at [43, 71] on div "Plans de relance" at bounding box center [50, 75] width 89 height 13
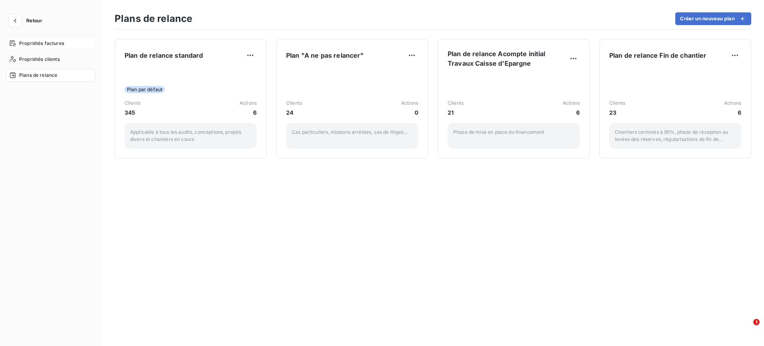
click at [58, 43] on span "Propriétés factures" at bounding box center [41, 43] width 45 height 7
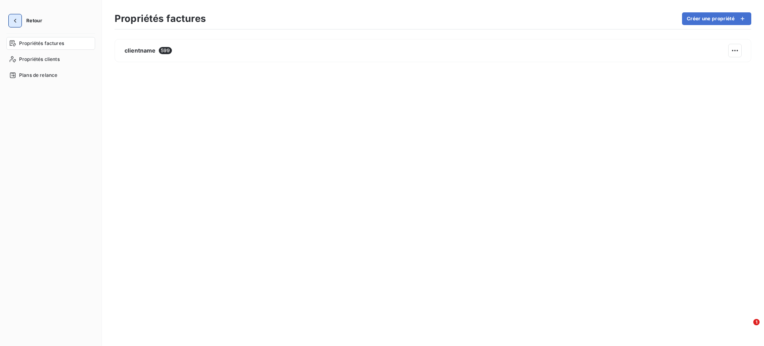
click at [15, 19] on icon "button" at bounding box center [15, 21] width 8 height 8
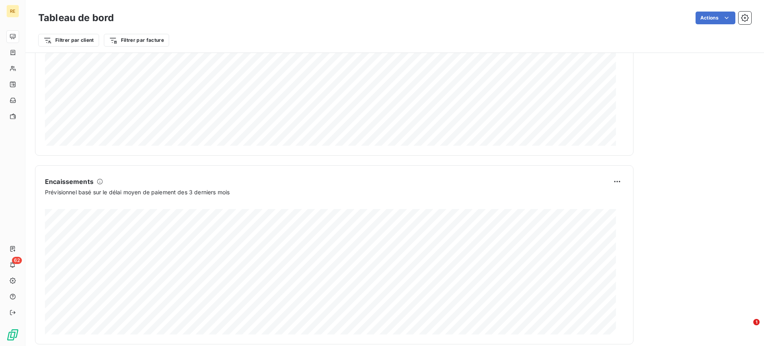
scroll to position [430, 0]
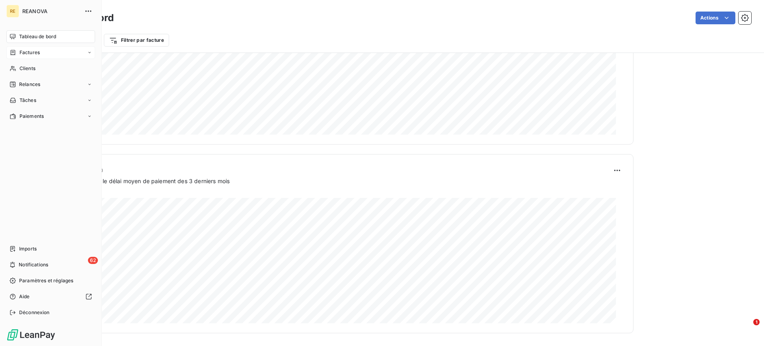
click at [26, 52] on span "Factures" at bounding box center [29, 52] width 20 height 7
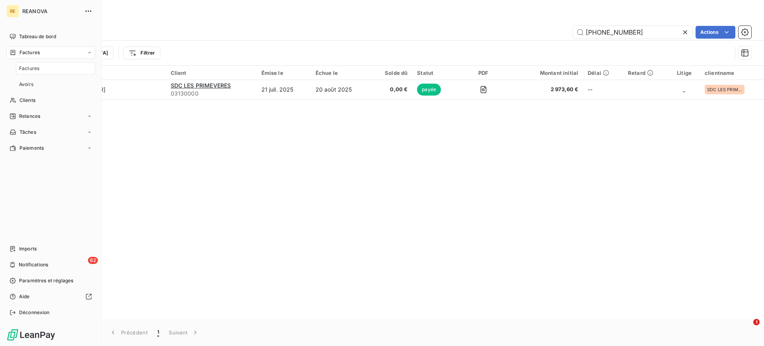
click at [39, 67] on span "Factures" at bounding box center [29, 68] width 20 height 7
click at [29, 101] on span "Clients" at bounding box center [27, 100] width 16 height 7
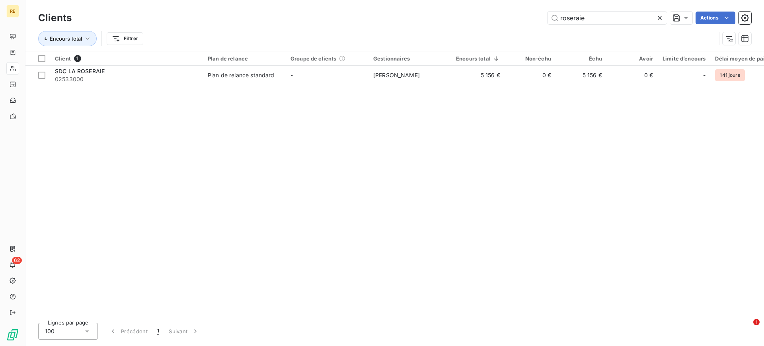
drag, startPoint x: 590, startPoint y: 21, endPoint x: 509, endPoint y: 23, distance: 81.6
click at [509, 23] on div "roseraie Actions" at bounding box center [416, 18] width 670 height 13
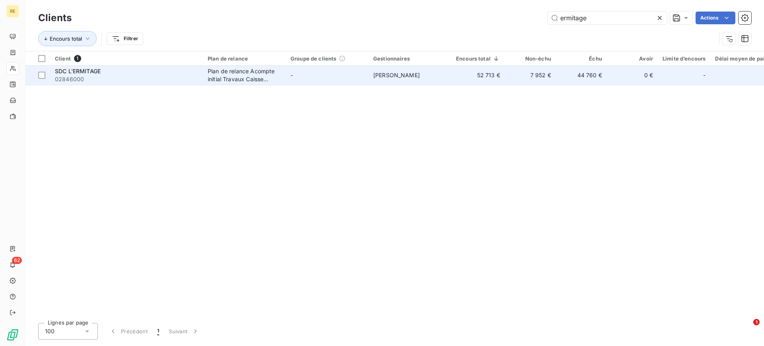
type input "ermitage"
click at [394, 81] on td "[PERSON_NAME]" at bounding box center [409, 75] width 83 height 19
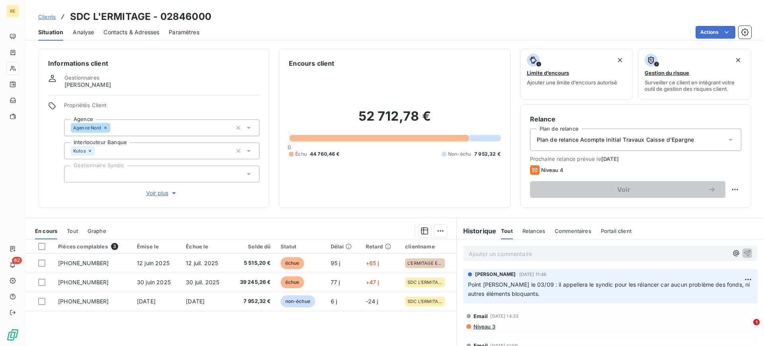
drag, startPoint x: 136, startPoint y: 32, endPoint x: 197, endPoint y: 43, distance: 62.6
click at [135, 32] on span "Contacts & Adresses" at bounding box center [131, 32] width 56 height 8
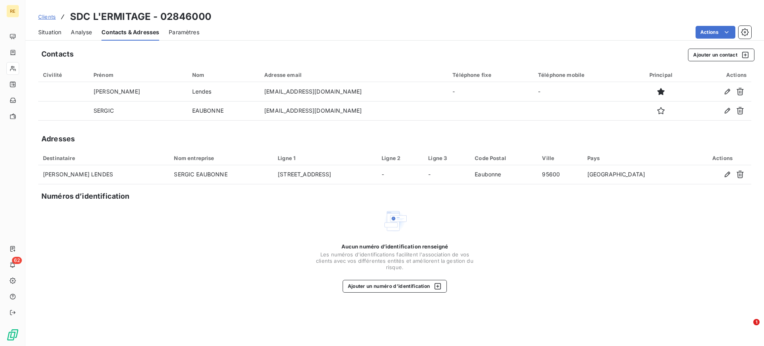
click at [347, 33] on div "Actions" at bounding box center [480, 32] width 542 height 13
click at [60, 29] on span "Situation" at bounding box center [49, 32] width 23 height 8
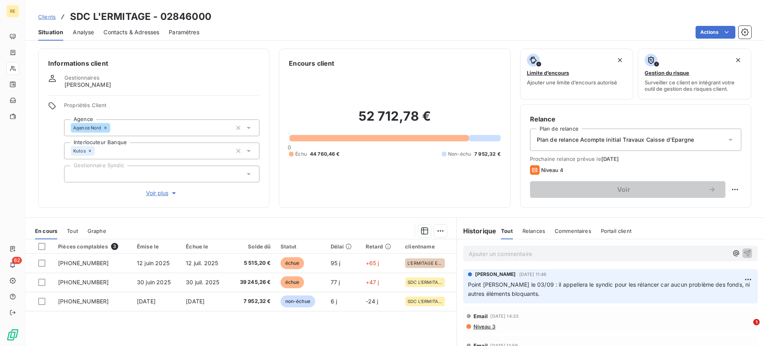
click at [140, 31] on span "Contacts & Adresses" at bounding box center [131, 32] width 56 height 8
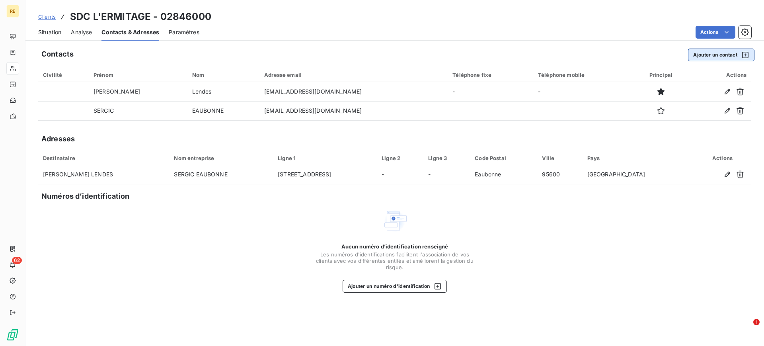
click at [700, 55] on button "Ajouter un contact" at bounding box center [721, 55] width 66 height 13
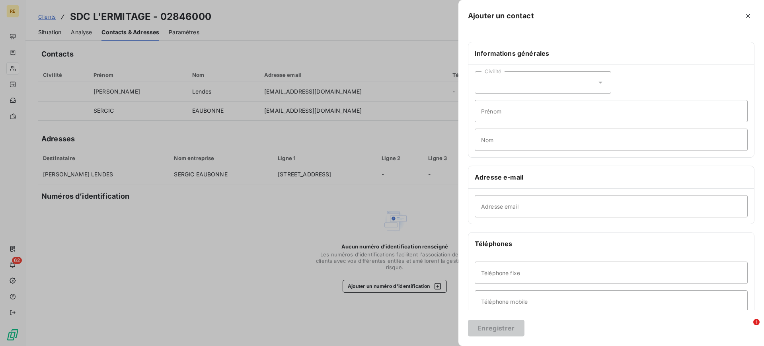
click at [502, 87] on div "Civilité" at bounding box center [543, 82] width 136 height 22
click at [512, 112] on li "Monsieur" at bounding box center [543, 116] width 136 height 14
click at [507, 214] on input "Adresse email" at bounding box center [611, 206] width 273 height 22
paste input "[EMAIL_ADDRESS][DOMAIN_NAME]"
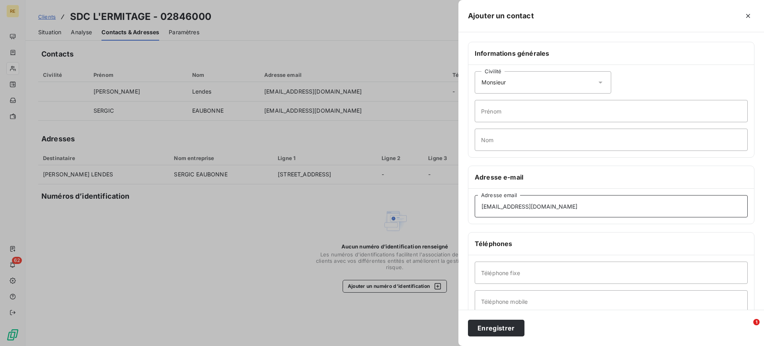
click at [482, 206] on input "[EMAIL_ADDRESS][DOMAIN_NAME]" at bounding box center [611, 206] width 273 height 22
type input "[EMAIL_ADDRESS][DOMAIN_NAME]"
click at [510, 117] on input "Prénom" at bounding box center [611, 111] width 273 height 22
paste input "[PERSON_NAME]"
drag, startPoint x: 501, startPoint y: 111, endPoint x: 551, endPoint y: 111, distance: 50.1
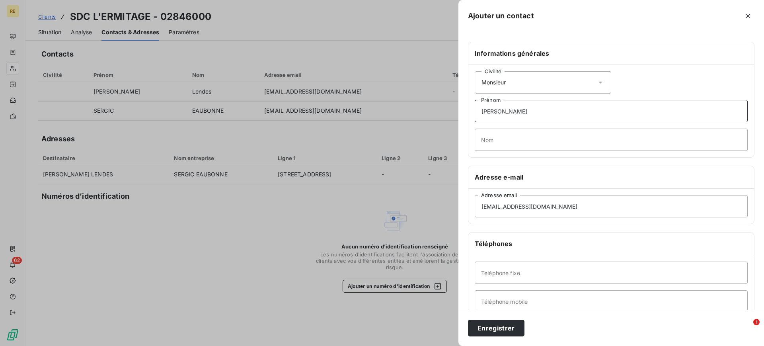
click at [550, 111] on input "[PERSON_NAME]" at bounding box center [611, 111] width 273 height 22
type input "[PERSON_NAME]"
click at [506, 143] on input "Nom" at bounding box center [611, 140] width 273 height 22
paste input "Bamba"
drag, startPoint x: 483, startPoint y: 139, endPoint x: 475, endPoint y: 142, distance: 8.2
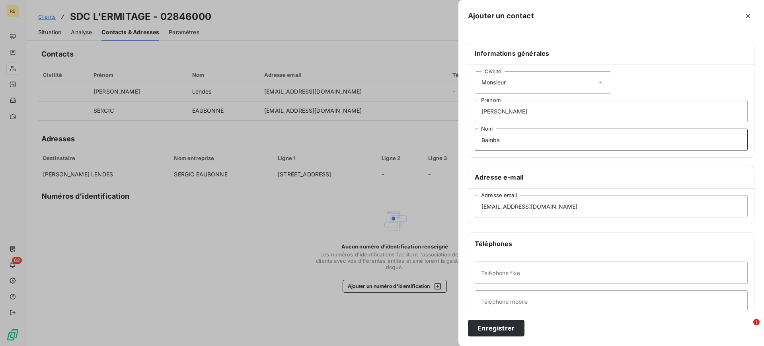
click at [475, 142] on input "Bamba" at bounding box center [611, 140] width 273 height 22
type input "Bamba"
click at [504, 331] on button "Enregistrer" at bounding box center [496, 328] width 57 height 17
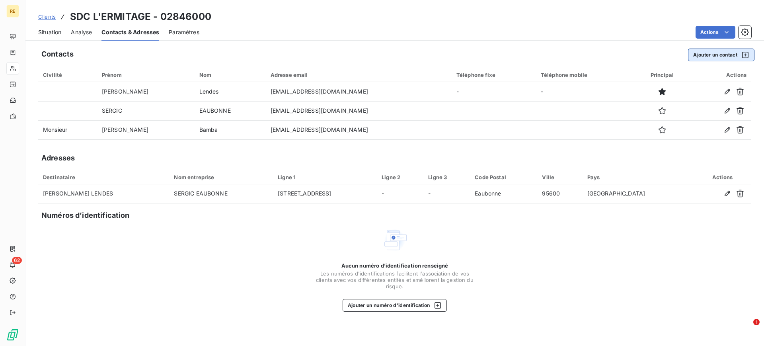
click at [712, 54] on button "Ajouter un contact" at bounding box center [721, 55] width 66 height 13
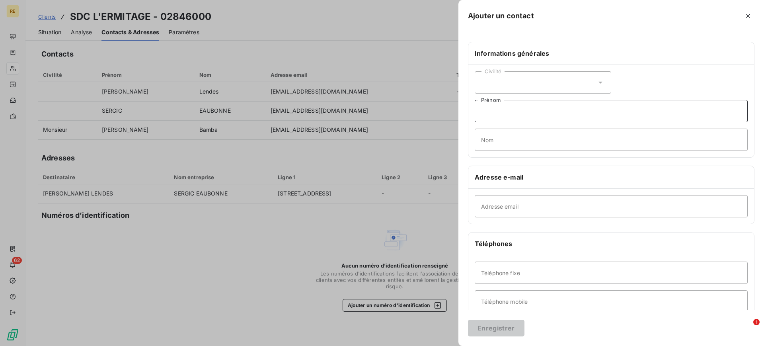
click at [501, 118] on input "Prénom" at bounding box center [611, 111] width 273 height 22
paste input "[PERSON_NAME]"
drag, startPoint x: 497, startPoint y: 113, endPoint x: 542, endPoint y: 110, distance: 45.4
click at [542, 110] on input "[PERSON_NAME]" at bounding box center [611, 111] width 273 height 22
type input "[PERSON_NAME]"
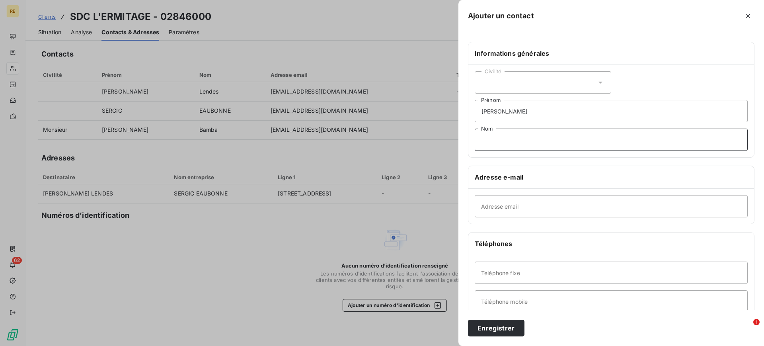
click at [494, 141] on input "Nom" at bounding box center [611, 140] width 273 height 22
paste input "Moggia"
type input "Moggia"
click at [514, 83] on div "Civilité" at bounding box center [543, 82] width 136 height 22
click at [515, 116] on li "Monsieur" at bounding box center [543, 116] width 136 height 14
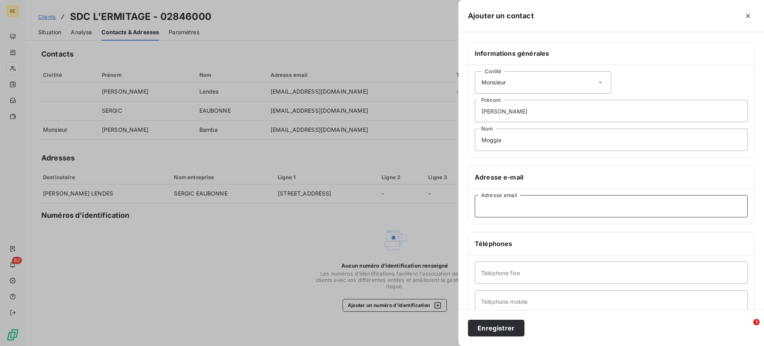
click at [490, 202] on input "Adresse email" at bounding box center [611, 206] width 273 height 22
paste input "[EMAIL_ADDRESS][DOMAIN_NAME]"
click at [480, 208] on input "[EMAIL_ADDRESS][DOMAIN_NAME]" at bounding box center [611, 206] width 273 height 22
type input "[EMAIL_ADDRESS][DOMAIN_NAME]"
click at [495, 327] on button "Enregistrer" at bounding box center [496, 328] width 57 height 17
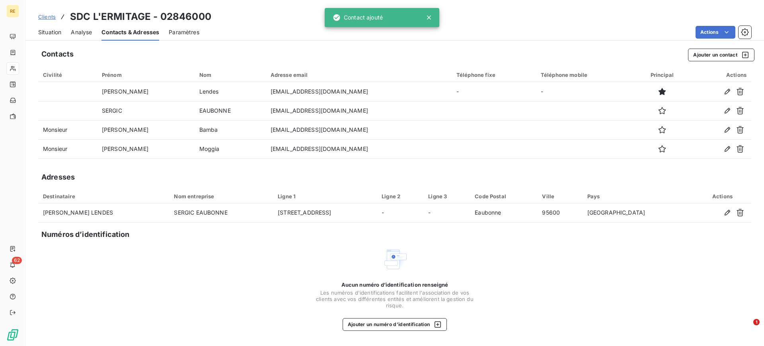
click at [48, 32] on span "Situation" at bounding box center [49, 32] width 23 height 8
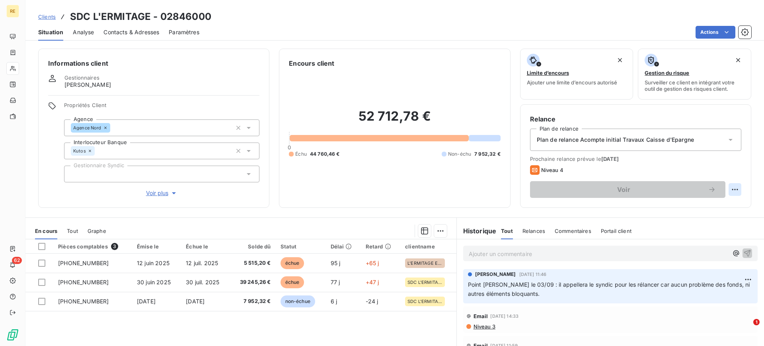
click at [727, 187] on html "RE 62 Clients SDC L'ERMITAGE - 02846000 Situation Analyse Contacts & Adresses P…" at bounding box center [382, 173] width 764 height 346
click at [699, 208] on div "Replanifier cette action" at bounding box center [694, 207] width 71 height 13
select select "8"
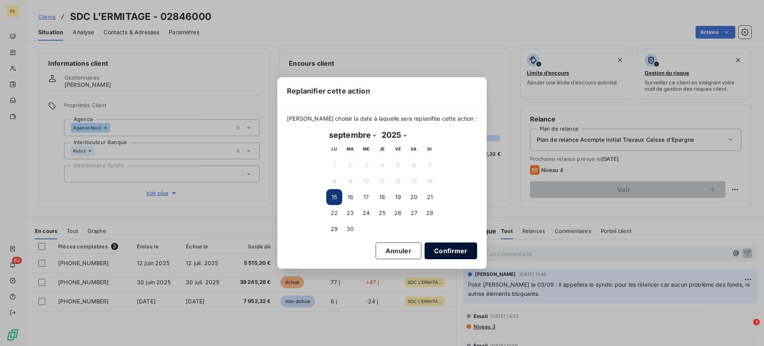
click at [443, 249] on button "Confirmer" at bounding box center [451, 250] width 53 height 17
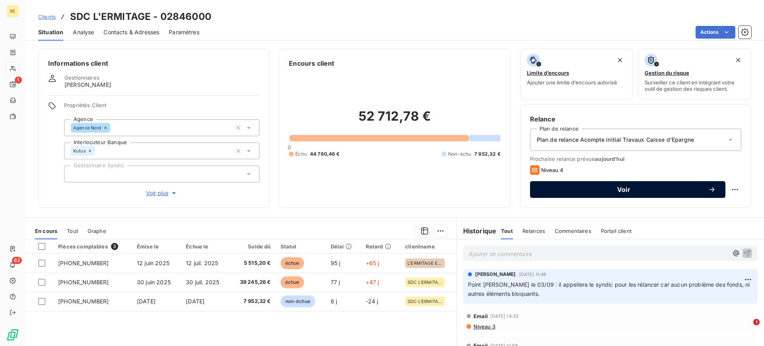
click at [631, 196] on button "Voir" at bounding box center [627, 189] width 195 height 17
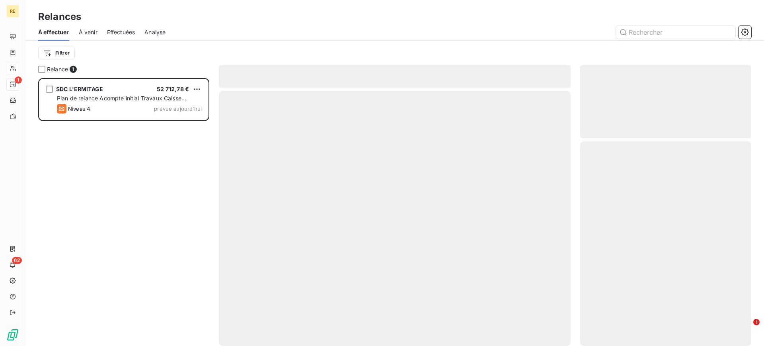
scroll to position [260, 164]
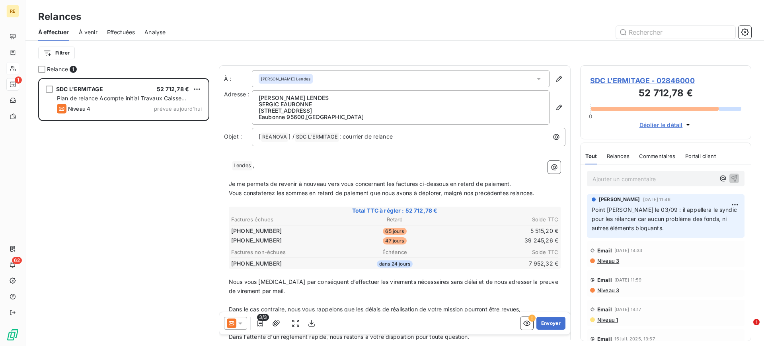
click at [235, 320] on icon at bounding box center [232, 323] width 10 height 10
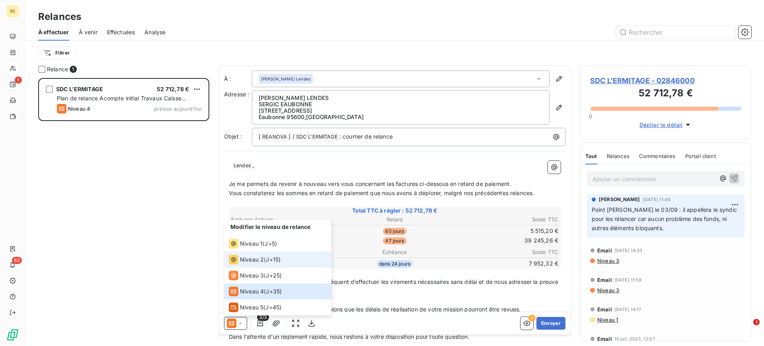
click at [265, 266] on li "Niveau 2 ( J+15 )" at bounding box center [277, 259] width 107 height 16
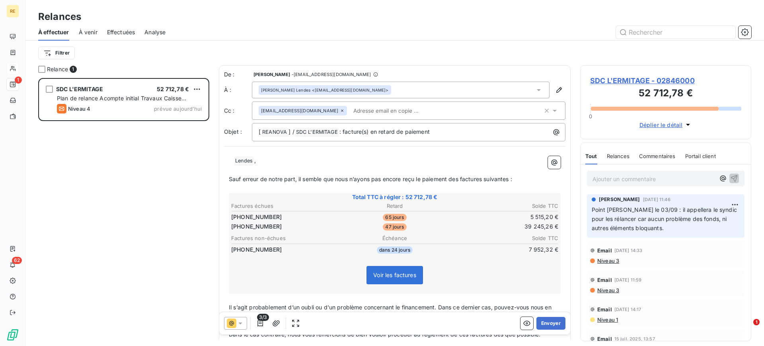
click at [353, 108] on input "text" at bounding box center [396, 111] width 92 height 12
click at [356, 88] on div "[PERSON_NAME] Lendes <[EMAIL_ADDRESS][DOMAIN_NAME]>" at bounding box center [401, 90] width 298 height 17
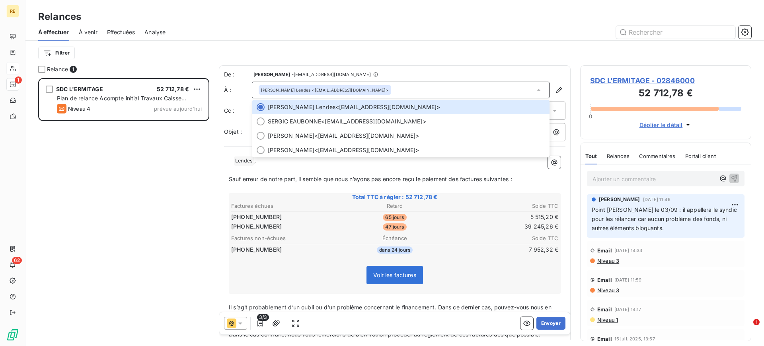
click at [209, 162] on div "Relance 1 SDC L'ERMITAGE 52 712,78 € Plan de relance Acompte initial Travaux Ca…" at bounding box center [394, 205] width 739 height 281
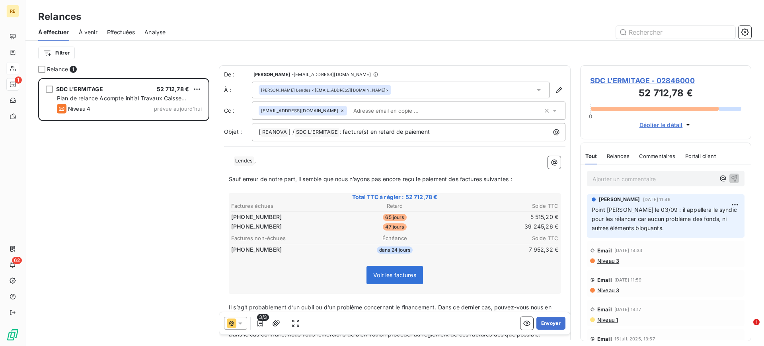
click at [376, 109] on input "text" at bounding box center [396, 111] width 92 height 12
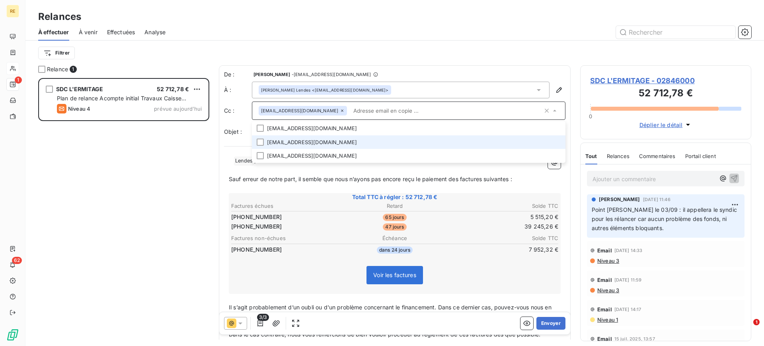
drag, startPoint x: 311, startPoint y: 144, endPoint x: 310, endPoint y: 148, distance: 4.1
click at [311, 143] on li "[EMAIL_ADDRESS][DOMAIN_NAME]" at bounding box center [409, 142] width 314 height 14
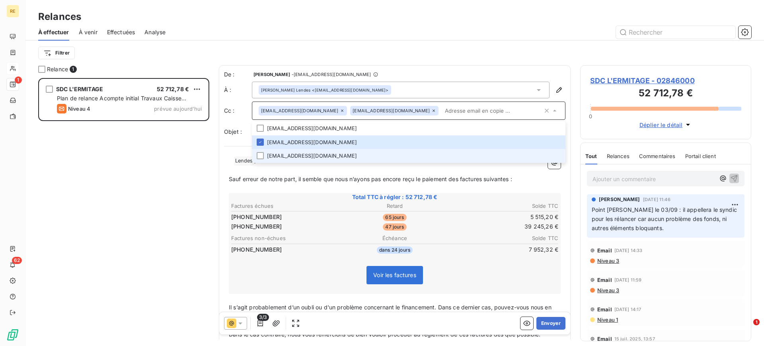
click at [297, 158] on li "[EMAIL_ADDRESS][DOMAIN_NAME]" at bounding box center [409, 156] width 314 height 14
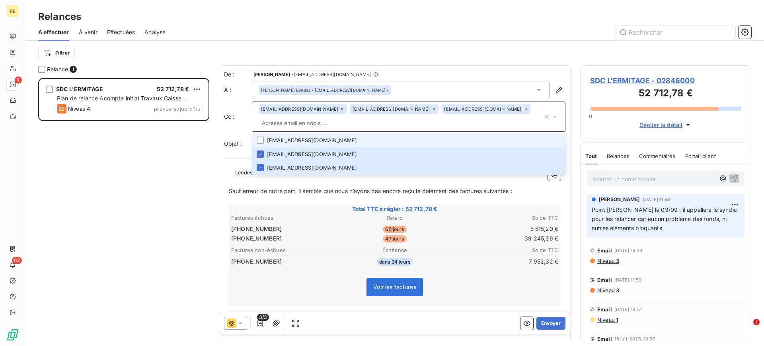
click at [325, 133] on li "[EMAIL_ADDRESS][DOMAIN_NAME]" at bounding box center [409, 140] width 314 height 14
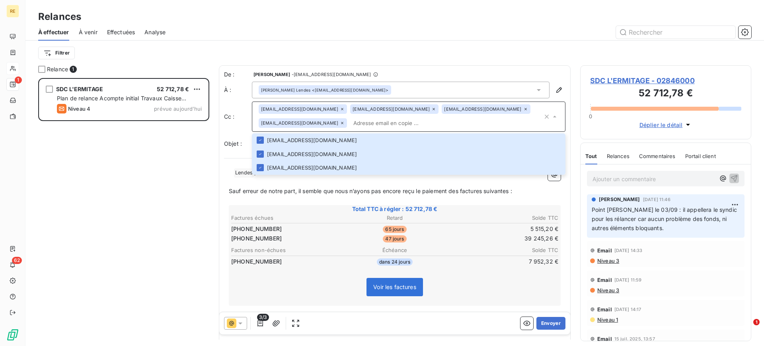
click at [393, 120] on input "text" at bounding box center [446, 123] width 193 height 12
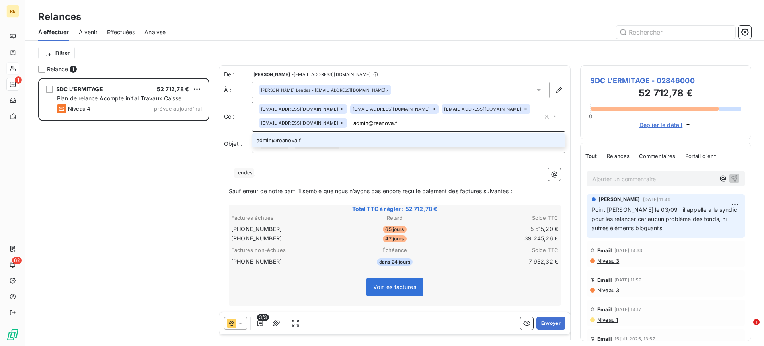
type input "[EMAIL_ADDRESS][DOMAIN_NAME]"
click at [376, 138] on li "[EMAIL_ADDRESS][DOMAIN_NAME]" at bounding box center [409, 140] width 314 height 14
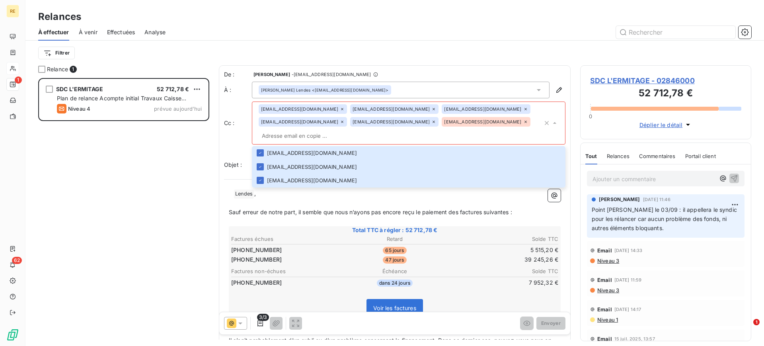
click at [199, 177] on div "SDC L'ERMITAGE 52 712,78 € Plan de relance Acompte initial Travaux Caisse d'Epa…" at bounding box center [123, 212] width 171 height 268
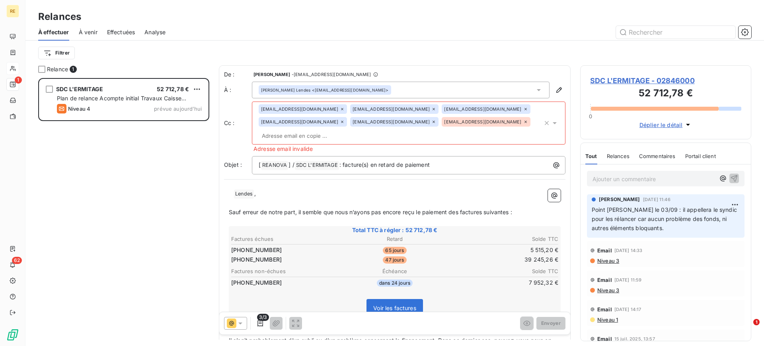
click at [271, 189] on p "﻿ ﻿ Lendes ﻿ ," at bounding box center [395, 194] width 332 height 10
drag, startPoint x: 262, startPoint y: 181, endPoint x: 219, endPoint y: 185, distance: 43.5
click at [219, 185] on div "De : [PERSON_NAME] - [EMAIL_ADDRESS][DOMAIN_NAME] À : [PERSON_NAME] Lendes <[EM…" at bounding box center [395, 237] width 352 height 344
click at [313, 208] on span "Sauf erreur de notre part, il semble que nous n’ayons pas encore reçu le paieme…" at bounding box center [370, 211] width 283 height 7
click at [394, 189] on p "Madame [PERSON_NAME]," at bounding box center [395, 193] width 332 height 9
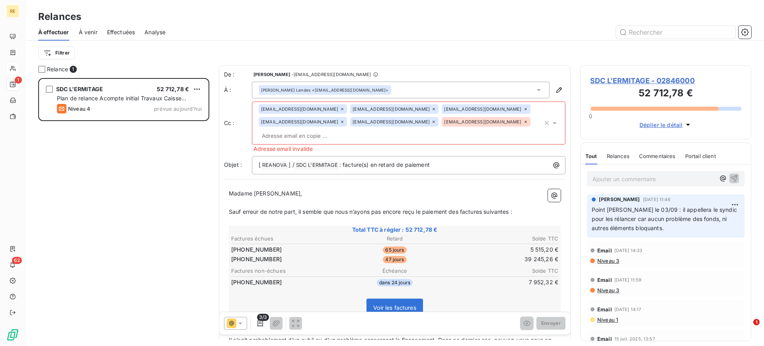
click at [355, 90] on div "[PERSON_NAME] Lendes <[EMAIL_ADDRESS][DOMAIN_NAME]>" at bounding box center [401, 90] width 298 height 17
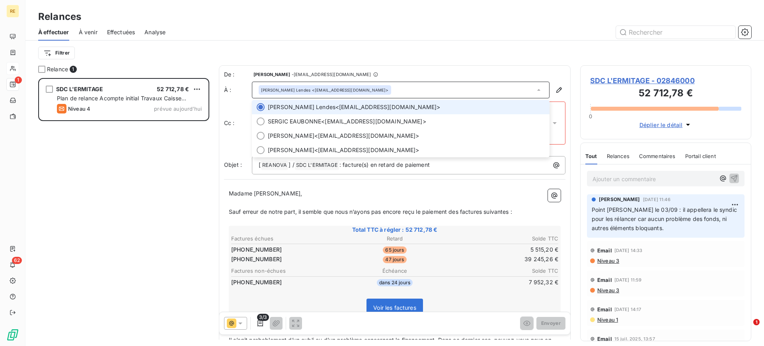
click at [355, 90] on div "[PERSON_NAME] Lendes <[EMAIL_ADDRESS][DOMAIN_NAME]>" at bounding box center [401, 90] width 298 height 17
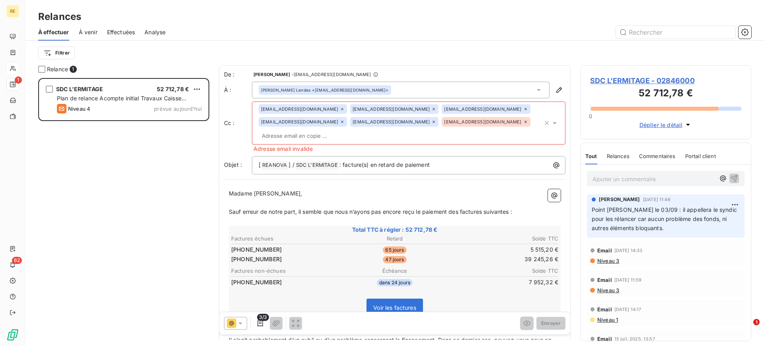
drag, startPoint x: 299, startPoint y: 175, endPoint x: 290, endPoint y: 181, distance: 10.0
click at [298, 184] on div "Madame [PERSON_NAME], ﻿ Sauf erreur de notre part, il semble que nous n’ayons p…" at bounding box center [394, 294] width 341 height 220
click at [339, 189] on p "Madame [PERSON_NAME]," at bounding box center [395, 193] width 332 height 9
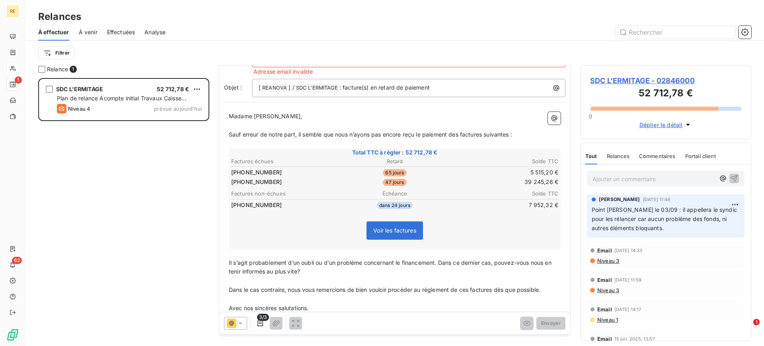
scroll to position [90, 0]
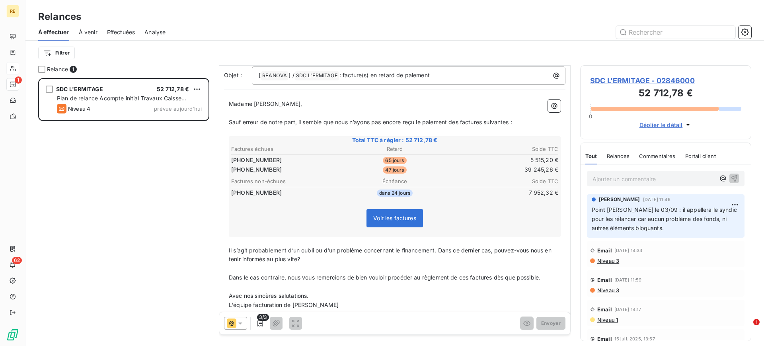
click at [336, 282] on p "﻿" at bounding box center [395, 286] width 332 height 9
click at [308, 264] on p "﻿" at bounding box center [395, 268] width 332 height 9
click at [257, 322] on icon "button" at bounding box center [260, 323] width 8 height 8
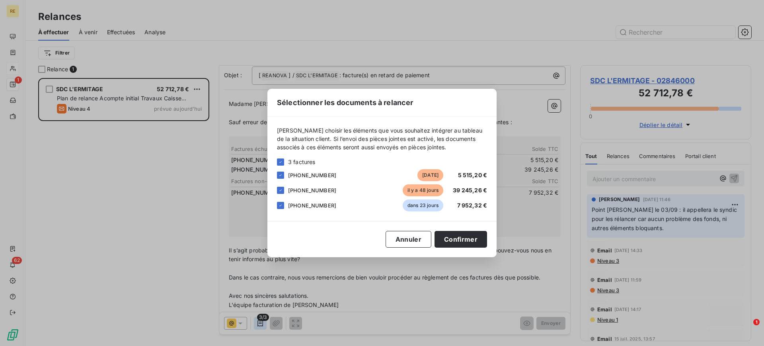
click at [258, 322] on div "Sélectionner les documents à relancer [PERSON_NAME] choisir les éléments que vo…" at bounding box center [382, 173] width 764 height 346
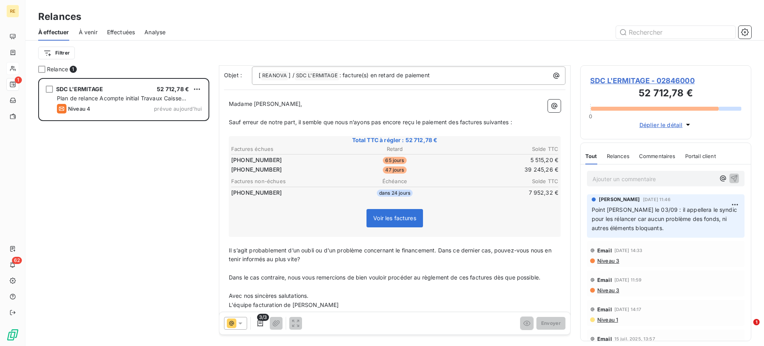
click at [273, 274] on span "Dans le cas contraire, nous vous remercions de bien vouloir procéder au règleme…" at bounding box center [385, 277] width 312 height 7
drag, startPoint x: 360, startPoint y: 250, endPoint x: 330, endPoint y: 255, distance: 30.2
click at [360, 249] on p "Il s’agit probablement d’un oubli ou d'un problème concernant le financement. D…" at bounding box center [395, 255] width 332 height 18
click at [434, 247] on span "Il s’agit probablement d’un oubli ou d'un problème concernant le financement. D…" at bounding box center [391, 255] width 324 height 16
click at [415, 249] on p "Il s’agit probablement d’un oubli ou d'un problème concernant le financement. D…" at bounding box center [395, 255] width 332 height 18
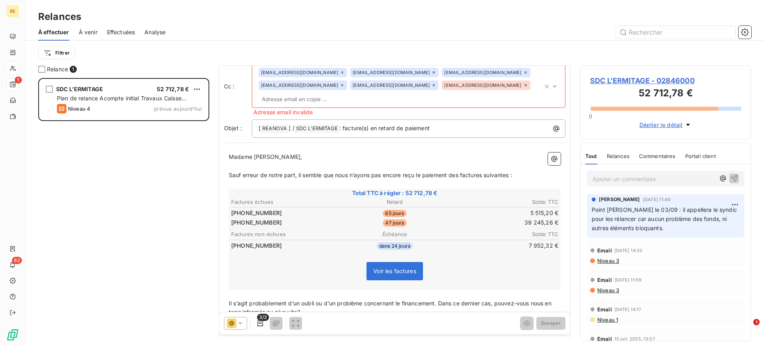
scroll to position [0, 0]
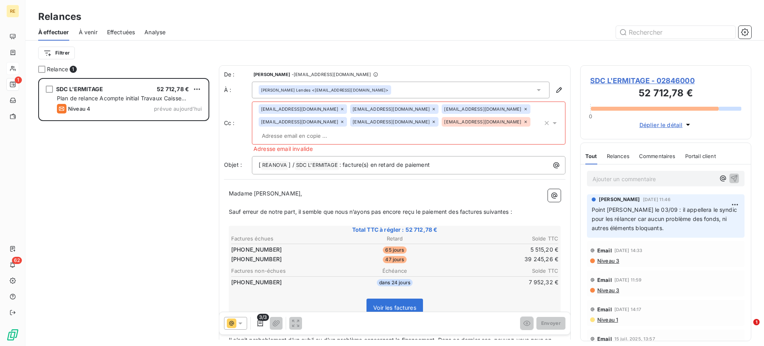
click at [277, 189] on p "Madame [PERSON_NAME]," at bounding box center [395, 193] width 332 height 9
click at [523, 121] on icon at bounding box center [525, 121] width 5 height 5
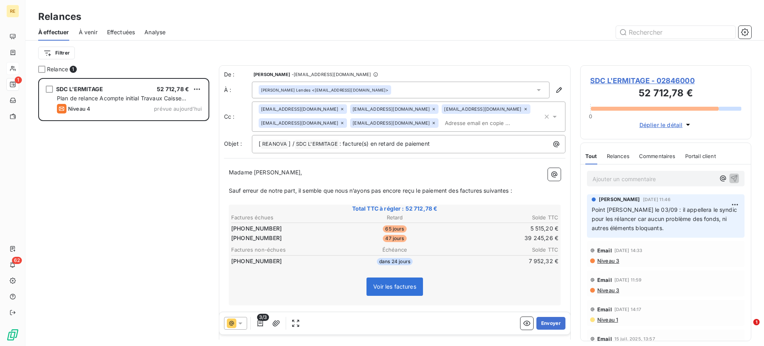
click at [294, 208] on span "Total TTC à régler : 52 712,78 €" at bounding box center [394, 209] width 329 height 8
click at [442, 123] on input "text" at bounding box center [488, 123] width 92 height 12
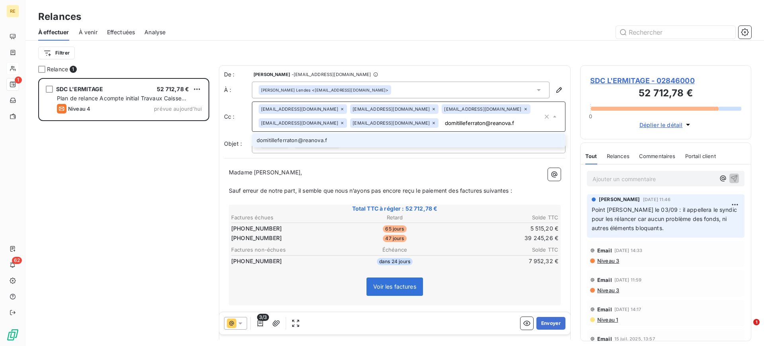
type input "[EMAIL_ADDRESS][DOMAIN_NAME]"
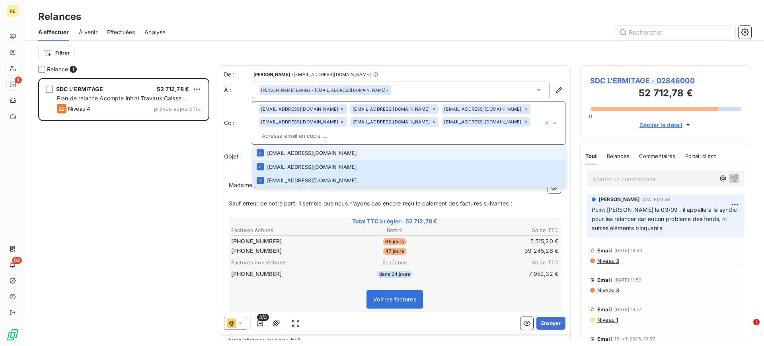
click at [514, 208] on p "﻿" at bounding box center [395, 212] width 332 height 9
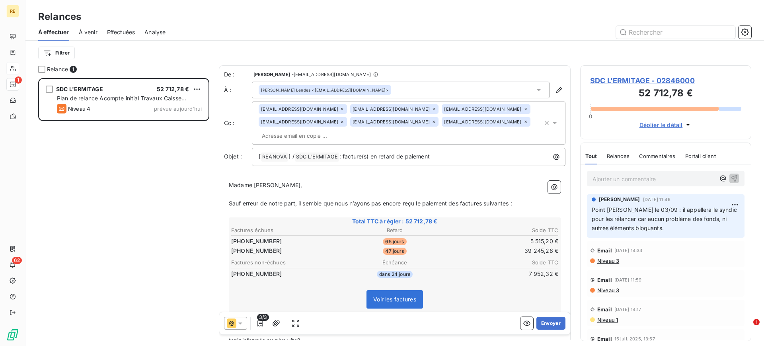
drag, startPoint x: 343, startPoint y: 182, endPoint x: 334, endPoint y: 214, distance: 32.7
click at [342, 190] on p "﻿" at bounding box center [395, 194] width 332 height 9
click at [282, 190] on p "﻿" at bounding box center [395, 194] width 332 height 9
drag, startPoint x: 290, startPoint y: 169, endPoint x: 232, endPoint y: 168, distance: 57.3
click at [232, 181] on p "Madame [PERSON_NAME]," at bounding box center [395, 185] width 332 height 9
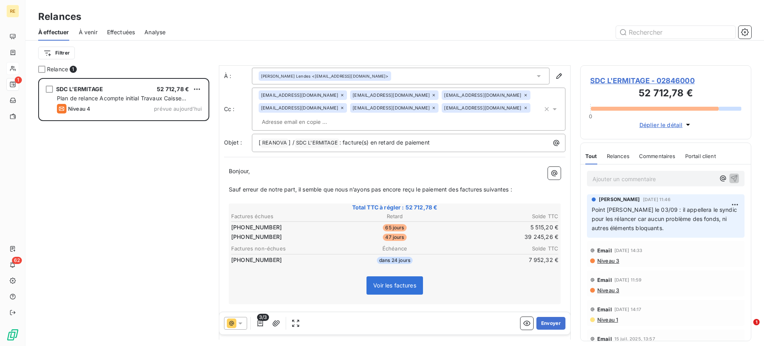
scroll to position [51, 0]
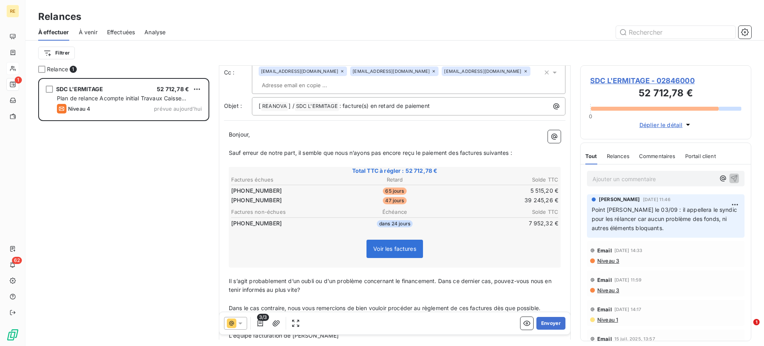
click at [227, 264] on div "Bonjour, ﻿ Sauf erreur de notre part, il semble que nous n’ayons pas [MEDICAL_D…" at bounding box center [394, 235] width 341 height 220
click at [229, 277] on span "Il s’agit probablement d’un oubli ou d'un problème concernant le financement. D…" at bounding box center [391, 285] width 324 height 16
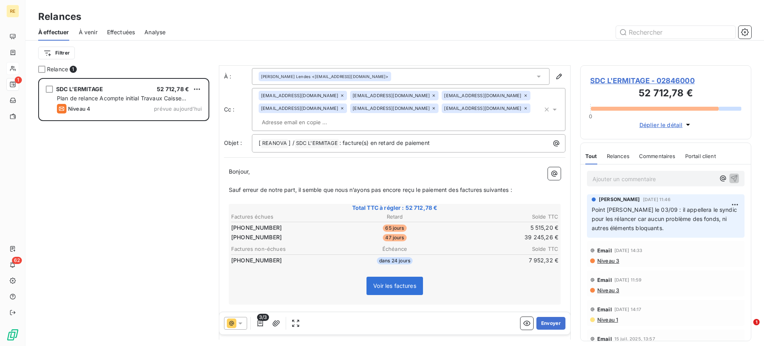
scroll to position [82, 0]
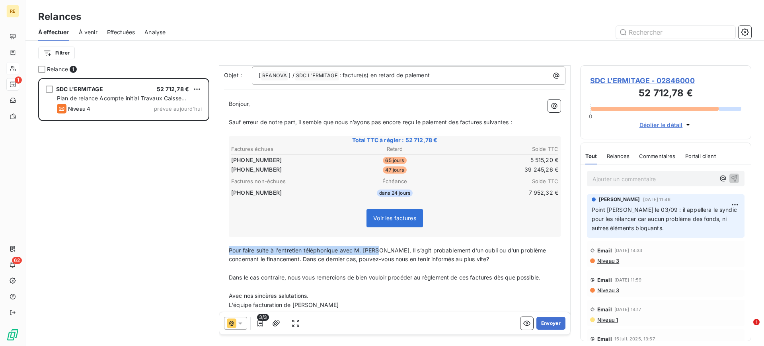
drag, startPoint x: 377, startPoint y: 236, endPoint x: 212, endPoint y: 234, distance: 165.1
click at [212, 234] on div "Relance 1 SDC L'ERMITAGE 52 712,78 € Plan de relance Acompte initial Travaux Ca…" at bounding box center [394, 205] width 739 height 281
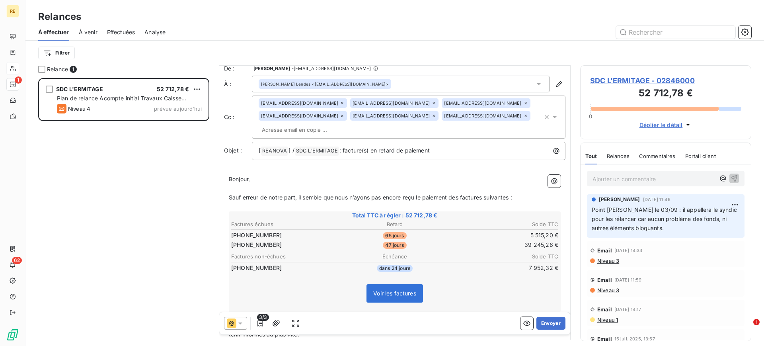
scroll to position [0, 0]
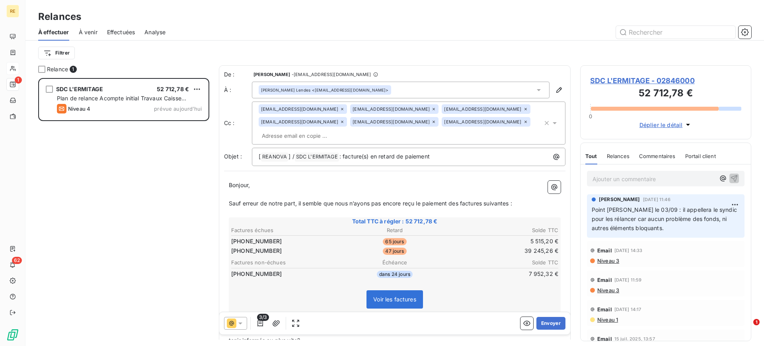
click at [228, 189] on div "Bonjour, ﻿ Sauf erreur de notre part, il semble que nous n’ayons pas [MEDICAL_D…" at bounding box center [394, 286] width 341 height 220
click at [231, 200] on span "Sauf erreur de notre part, il semble que nous n’ayons pas encore reçu le paieme…" at bounding box center [370, 203] width 283 height 7
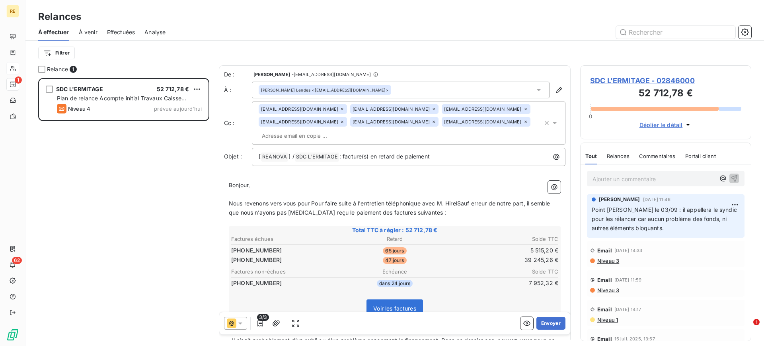
click at [328, 200] on span "Nous revenons vers vous pour Pour faire suite à l'entretien téléphonique avec M…" at bounding box center [390, 208] width 323 height 16
click at [413, 200] on span "Nous revenons vers vous pour faire suite à l'entretien téléphonique avec M. Hir…" at bounding box center [389, 208] width 321 height 16
click at [407, 200] on span "Nous revenons vers vous pour faire suite à l'entretien téléphonique avec M. Hir…" at bounding box center [389, 208] width 321 height 16
click at [474, 200] on span "Nous revenons vers vous pour faire suite à l'entretien téléphonique de ce jour …" at bounding box center [387, 208] width 316 height 16
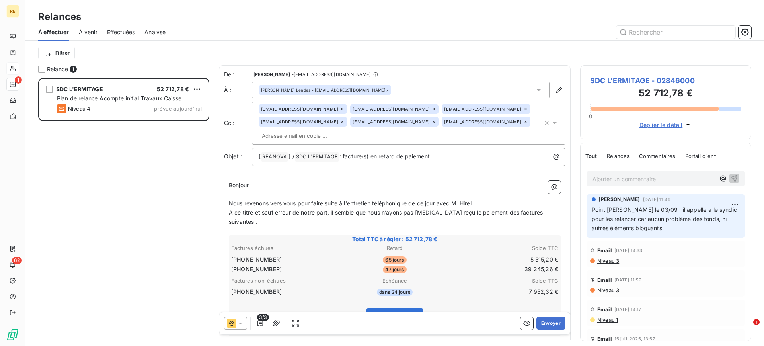
click at [428, 209] on span "A ce titre et sauf erreur de notre part, il semble que nous n’ayons pas [MEDICA…" at bounding box center [387, 217] width 316 height 16
click at [356, 209] on span "A ce titre et sauf erreur de notre part, il semble que nous n’ayons pas [MEDICA…" at bounding box center [387, 217] width 316 height 16
drag, startPoint x: 257, startPoint y: 201, endPoint x: 381, endPoint y: 201, distance: 123.7
click at [381, 209] on span "A ce titre et sauf erreur de notre part, il semble que nous n’ayons pas [MEDICA…" at bounding box center [387, 217] width 316 height 16
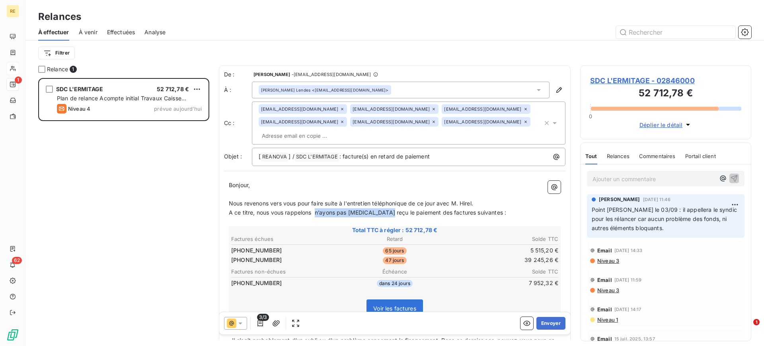
drag, startPoint x: 316, startPoint y: 200, endPoint x: 380, endPoint y: 201, distance: 64.5
click at [386, 209] on span "A ce titre, nous vous rappelons n’ayons pas [MEDICAL_DATA] reçu le paiement des…" at bounding box center [367, 212] width 277 height 7
click at [519, 199] on p "Nous revenons vers vous pour faire suite à l'entretien téléphonique de ce jour …" at bounding box center [395, 203] width 332 height 9
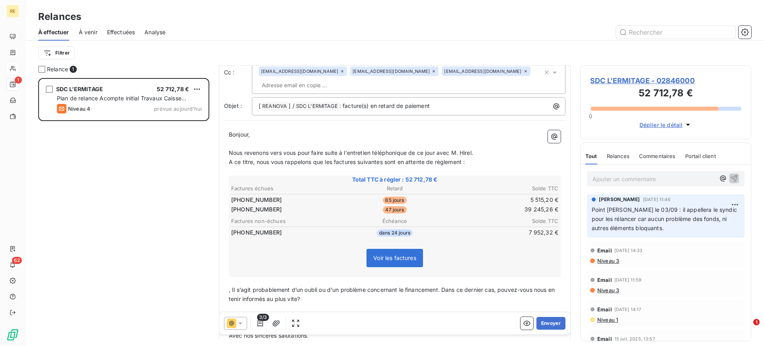
scroll to position [91, 0]
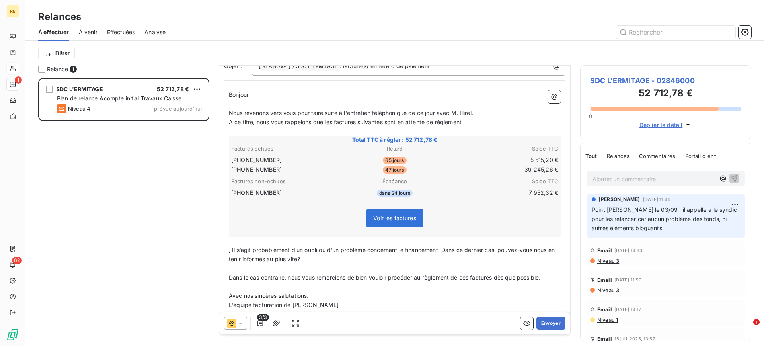
click at [316, 247] on p ", Il s’agit probablement d’un oubli ou d'un problème concernant le financement.…" at bounding box center [395, 255] width 332 height 18
click at [426, 246] on span ", Il s’agit probablement d’un oubli ou d'un problème concernant le financement.…" at bounding box center [392, 254] width 327 height 16
click at [437, 246] on p ", Il s’agit probablement d’un oubli ou d'un problème concernant le financement.…" at bounding box center [395, 255] width 332 height 18
click at [354, 246] on p ", Il s’agit probablement d’un oubli ou d'un problème concernant le financement.…" at bounding box center [395, 255] width 332 height 18
click at [496, 246] on span ", Il s’agit probablement d’un oubli ou d'un problème concernant le financement.…" at bounding box center [392, 254] width 327 height 16
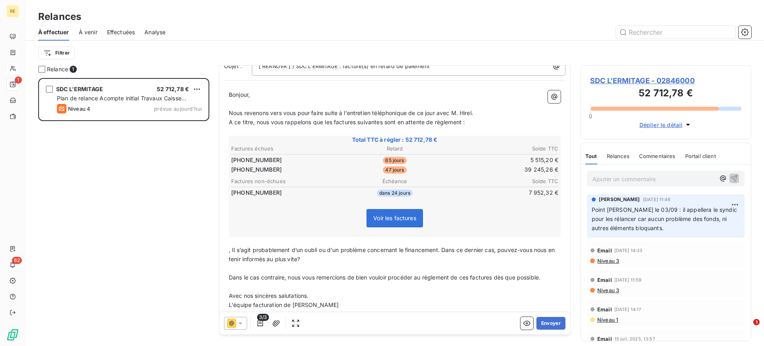
click at [406, 250] on p ", Il s’agit probablement d’un oubli ou d'un problème concernant le financement.…" at bounding box center [395, 255] width 332 height 18
click at [329, 264] on p "﻿" at bounding box center [395, 268] width 332 height 9
drag, startPoint x: 317, startPoint y: 251, endPoint x: 234, endPoint y: 233, distance: 85.1
click at [234, 233] on div "Bonjour, ﻿ Nous revenons vers vous pour faire suite à l'entretien téléphonique …" at bounding box center [395, 199] width 332 height 219
click at [320, 246] on p ", Il s’agit probablement d’un oubli ou d'un problème concernant le financement.…" at bounding box center [395, 255] width 332 height 18
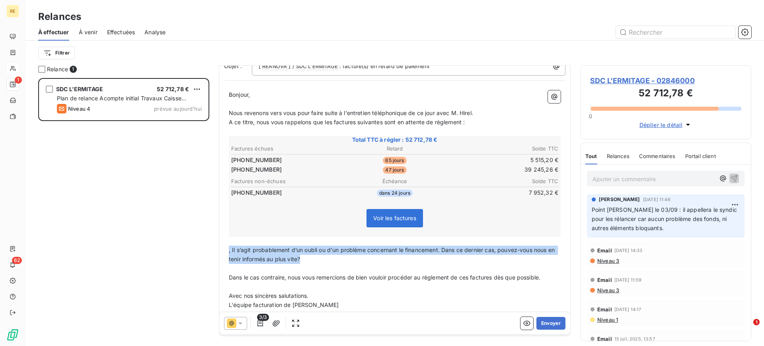
drag, startPoint x: 326, startPoint y: 244, endPoint x: 237, endPoint y: 231, distance: 90.1
click at [229, 246] on p ", Il s’agit probablement d’un oubli ou d'un problème concernant le financement.…" at bounding box center [395, 255] width 332 height 18
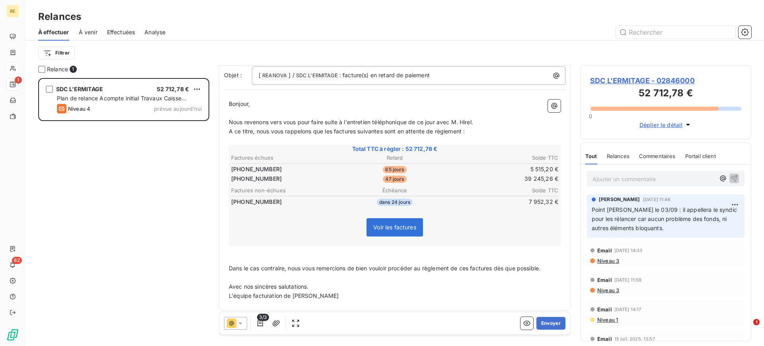
scroll to position [72, 0]
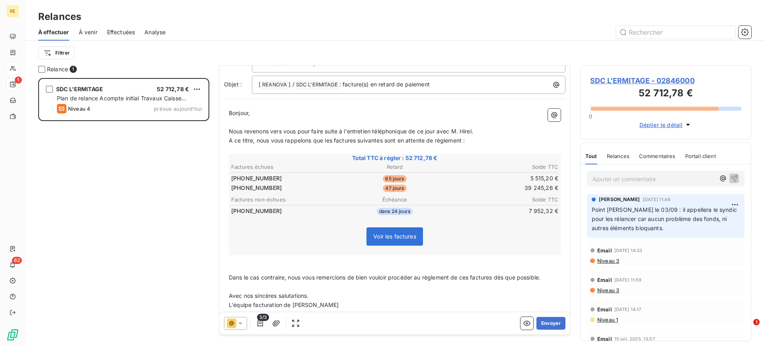
click at [231, 274] on span "Dans le cas contraire, nous vous remercions de bien vouloir procéder au règleme…" at bounding box center [385, 277] width 312 height 7
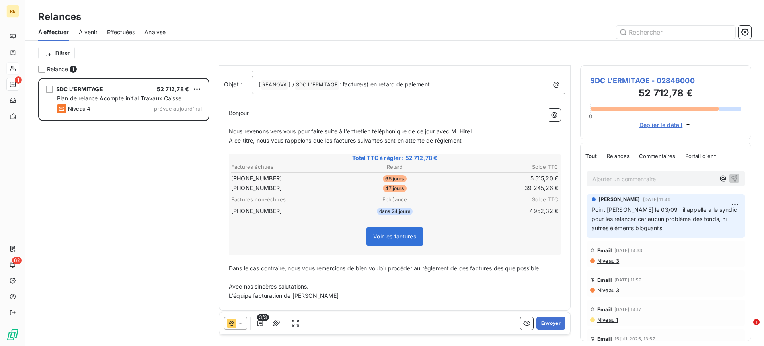
scroll to position [63, 0]
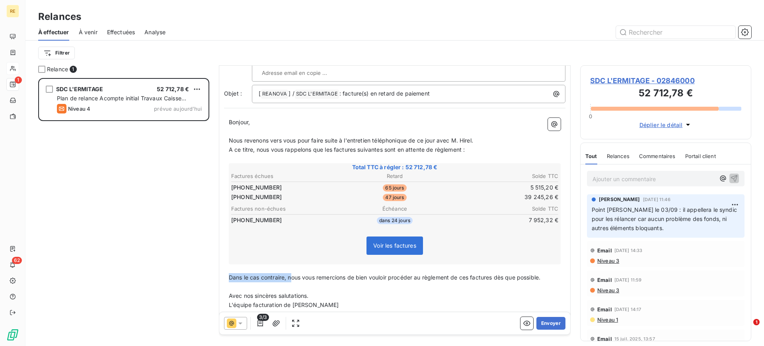
drag, startPoint x: 291, startPoint y: 269, endPoint x: 218, endPoint y: 264, distance: 72.9
click at [218, 264] on div "Relance 1 SDC L'ERMITAGE 52 712,78 € Plan de relance Acompte initial Travaux Ca…" at bounding box center [394, 205] width 739 height 281
click at [329, 291] on p "Avec nos sincères salutations." at bounding box center [395, 295] width 332 height 9
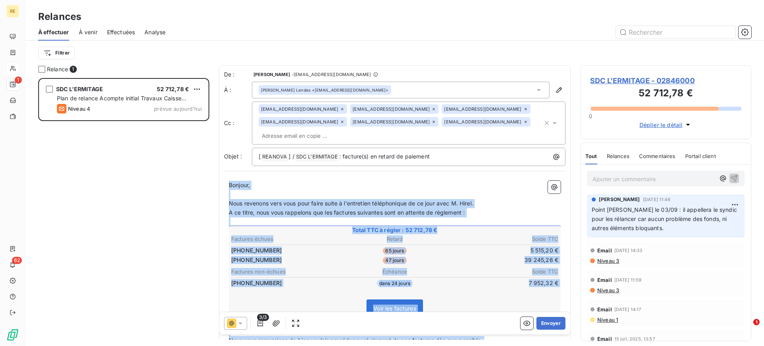
scroll to position [72, 0]
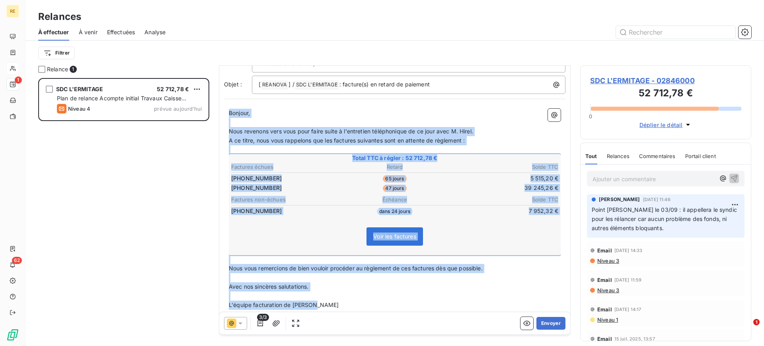
drag, startPoint x: 229, startPoint y: 171, endPoint x: 415, endPoint y: 293, distance: 222.2
click at [415, 293] on div "Bonjour, ﻿ Nous revenons vers vous pour faire suite à l'entretien téléphonique …" at bounding box center [395, 209] width 332 height 201
copy div "Bonjour, ﻿ Nous revenons vers vous pour faire suite à l'entretien téléphonique …"
click at [300, 109] on p "Bonjour," at bounding box center [395, 113] width 332 height 9
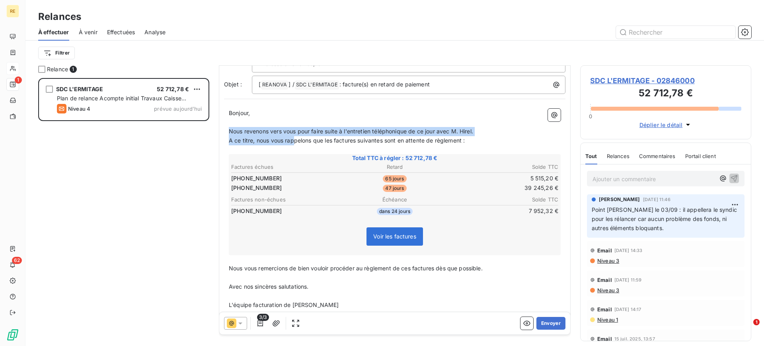
drag, startPoint x: 472, startPoint y: 127, endPoint x: 226, endPoint y: 114, distance: 245.9
click at [226, 114] on div "Bonjour, ﻿ Nous revenons vers vous pour faire suite à l'entretien téléphonique …" at bounding box center [394, 209] width 341 height 210
click at [412, 128] on span "Nous revenons vers vous pour faire suite à l'entretien téléphonique de ce jour …" at bounding box center [351, 131] width 244 height 7
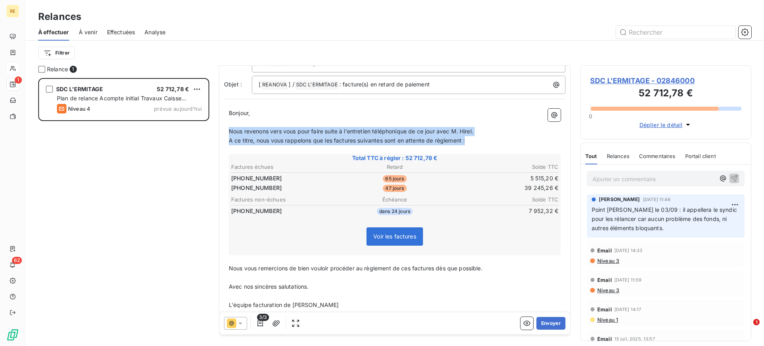
drag, startPoint x: 470, startPoint y: 128, endPoint x: 228, endPoint y: 119, distance: 242.1
click at [228, 119] on div "Bonjour, ﻿ Nous revenons vers vous pour faire suite à l'entretien téléphonique …" at bounding box center [394, 209] width 341 height 210
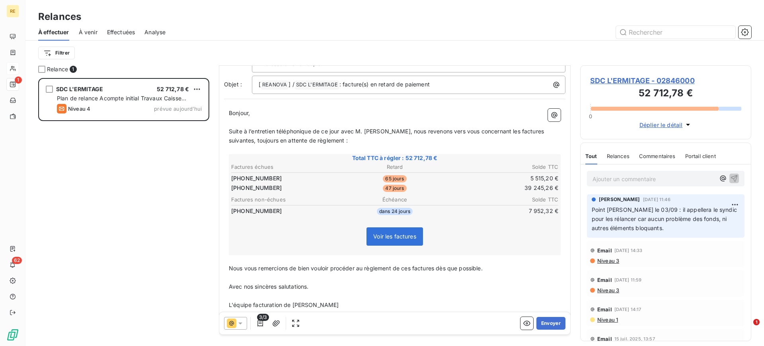
click at [298, 273] on p "﻿" at bounding box center [395, 277] width 332 height 9
click at [300, 265] on span "Nous vous remercions de bien vouloir procéder au règlement de ces factures dès …" at bounding box center [356, 268] width 254 height 7
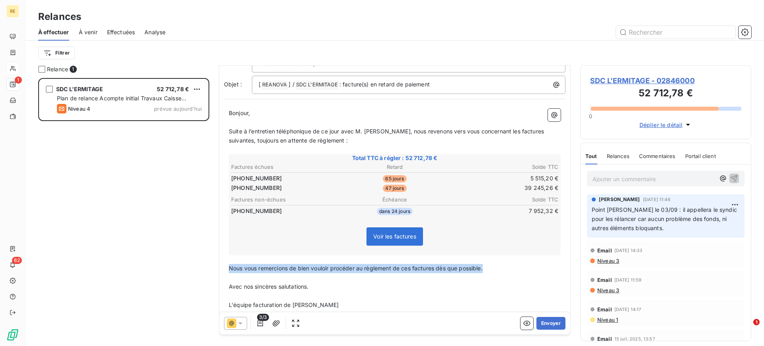
click at [301, 265] on span "Nous vous remercions de bien vouloir procéder au règlement de ces factures dès …" at bounding box center [356, 268] width 254 height 7
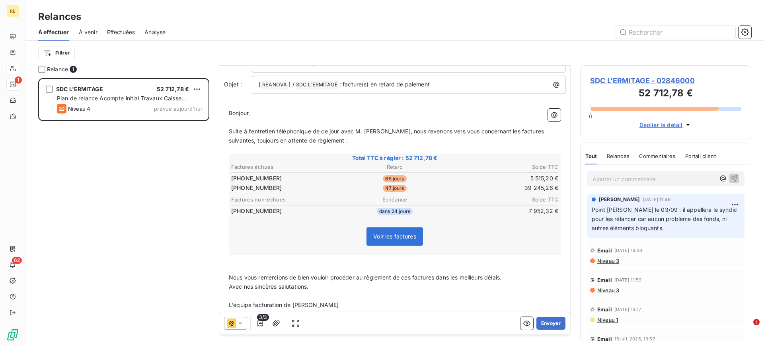
click at [327, 264] on p "﻿" at bounding box center [395, 268] width 332 height 9
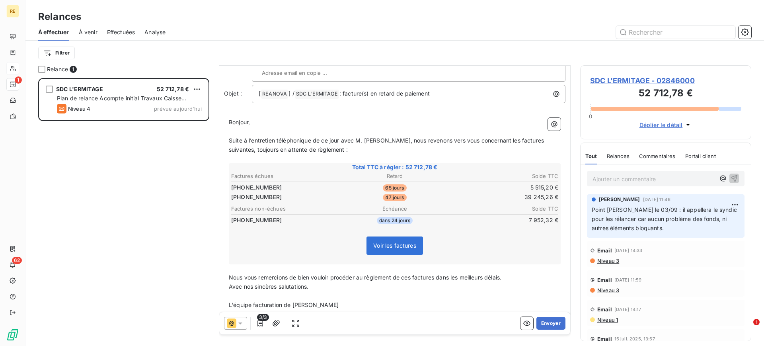
click at [515, 273] on p "Nous vous remercions de bien vouloir procéder au règlement de ces factures dans…" at bounding box center [395, 277] width 332 height 9
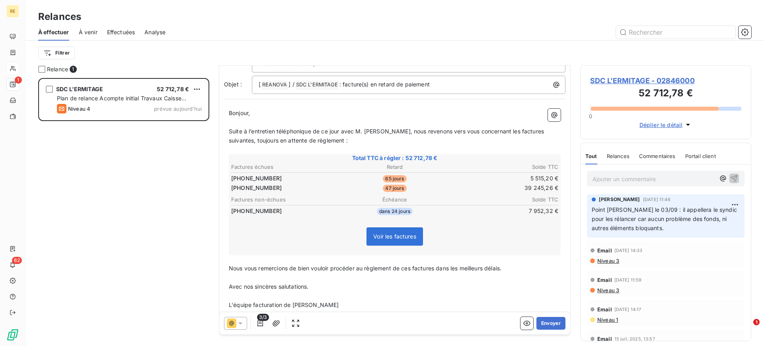
click at [511, 273] on p "﻿" at bounding box center [395, 277] width 332 height 9
click at [513, 264] on p "Nous vous remercions de bien vouloir procéder au règlement de ces factures dans…" at bounding box center [395, 268] width 332 height 9
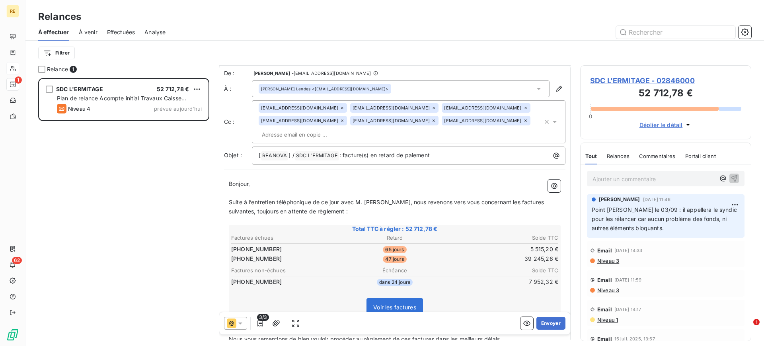
scroll to position [0, 0]
click at [546, 323] on button "Envoyer" at bounding box center [550, 323] width 29 height 13
